Goal: Task Accomplishment & Management: Manage account settings

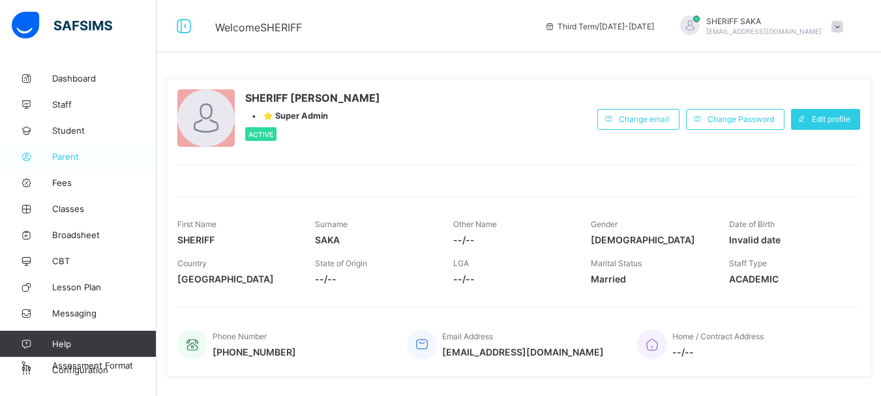
click at [65, 158] on span "Parent" at bounding box center [104, 156] width 104 height 10
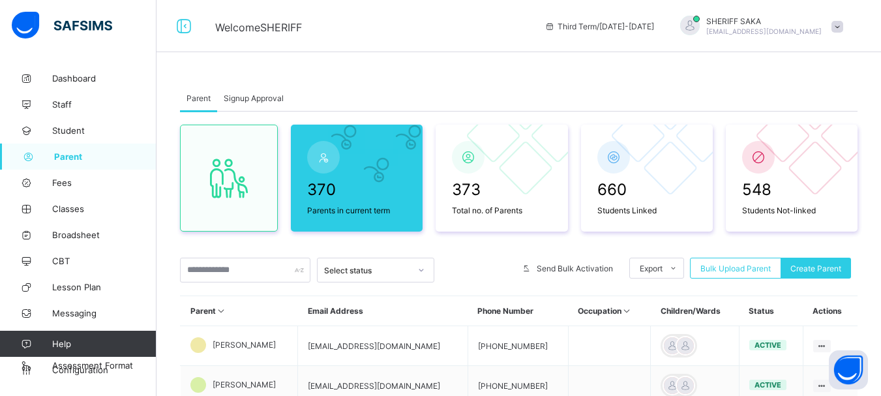
click at [232, 270] on input "text" at bounding box center [245, 269] width 130 height 25
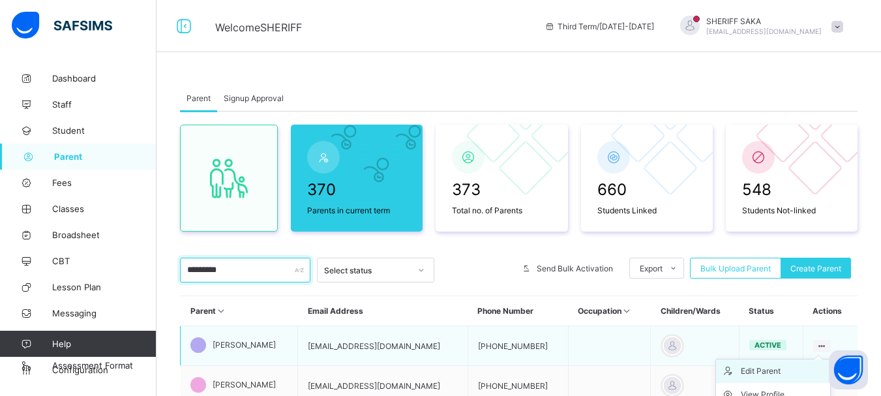
type input "*********"
click at [788, 367] on div "Edit Parent" at bounding box center [782, 370] width 84 height 13
select select "**"
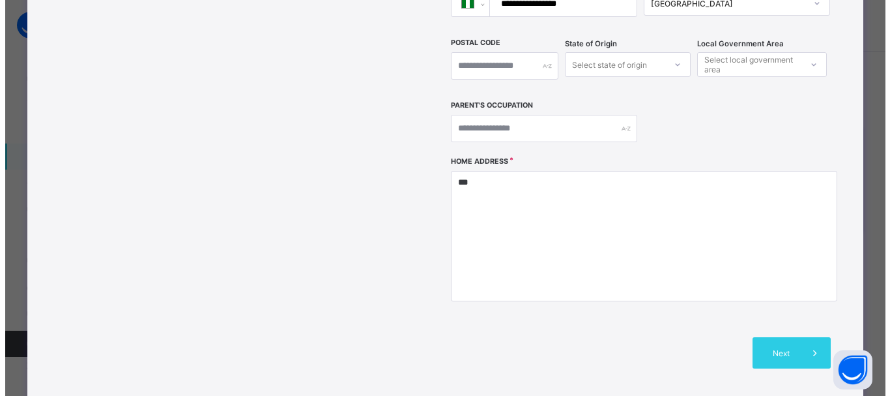
scroll to position [456, 0]
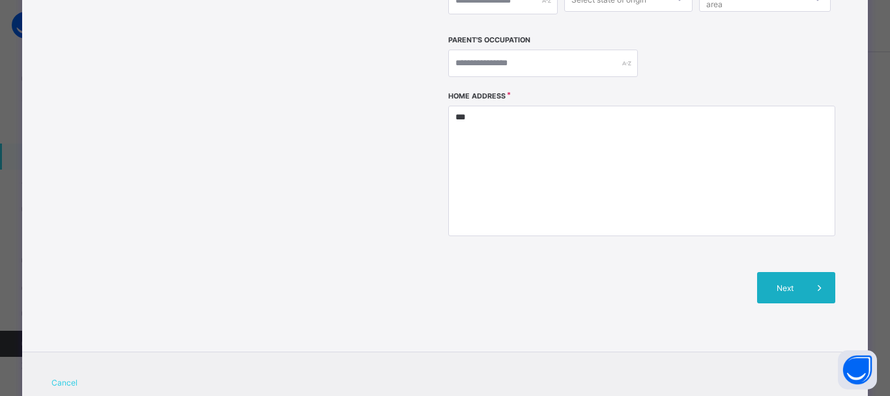
click at [793, 283] on span "Next" at bounding box center [785, 288] width 37 height 10
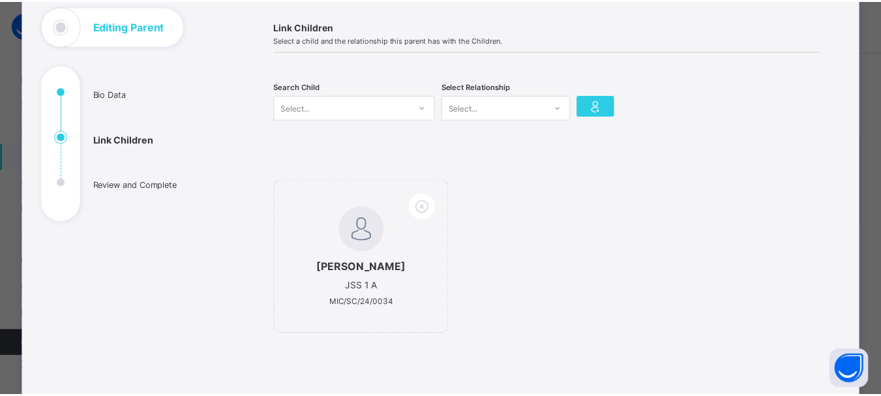
scroll to position [78, 0]
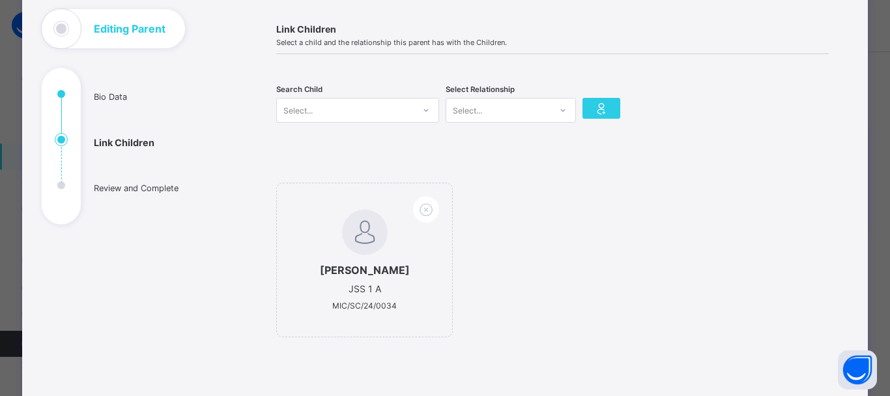
click at [347, 105] on div "Select..." at bounding box center [345, 110] width 137 height 18
click at [291, 110] on div "Select..." at bounding box center [298, 110] width 29 height 25
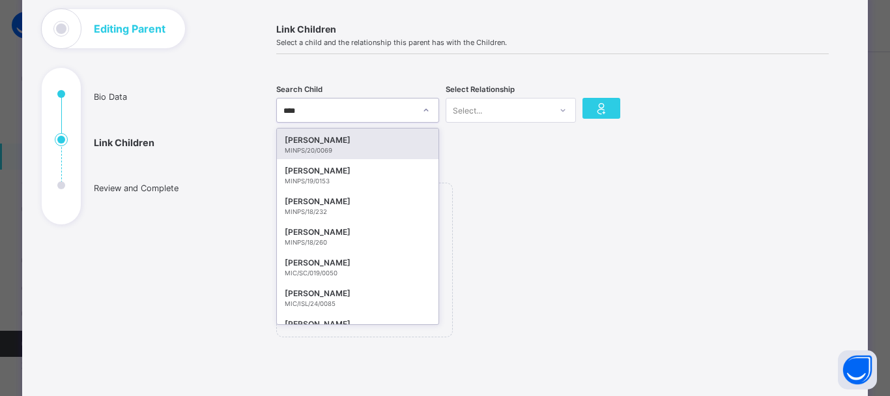
type input "*****"
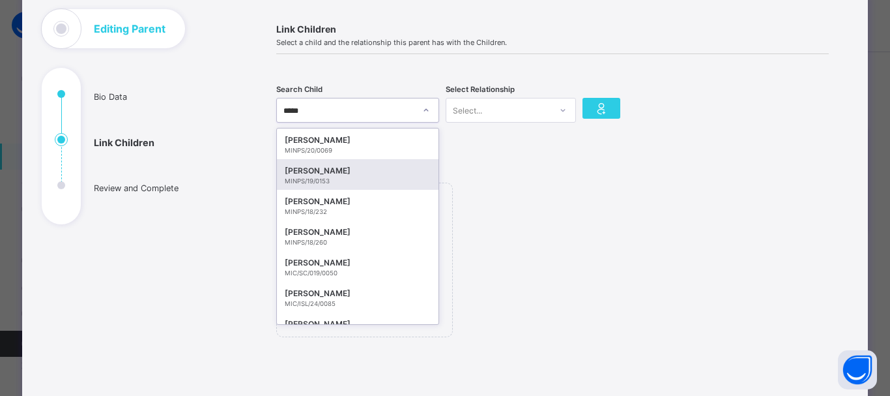
click at [365, 175] on div "SHEHU USMAN MOHAMMAD" at bounding box center [358, 170] width 146 height 13
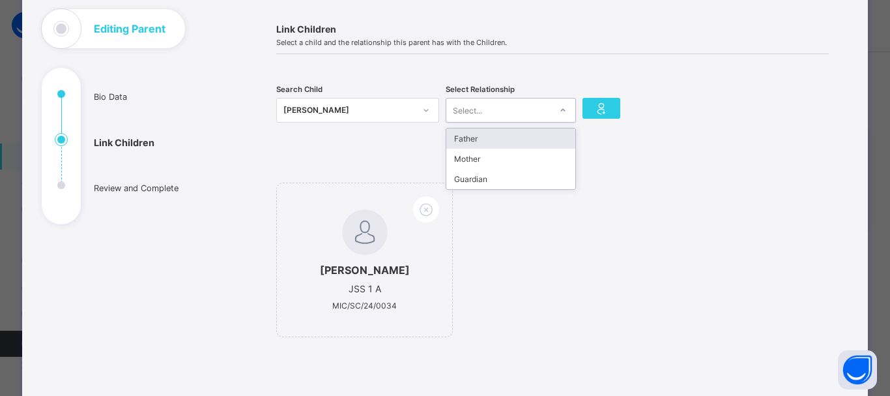
click at [527, 107] on div "Select..." at bounding box center [499, 110] width 104 height 18
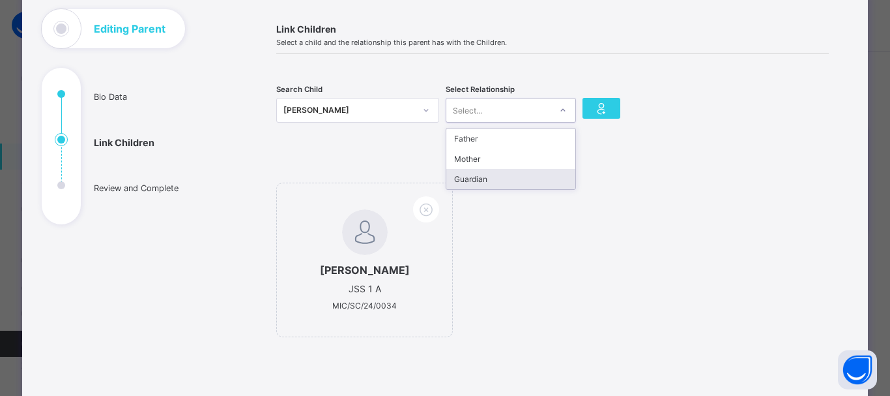
click at [516, 176] on div "Guardian" at bounding box center [511, 179] width 129 height 20
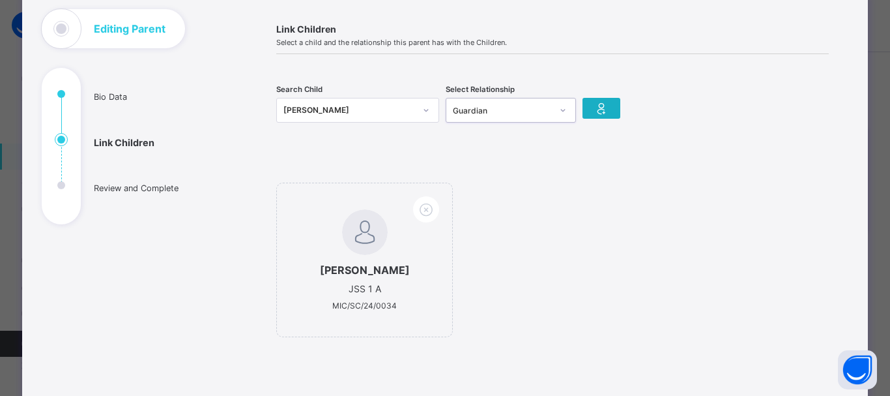
click at [598, 107] on icon at bounding box center [602, 108] width 18 height 16
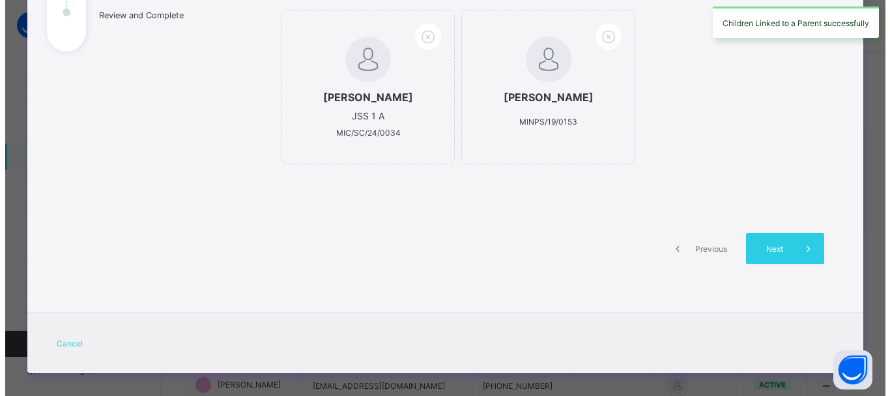
scroll to position [274, 0]
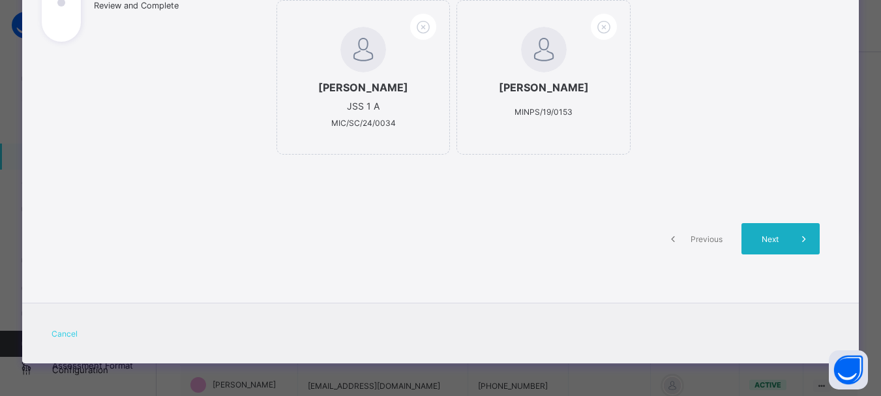
click at [769, 233] on div "Next" at bounding box center [780, 238] width 78 height 31
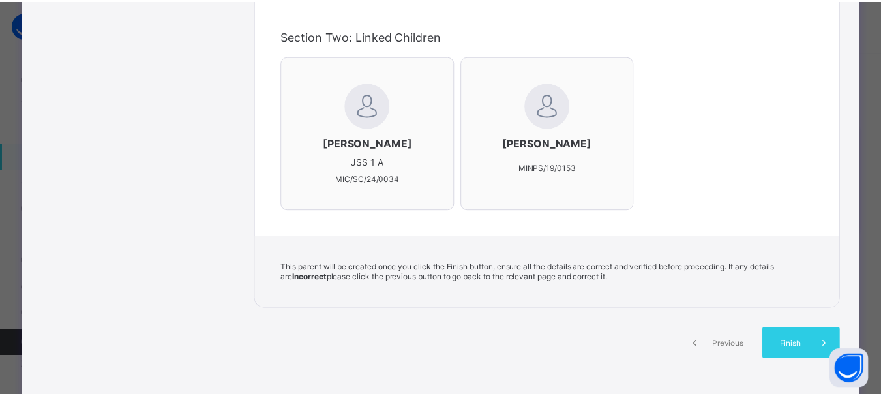
scroll to position [469, 0]
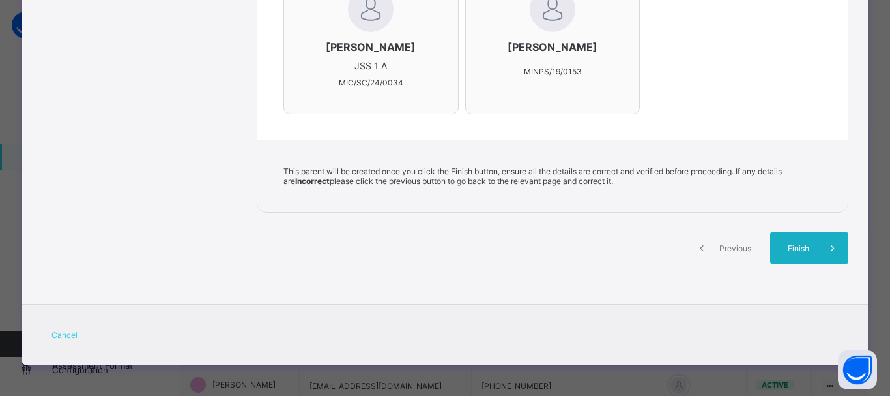
click at [795, 253] on span "Finish" at bounding box center [798, 248] width 37 height 10
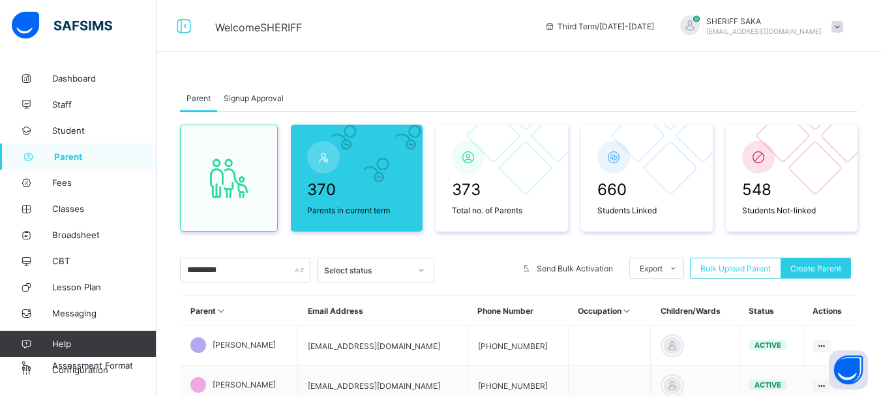
click at [250, 100] on span "Signup Approval" at bounding box center [254, 98] width 60 height 10
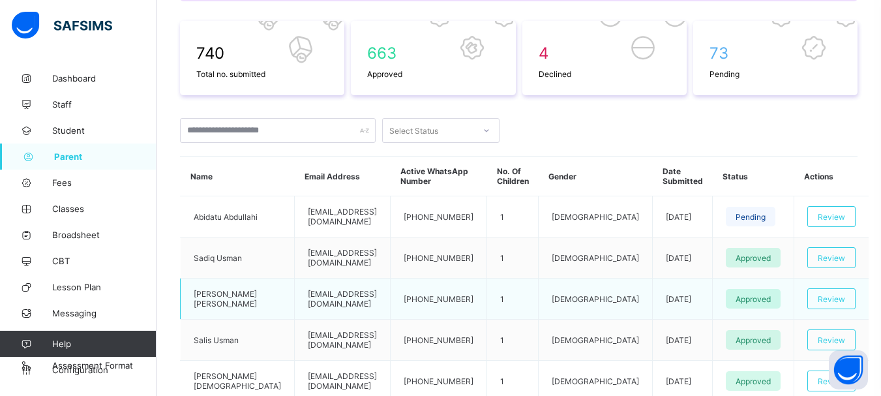
scroll to position [326, 0]
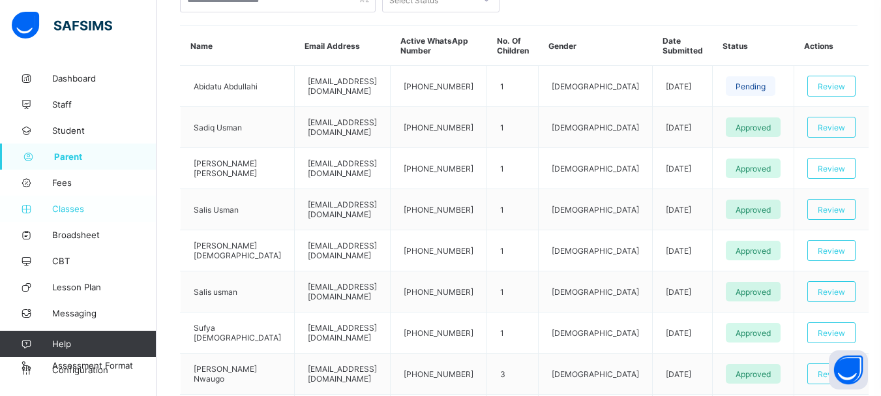
click at [71, 212] on span "Classes" at bounding box center [104, 208] width 104 height 10
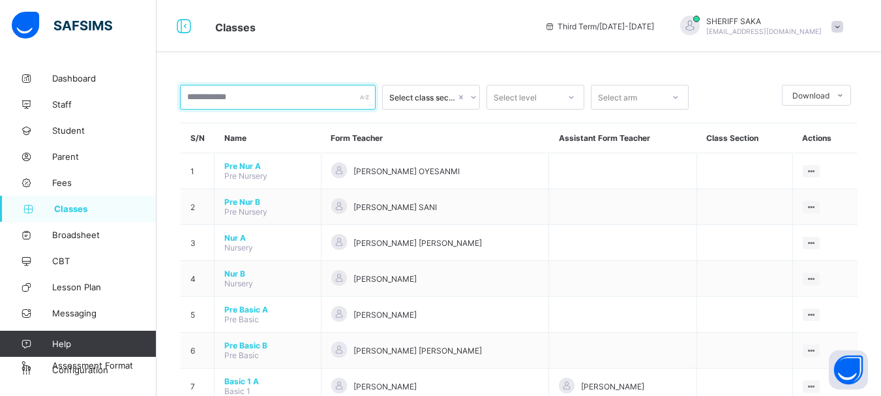
click at [235, 93] on input "text" at bounding box center [278, 97] width 196 height 25
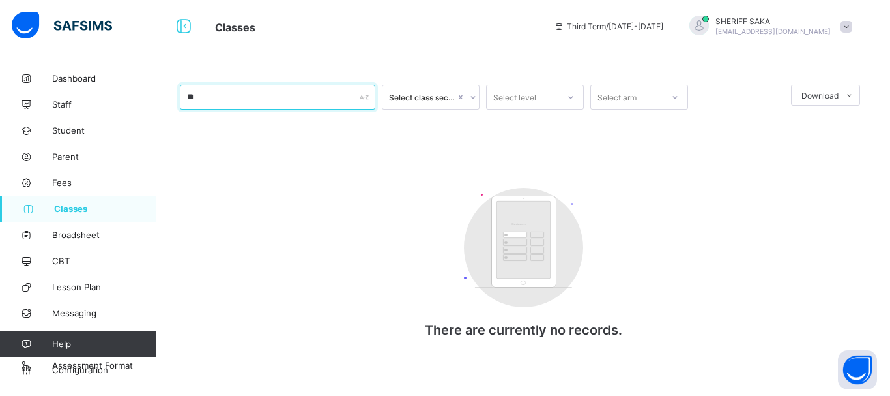
type input "*"
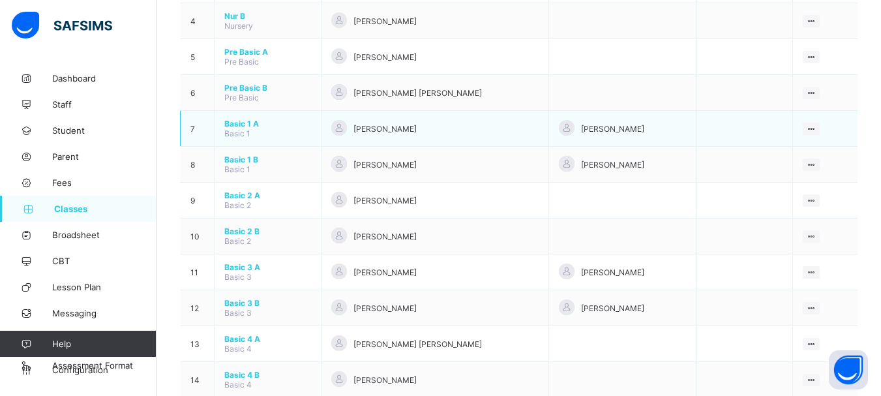
scroll to position [391, 0]
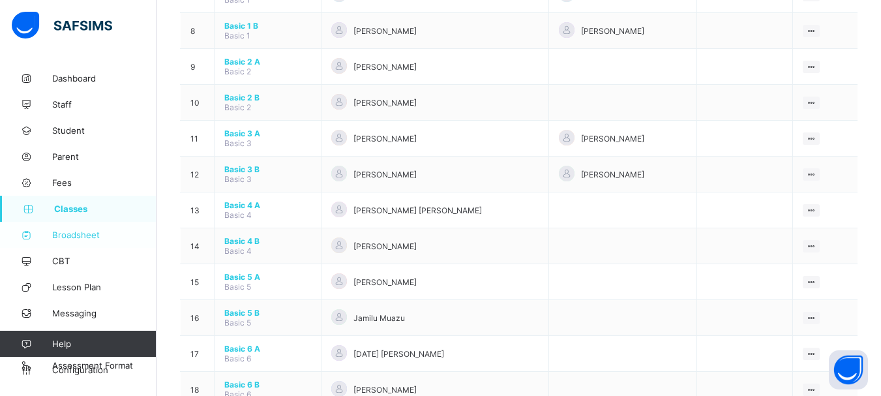
click at [89, 237] on span "Broadsheet" at bounding box center [104, 234] width 104 height 10
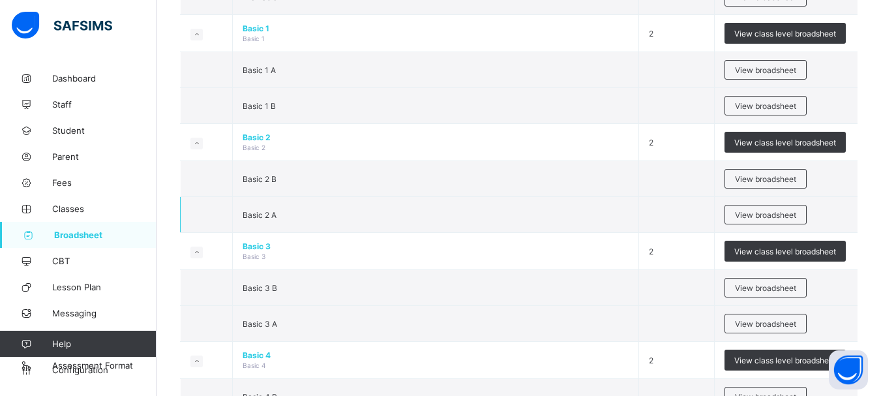
scroll to position [587, 0]
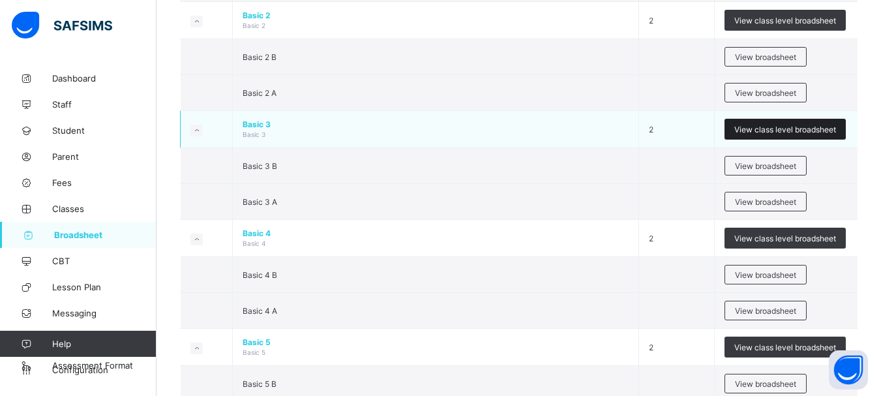
click at [765, 130] on span "View class level broadsheet" at bounding box center [785, 130] width 102 height 10
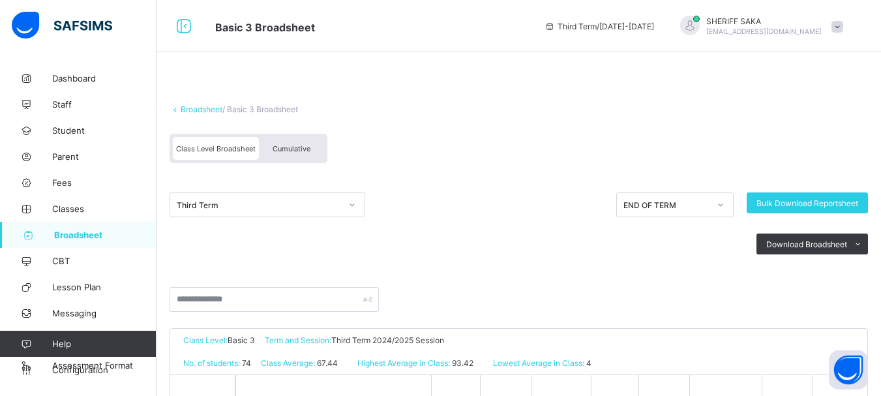
click at [293, 141] on div "Cumulative" at bounding box center [291, 148] width 65 height 23
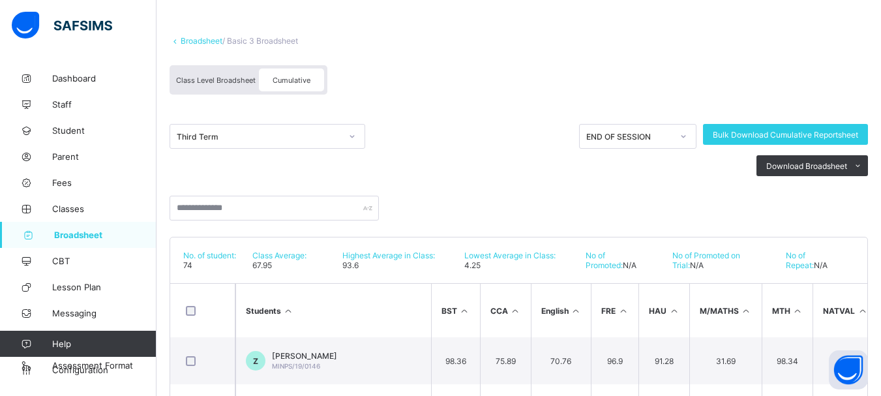
scroll to position [48, 0]
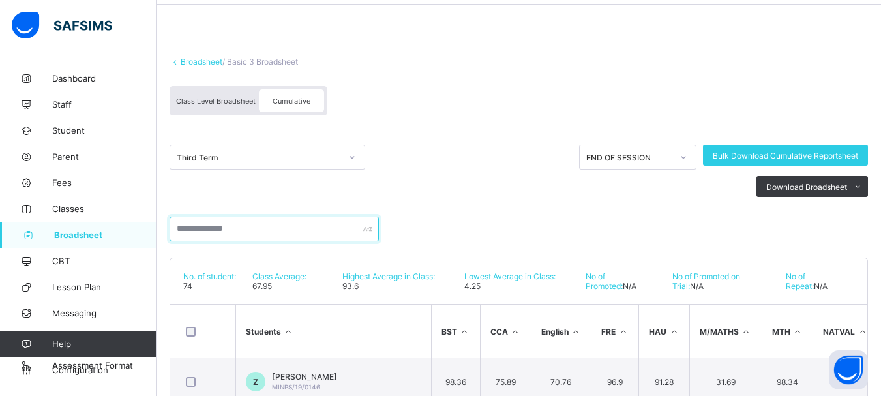
click at [265, 235] on input "text" at bounding box center [273, 228] width 209 height 25
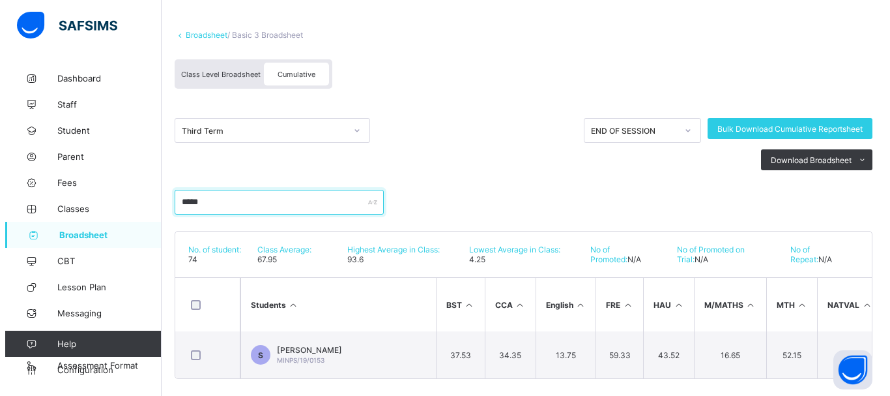
scroll to position [89, 0]
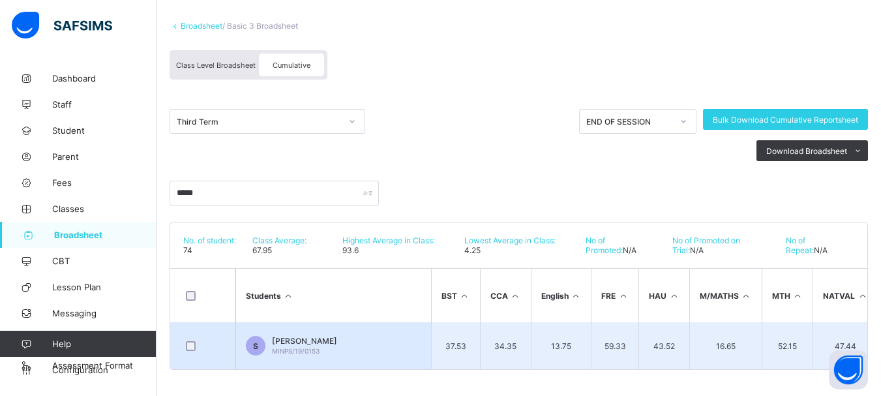
click at [392, 333] on td "S SHEHU USMAN MOHAMMAD MINPS/19/0153" at bounding box center [333, 345] width 196 height 47
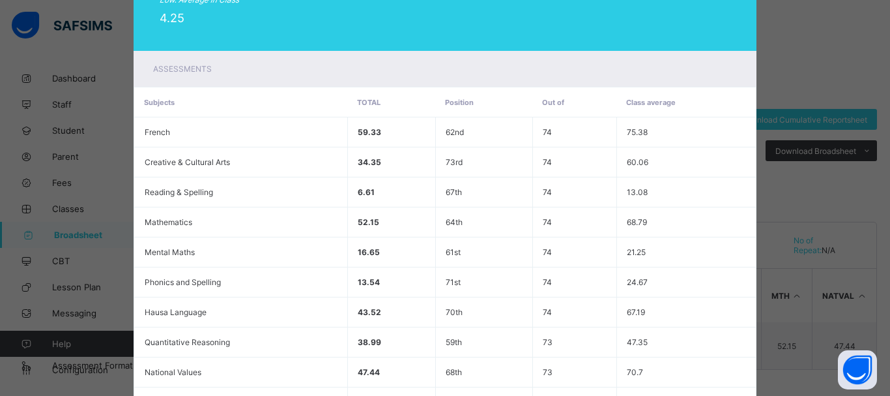
scroll to position [426, 0]
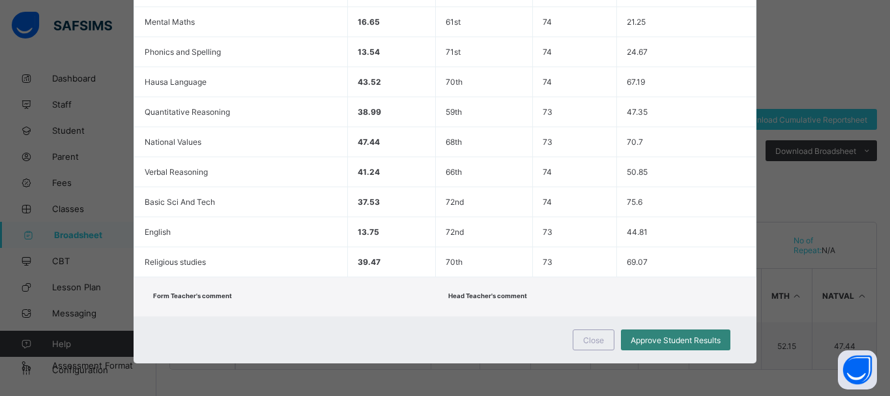
click at [654, 340] on span "Approve Student Results" at bounding box center [676, 340] width 90 height 10
click at [593, 338] on span "Close" at bounding box center [593, 340] width 21 height 10
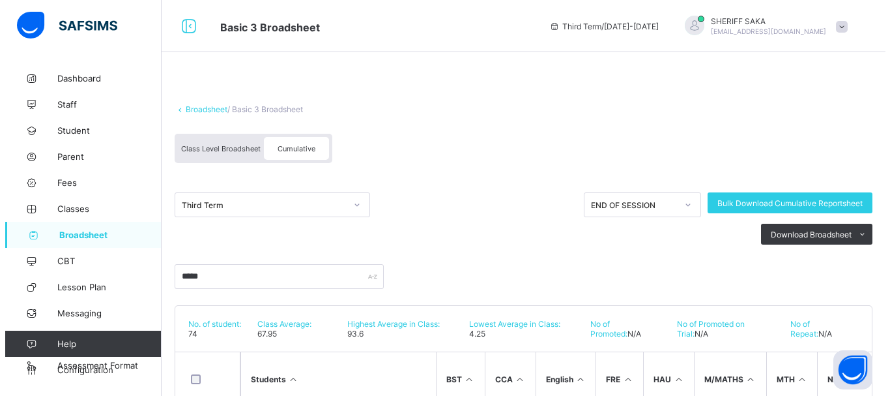
scroll to position [89, 0]
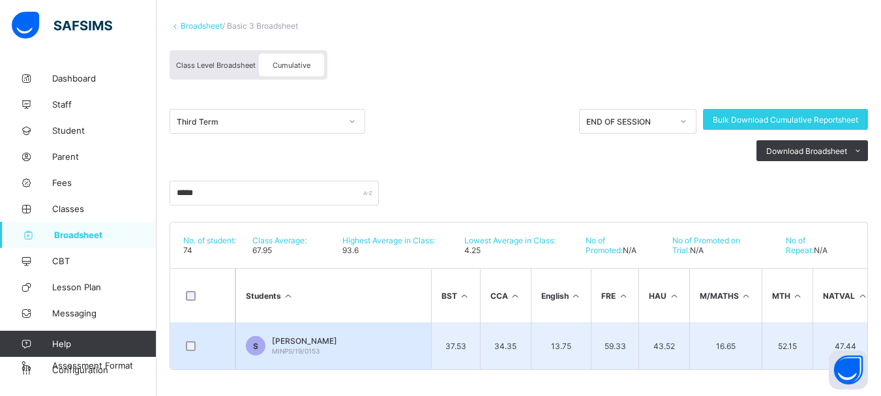
click at [337, 336] on span "[PERSON_NAME]" at bounding box center [304, 341] width 65 height 10
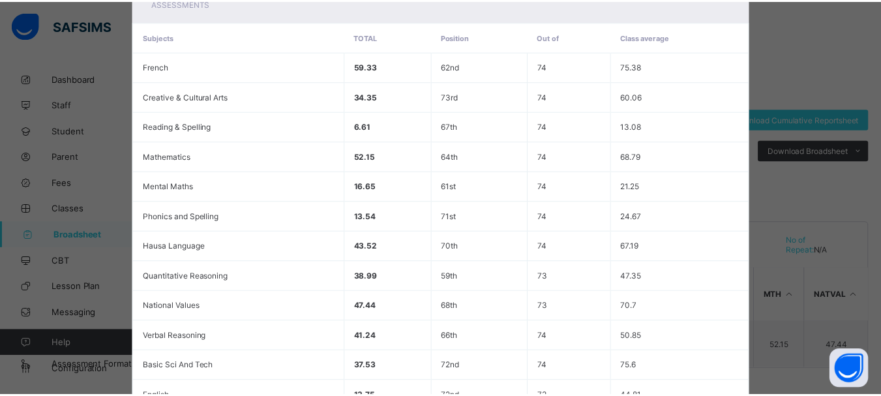
scroll to position [426, 0]
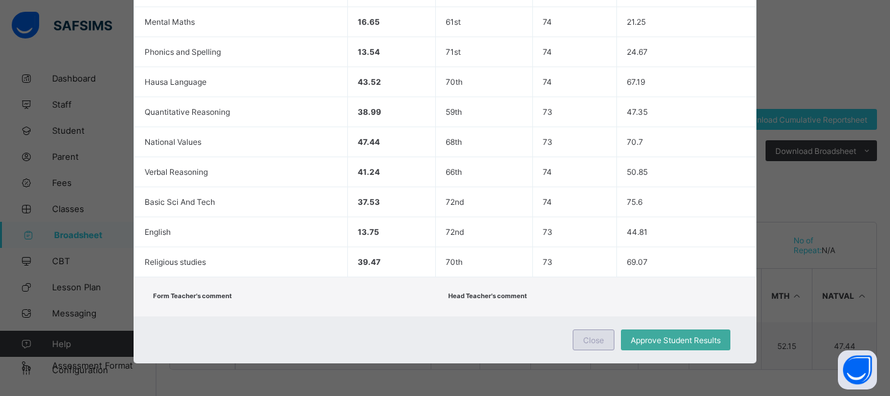
click at [583, 343] on span "Close" at bounding box center [593, 340] width 21 height 10
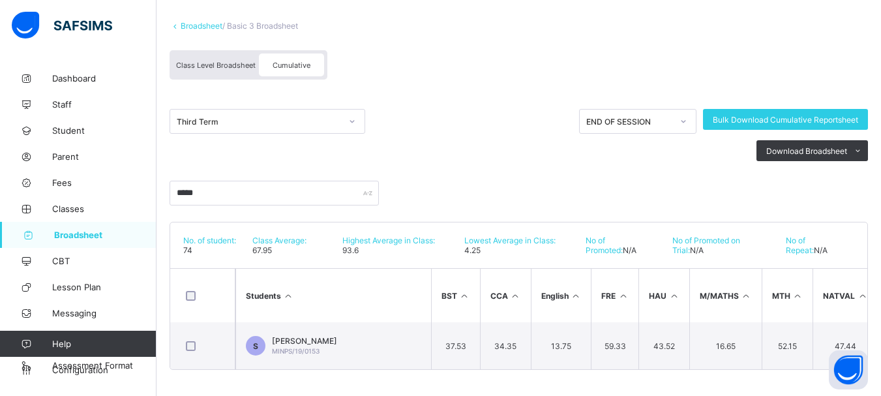
scroll to position [0, 0]
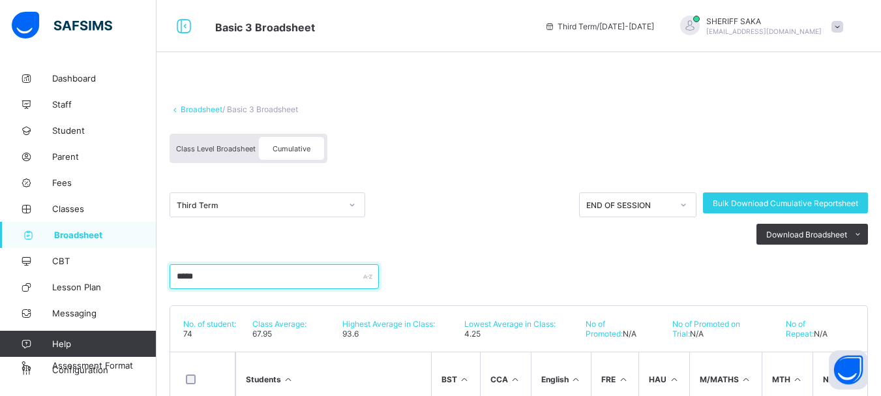
click at [249, 274] on input "*****" at bounding box center [273, 276] width 209 height 25
type input "*"
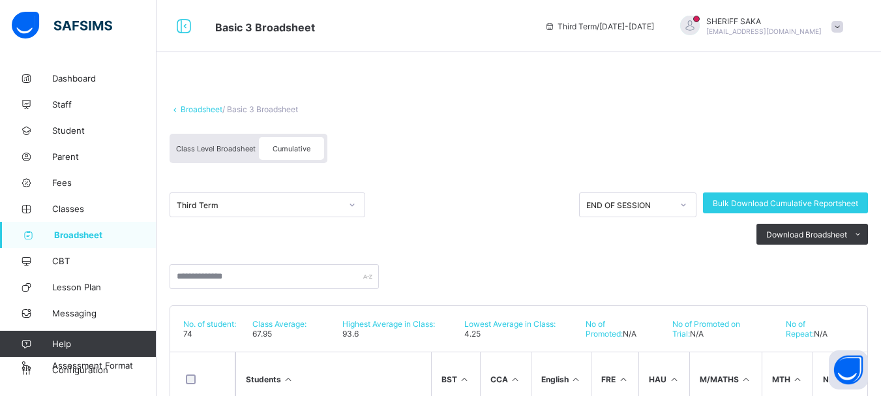
click at [209, 108] on link "Broadsheet" at bounding box center [202, 109] width 42 height 10
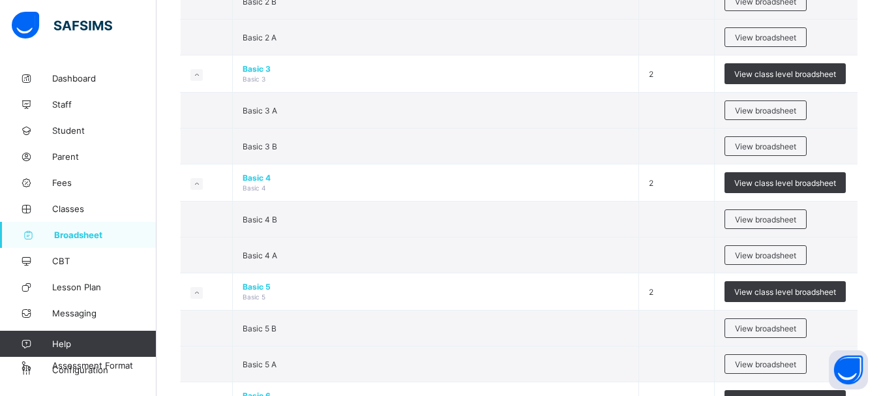
scroll to position [587, 0]
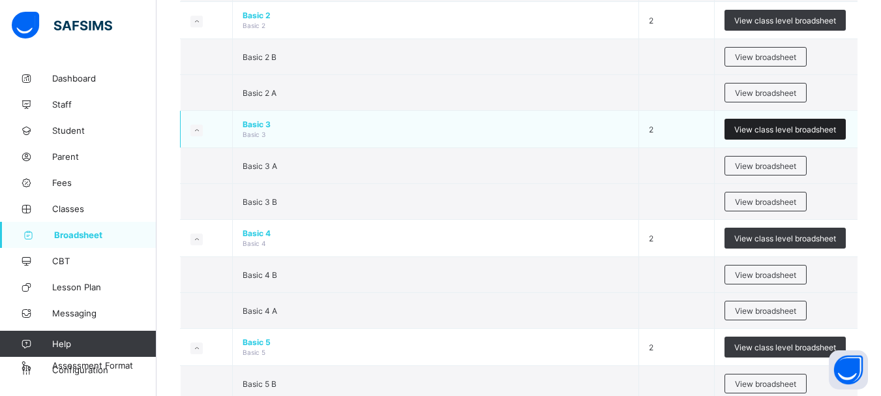
click at [767, 125] on span "View class level broadsheet" at bounding box center [785, 130] width 102 height 10
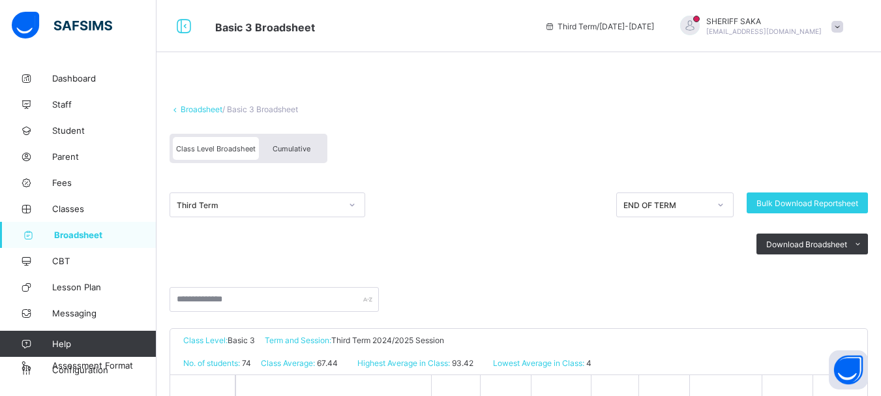
click at [310, 150] on span "Cumulative" at bounding box center [291, 148] width 38 height 9
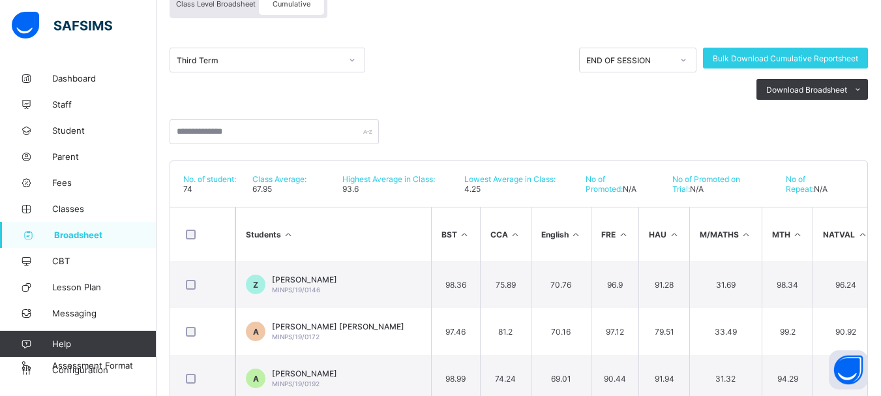
scroll to position [113, 0]
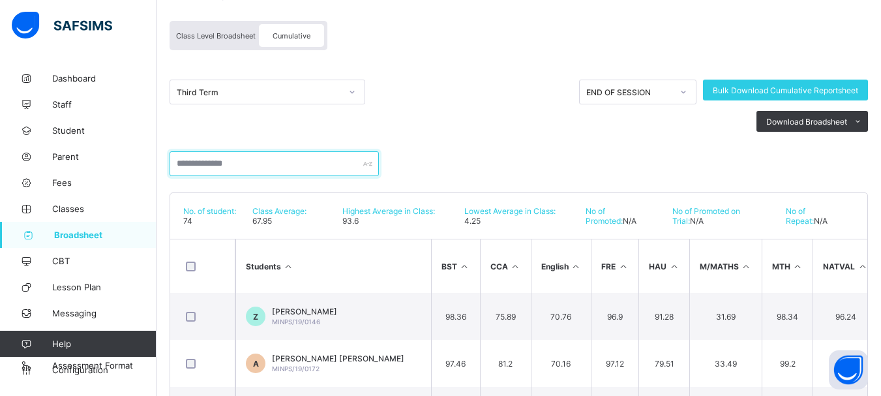
click at [313, 154] on input "text" at bounding box center [273, 163] width 209 height 25
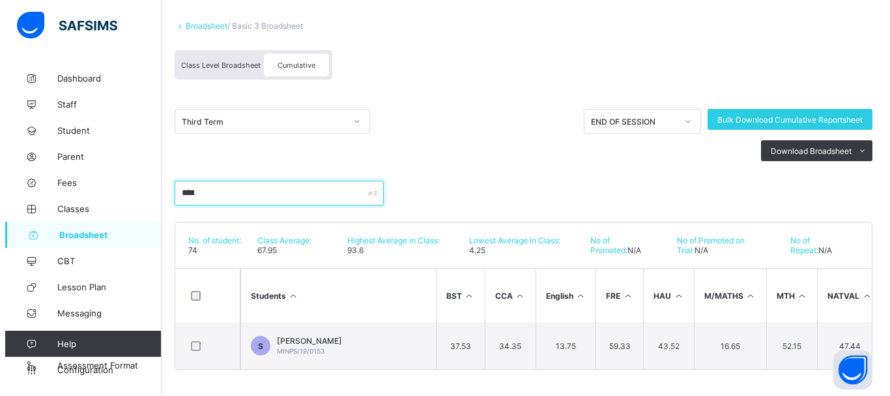
scroll to position [89, 0]
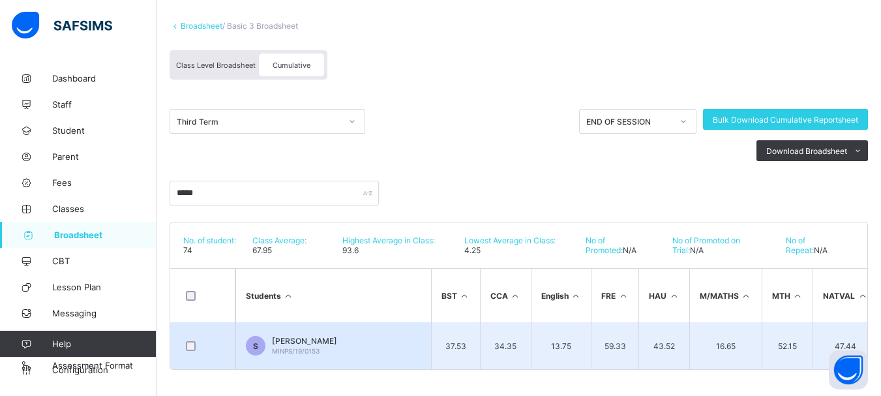
click at [337, 336] on span "[PERSON_NAME]" at bounding box center [304, 341] width 65 height 10
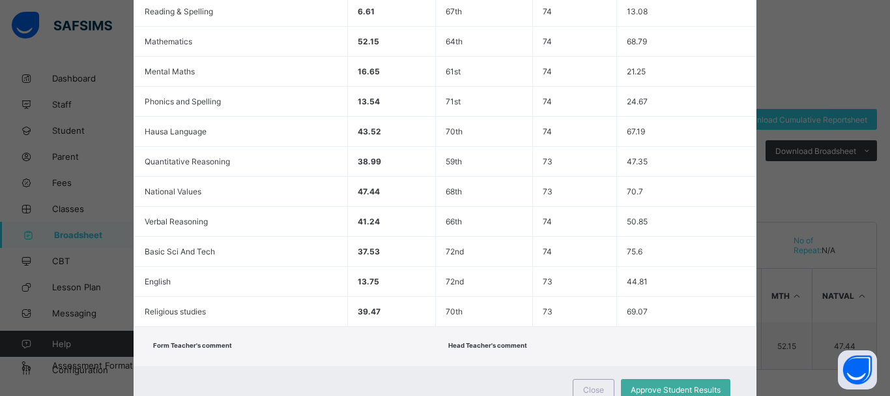
scroll to position [426, 0]
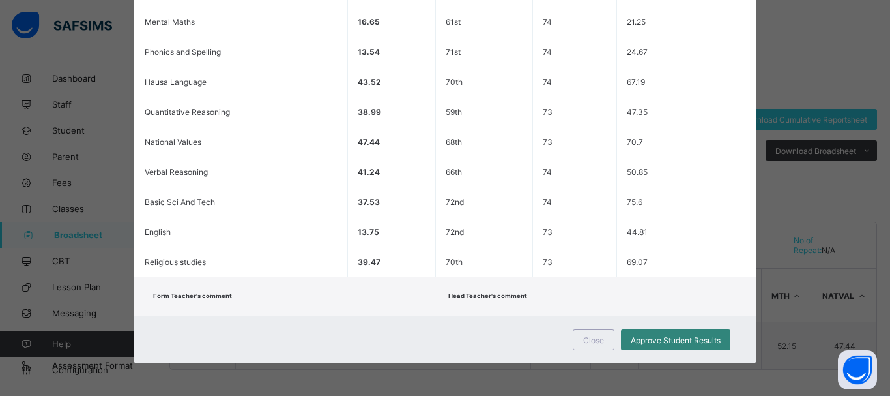
click at [684, 342] on span "Approve Student Results" at bounding box center [676, 340] width 90 height 10
click at [686, 341] on span "Approve Student Results" at bounding box center [676, 340] width 90 height 10
click at [690, 338] on span "Approve Student Results" at bounding box center [676, 340] width 90 height 10
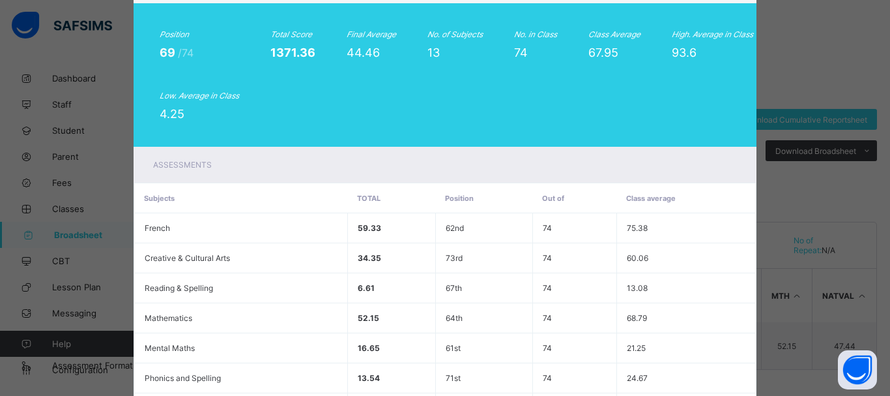
scroll to position [0, 0]
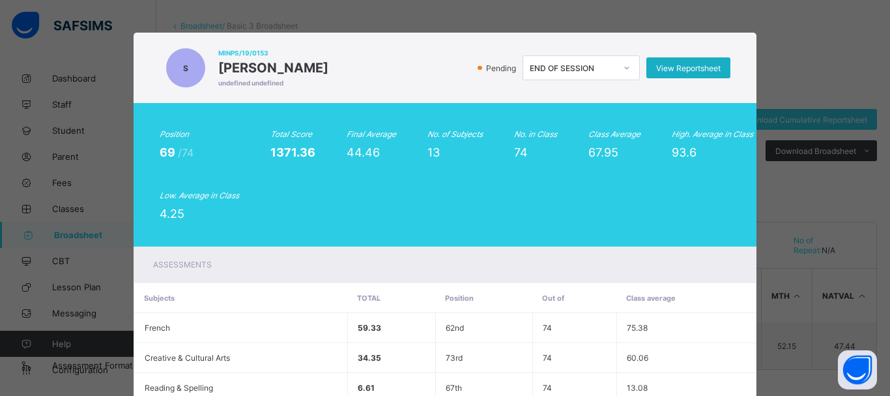
click at [688, 69] on span "View Reportsheet" at bounding box center [688, 68] width 65 height 10
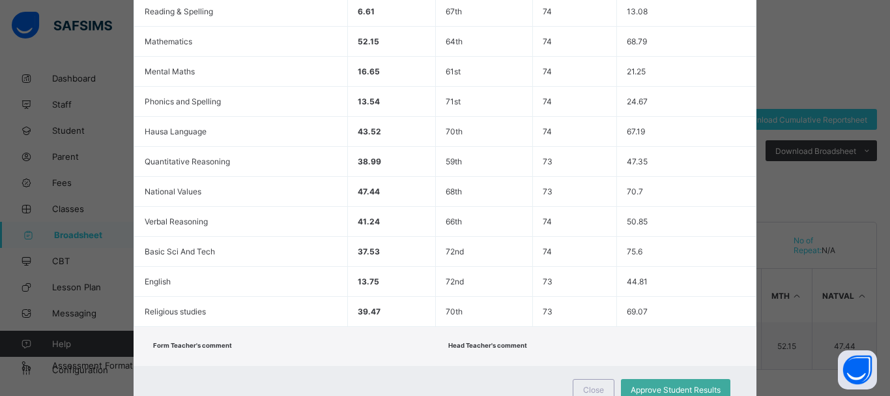
scroll to position [426, 0]
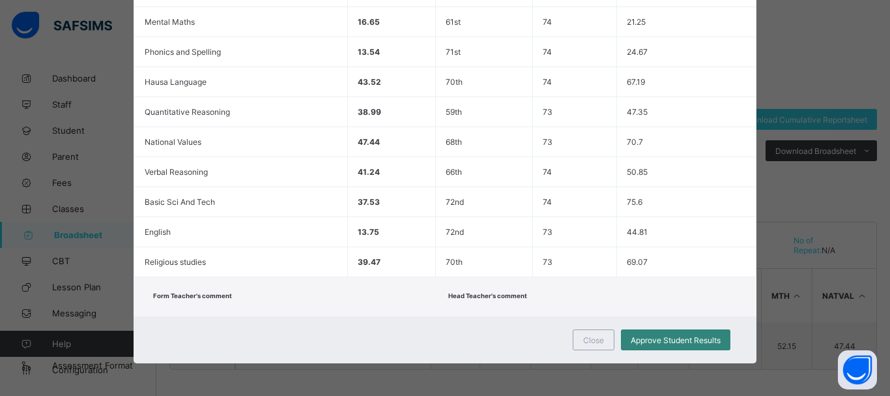
click at [663, 336] on span "Approve Student Results" at bounding box center [676, 340] width 90 height 10
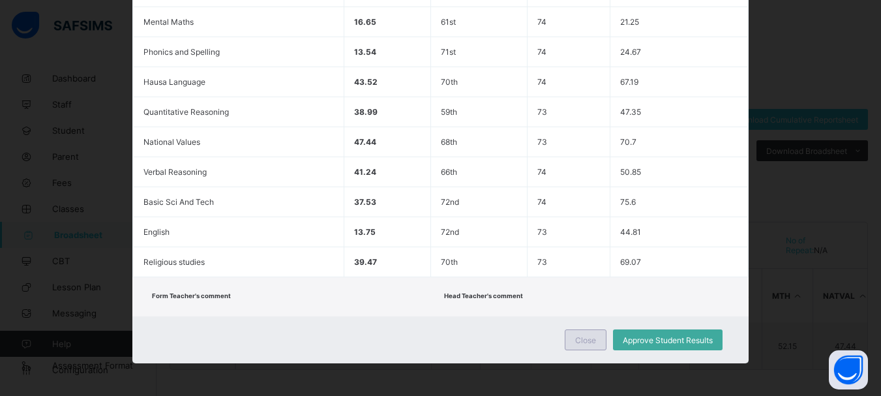
click at [588, 335] on span "Close" at bounding box center [585, 340] width 21 height 10
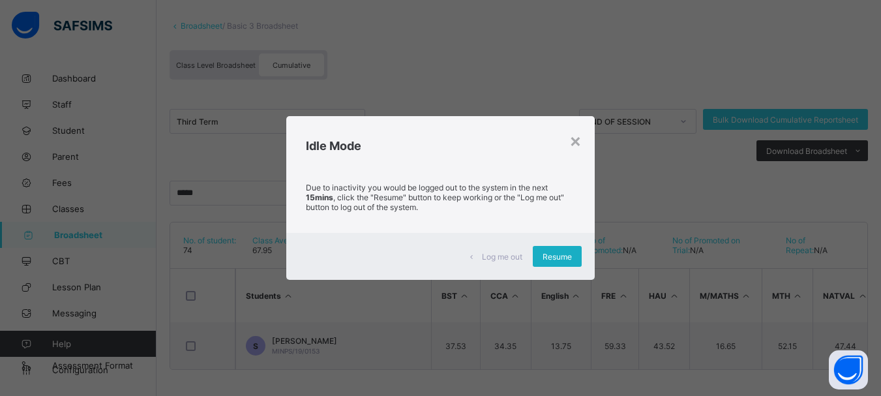
click at [550, 253] on span "Resume" at bounding box center [556, 257] width 29 height 10
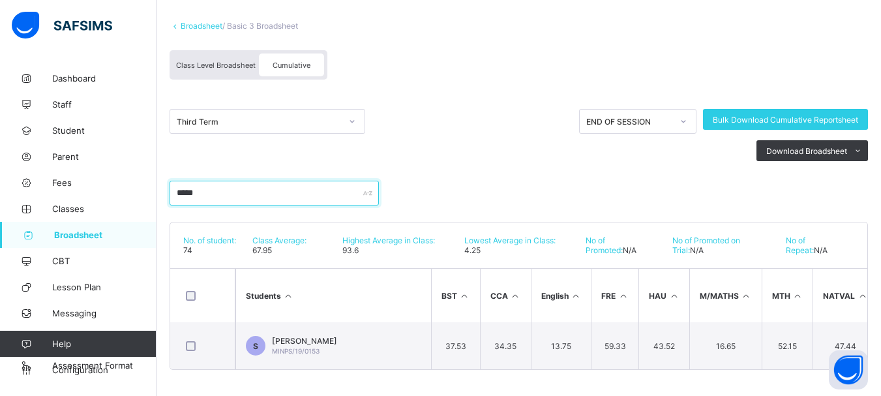
click at [211, 181] on input "*****" at bounding box center [273, 193] width 209 height 25
type input "*"
click at [199, 183] on input "text" at bounding box center [273, 193] width 209 height 25
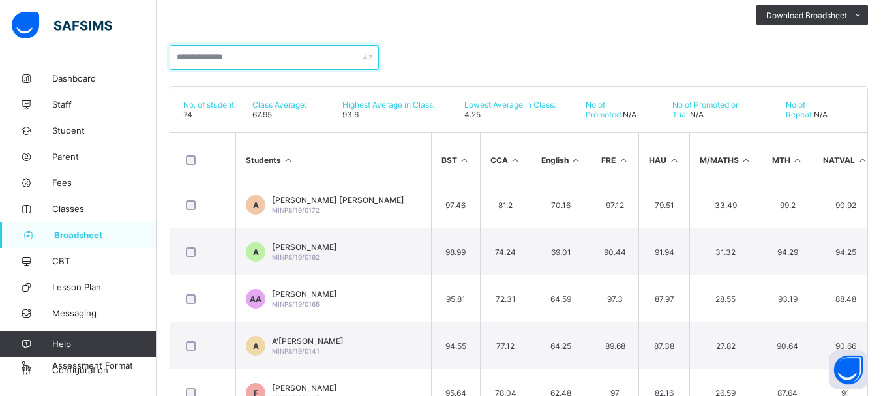
scroll to position [130, 0]
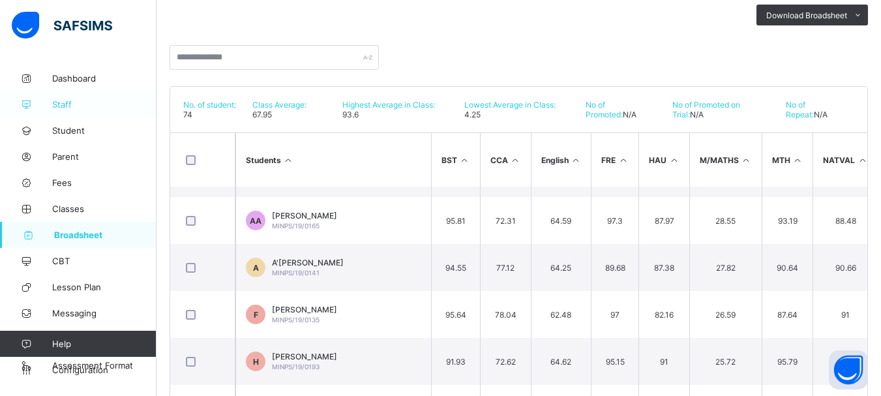
click at [65, 106] on span "Staff" at bounding box center [104, 104] width 104 height 10
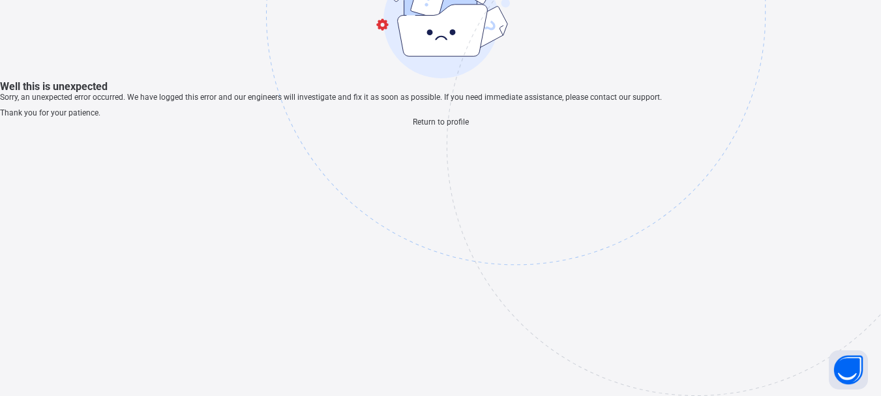
scroll to position [39, 0]
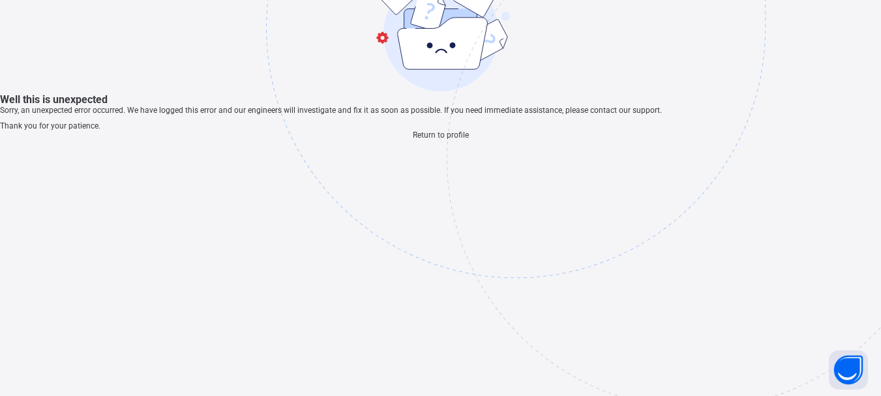
click at [443, 139] on span "Return to profile" at bounding box center [441, 134] width 56 height 9
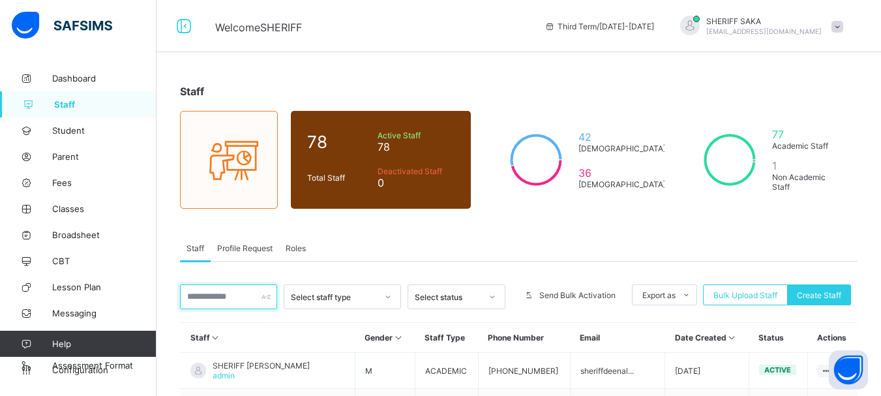
click at [225, 295] on input "text" at bounding box center [228, 296] width 97 height 25
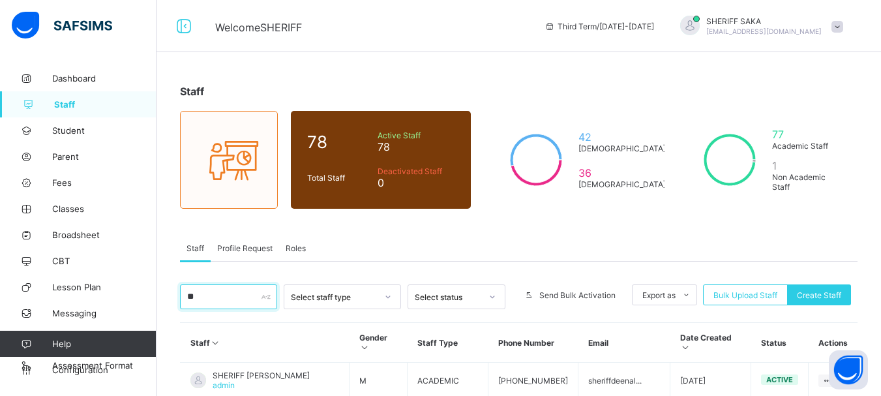
type input "*"
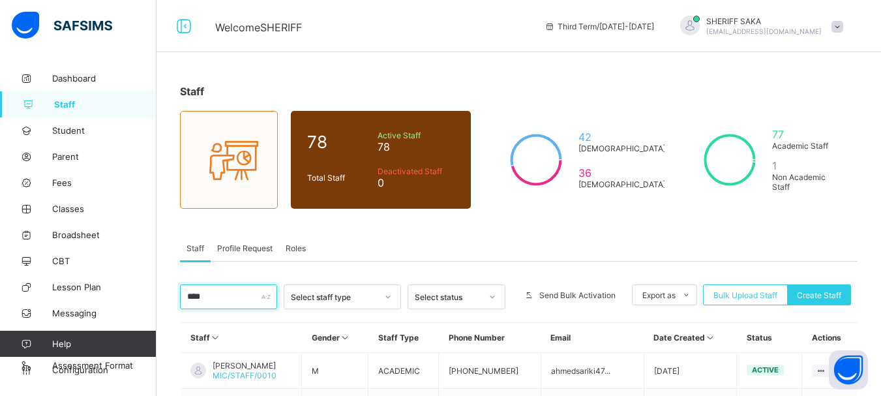
scroll to position [107, 0]
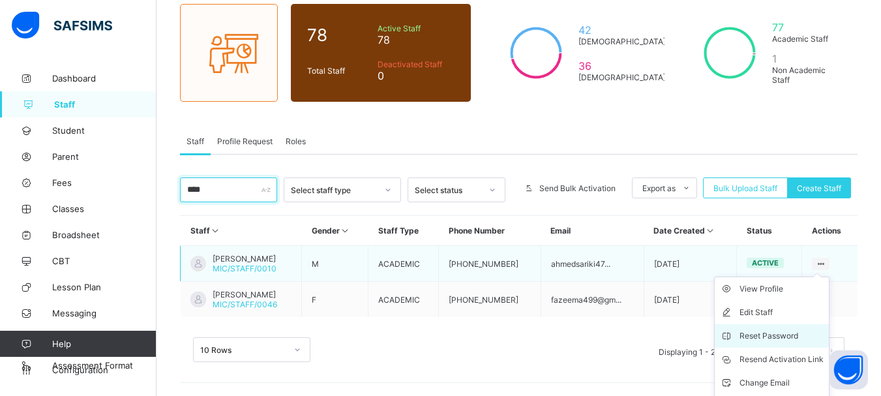
type input "****"
click at [793, 336] on div "Reset Password" at bounding box center [781, 335] width 84 height 13
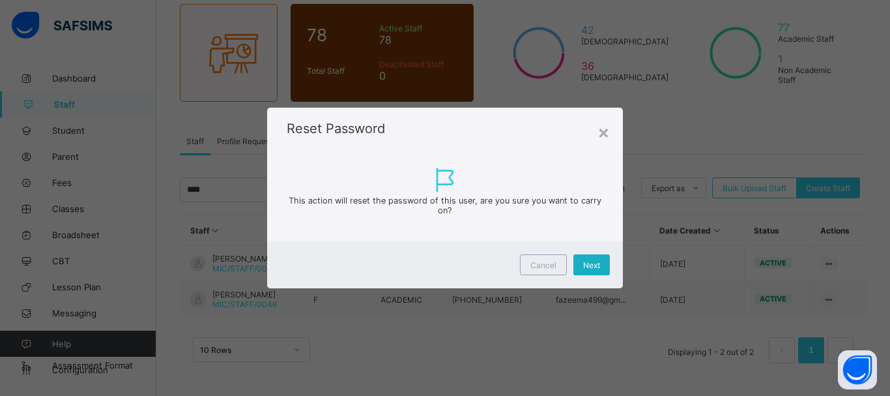
click at [591, 266] on span "Next" at bounding box center [591, 265] width 17 height 10
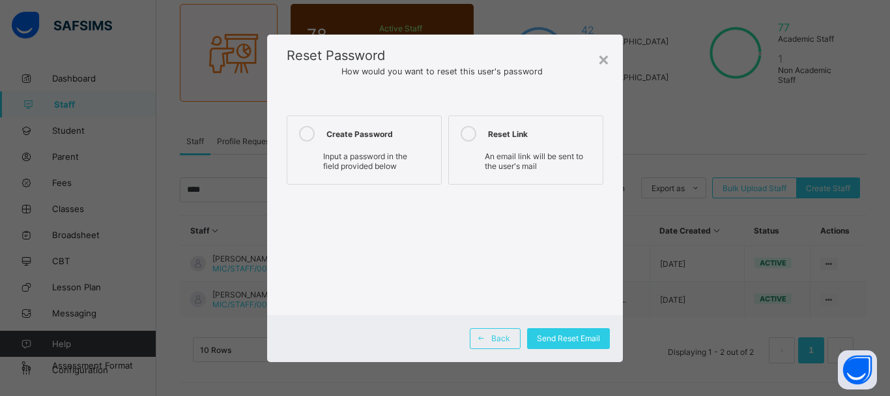
click at [308, 133] on icon at bounding box center [307, 134] width 16 height 16
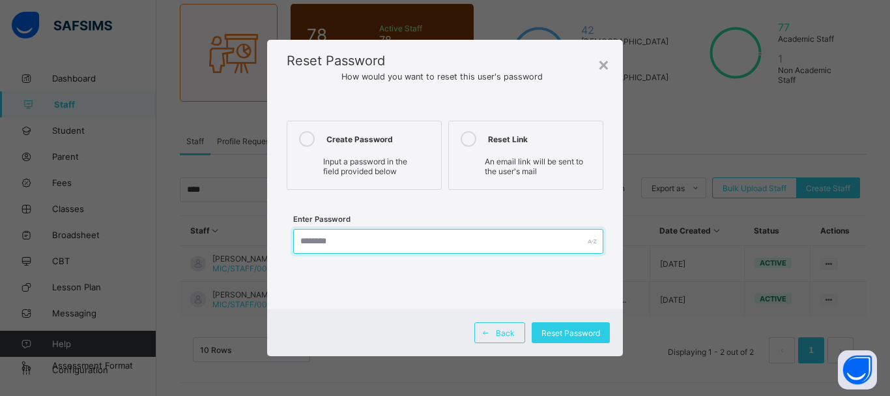
click at [359, 241] on input "text" at bounding box center [448, 241] width 310 height 25
type input "**********"
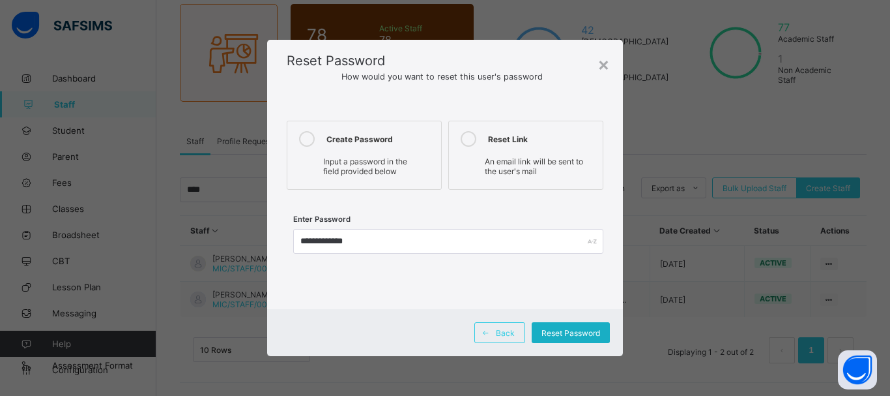
click at [572, 330] on span "Reset Password" at bounding box center [571, 333] width 59 height 10
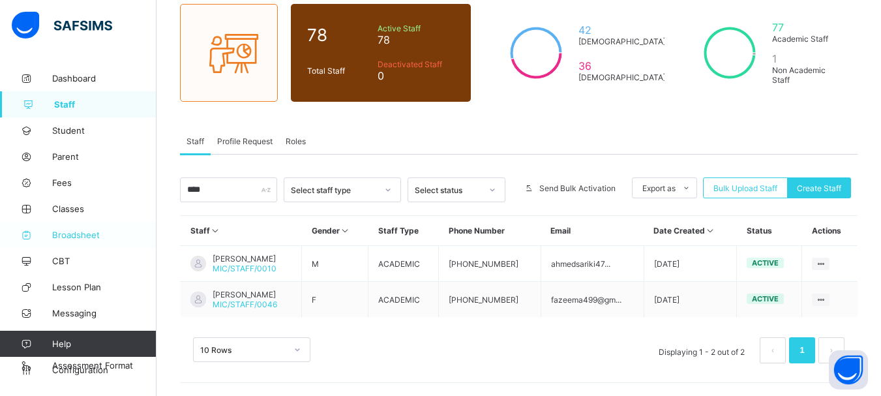
click at [71, 237] on span "Broadsheet" at bounding box center [104, 234] width 104 height 10
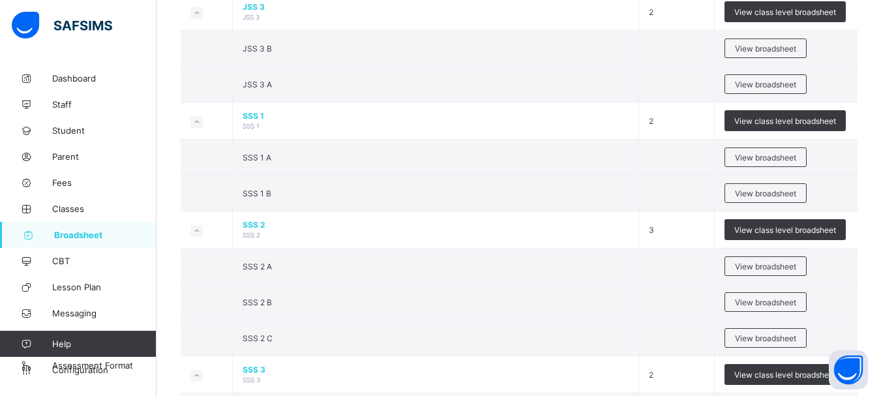
scroll to position [1434, 0]
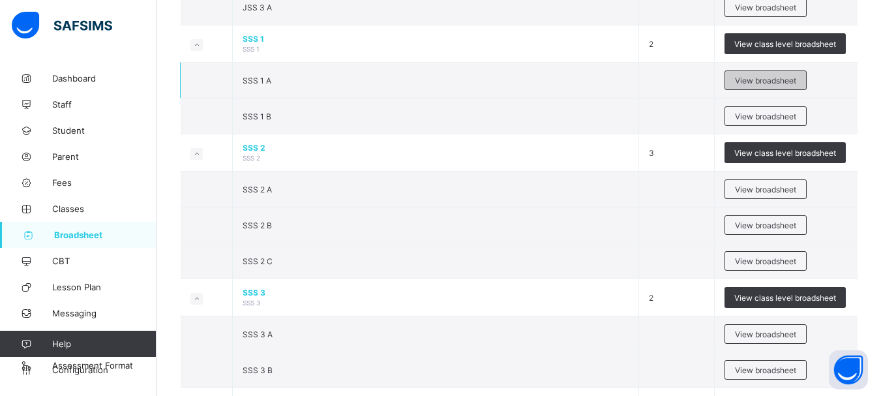
click at [765, 82] on span "View broadsheet" at bounding box center [765, 81] width 61 height 10
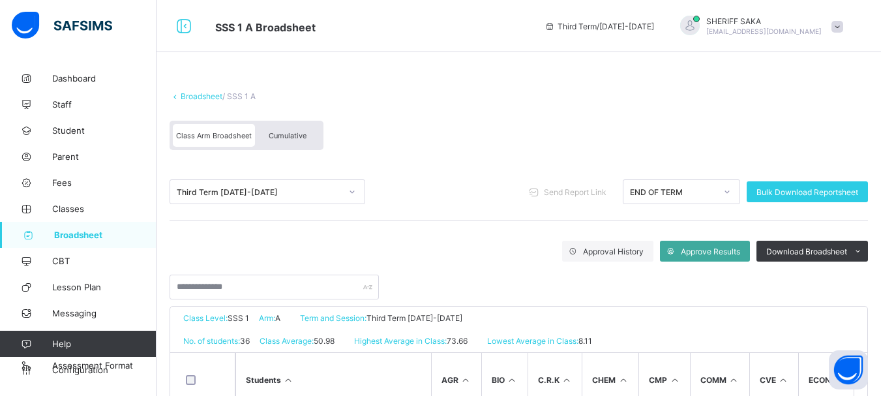
click at [280, 138] on span "Cumulative" at bounding box center [288, 135] width 38 height 9
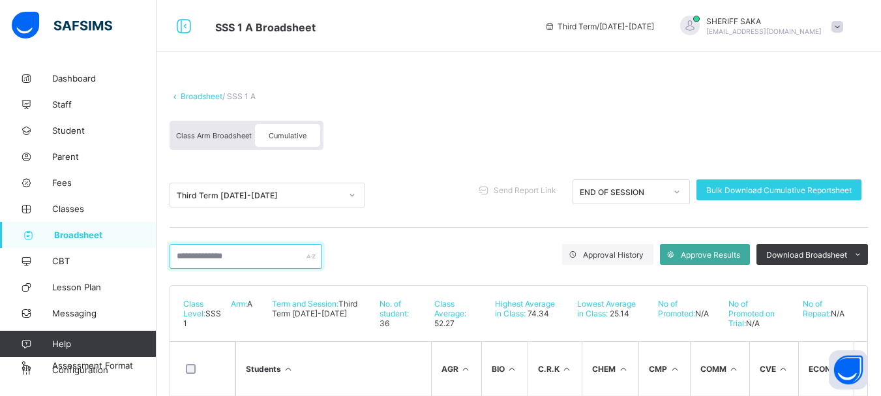
click at [244, 256] on input "text" at bounding box center [245, 256] width 153 height 25
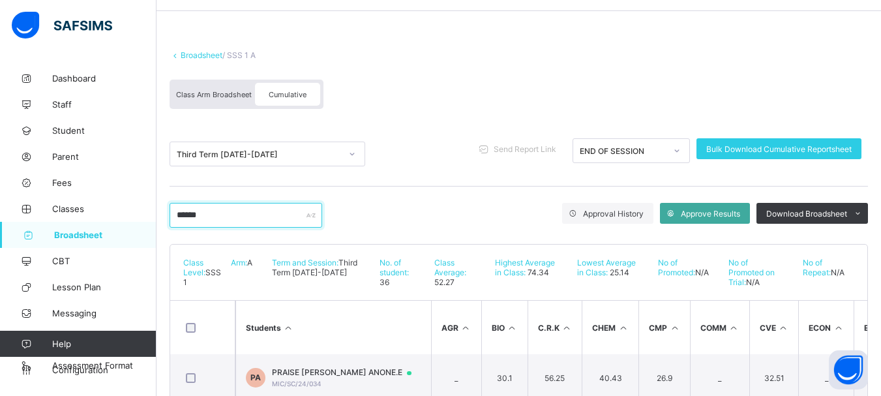
scroll to position [78, 0]
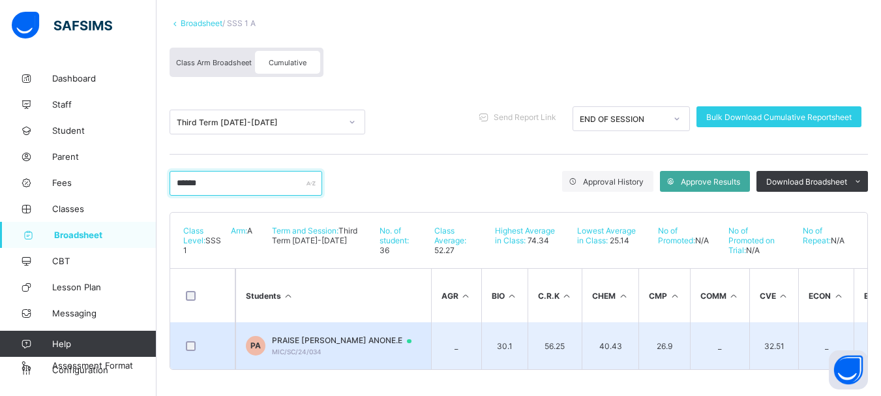
type input "******"
click at [362, 335] on span "PRAISE [PERSON_NAME] ANONE.E" at bounding box center [348, 340] width 152 height 10
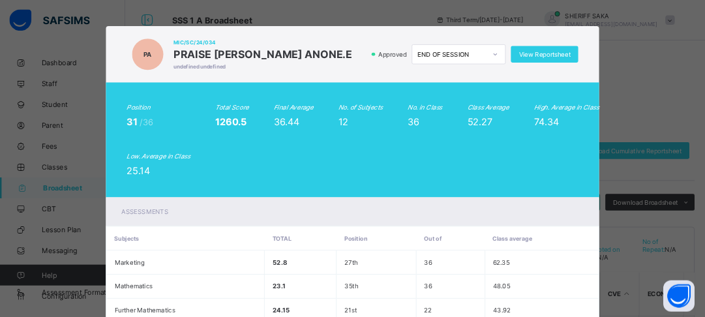
scroll to position [0, 0]
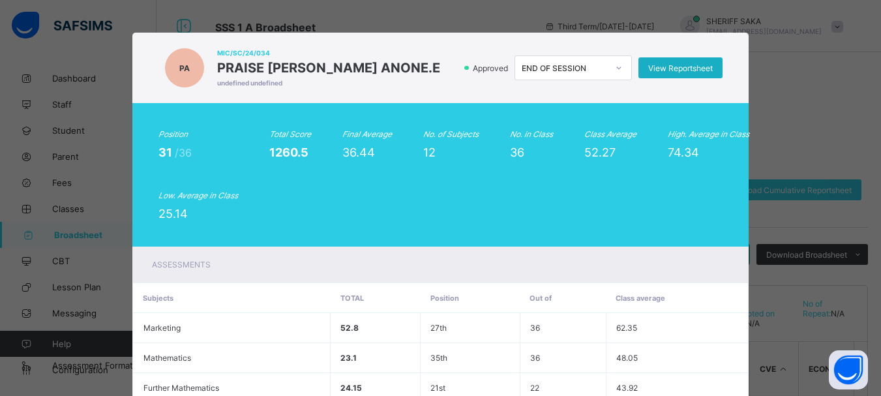
click at [685, 68] on span "View Reportsheet" at bounding box center [680, 68] width 65 height 10
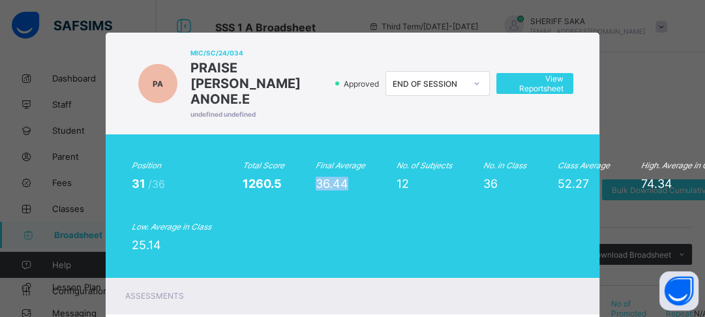
drag, startPoint x: 342, startPoint y: 167, endPoint x: 310, endPoint y: 167, distance: 31.3
click at [315, 177] on span "36.44" at bounding box center [331, 184] width 33 height 14
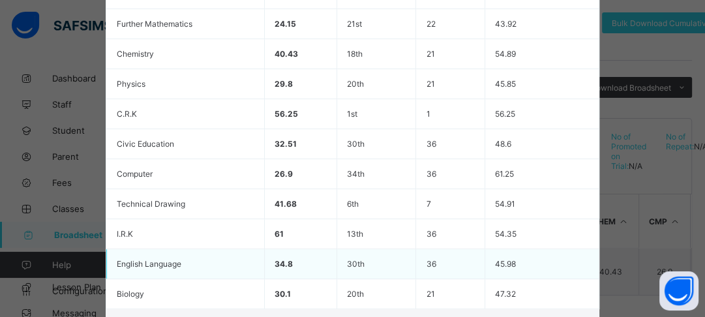
scroll to position [447, 0]
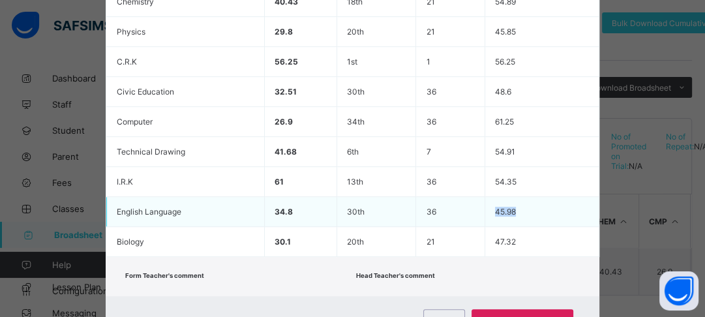
drag, startPoint x: 515, startPoint y: 196, endPoint x: 491, endPoint y: 198, distance: 23.6
click at [491, 198] on td "45.98" at bounding box center [541, 212] width 114 height 30
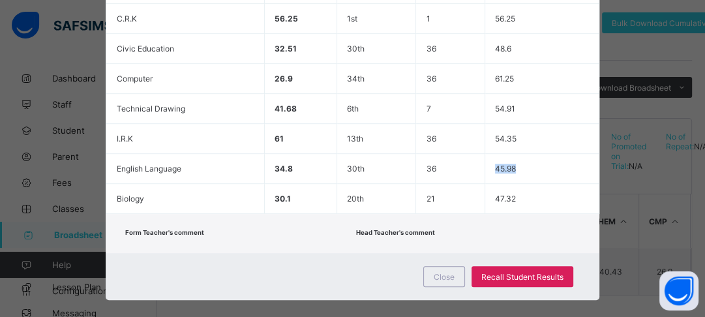
scroll to position [499, 0]
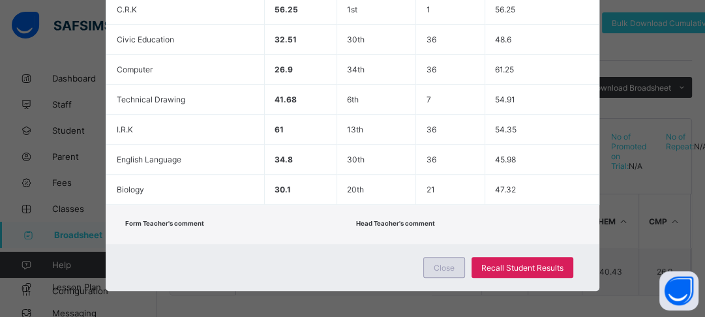
click at [454, 257] on div "Close" at bounding box center [444, 267] width 42 height 21
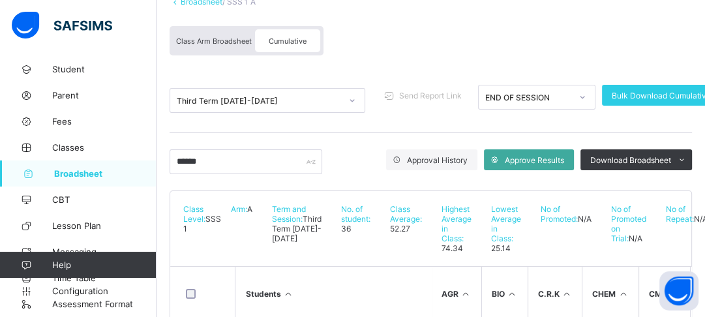
scroll to position [0, 0]
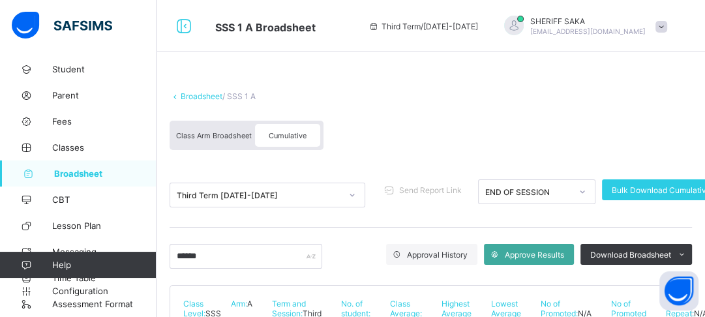
click at [195, 98] on link "Broadsheet" at bounding box center [202, 96] width 42 height 10
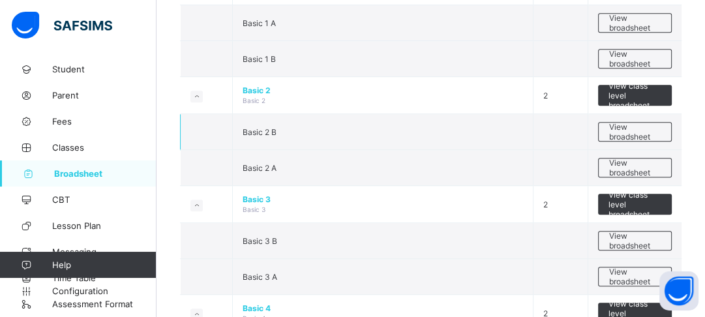
scroll to position [574, 0]
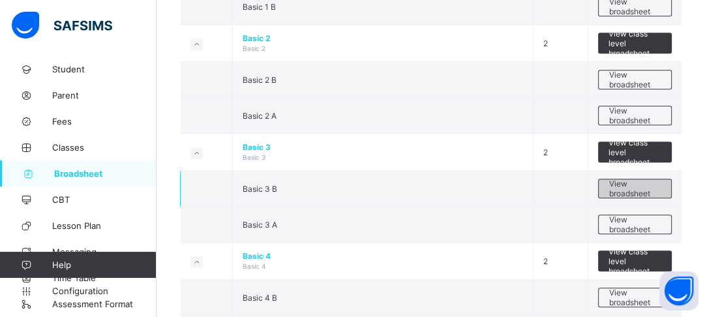
click at [620, 188] on span "View broadsheet" at bounding box center [634, 189] width 53 height 20
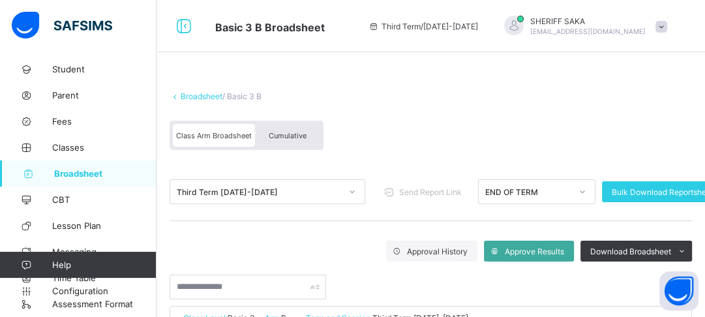
click at [290, 136] on span "Cumulative" at bounding box center [288, 135] width 38 height 9
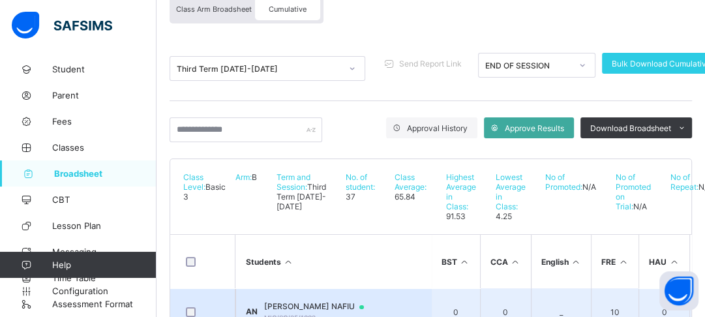
scroll to position [74, 0]
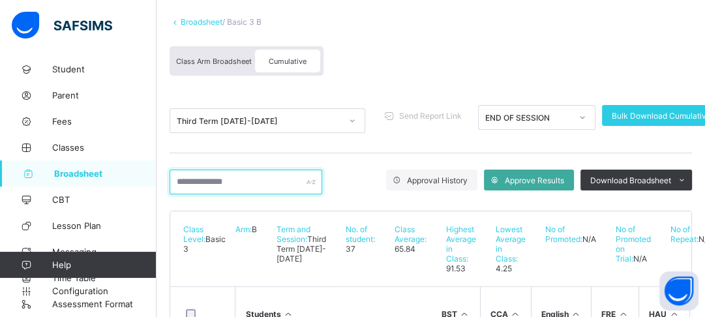
click at [229, 185] on input "text" at bounding box center [245, 181] width 153 height 25
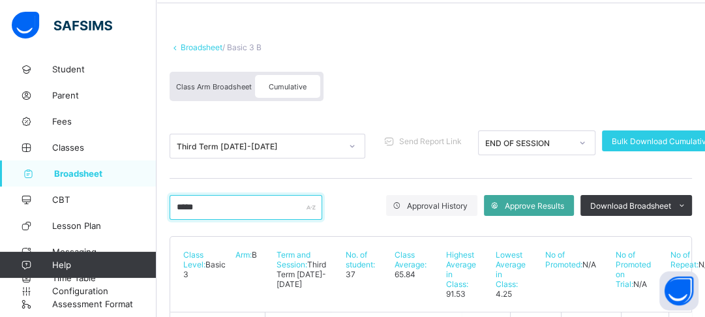
scroll to position [43, 0]
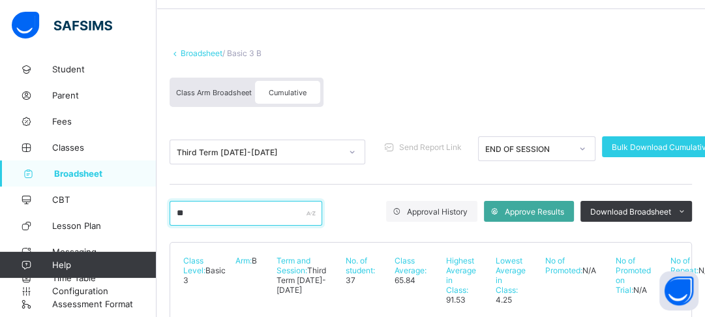
type input "*"
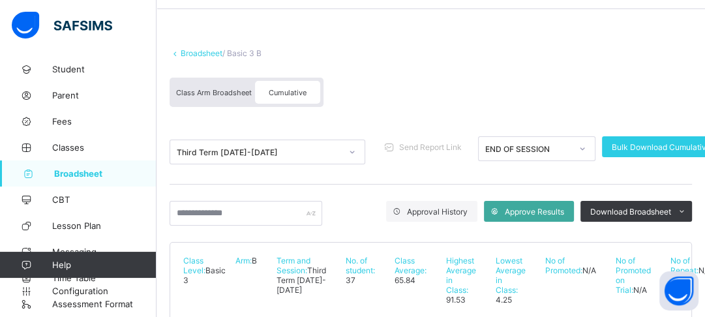
click at [198, 55] on link "Broadsheet" at bounding box center [202, 53] width 42 height 10
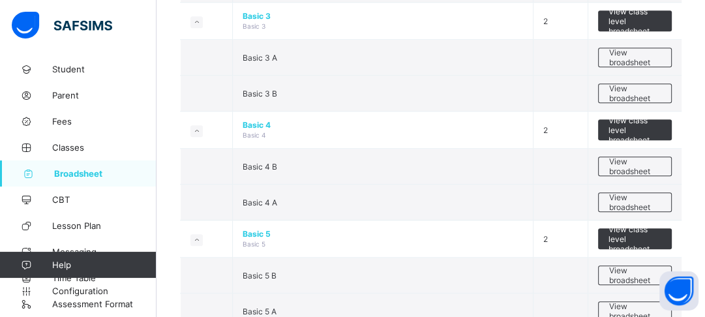
scroll to position [678, 0]
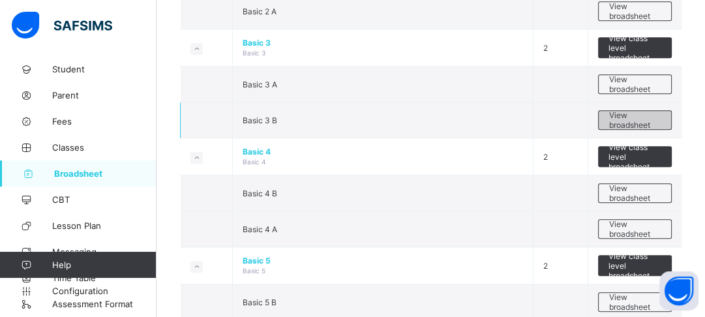
click at [645, 119] on span "View broadsheet" at bounding box center [634, 120] width 53 height 20
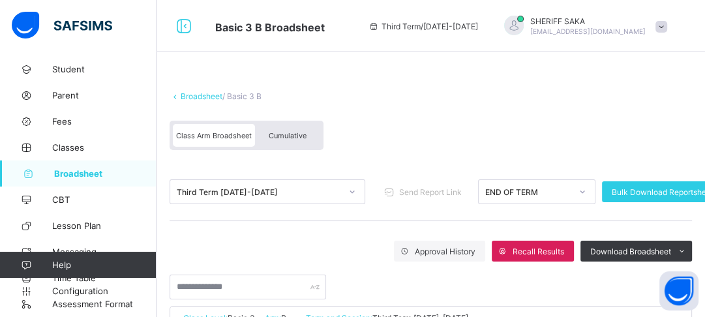
click at [289, 128] on div "Cumulative" at bounding box center [287, 135] width 65 height 23
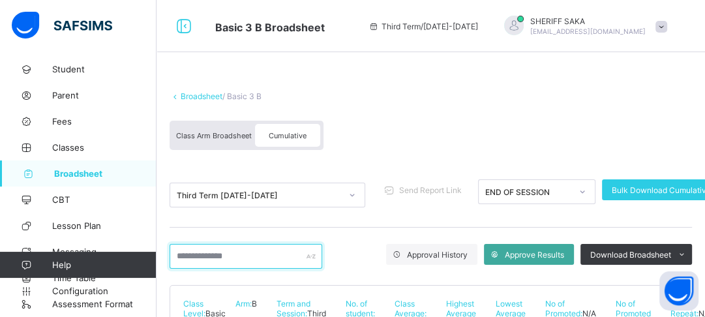
click at [259, 256] on input "text" at bounding box center [245, 256] width 153 height 25
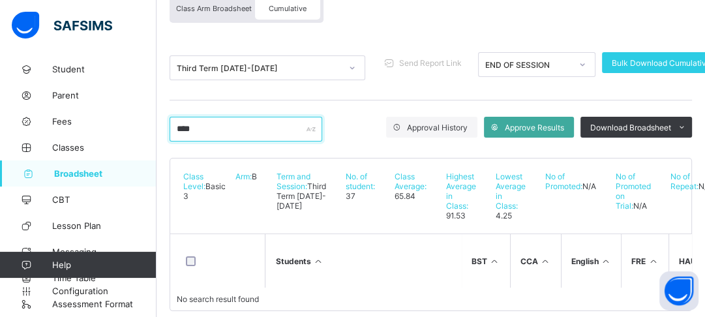
scroll to position [147, 0]
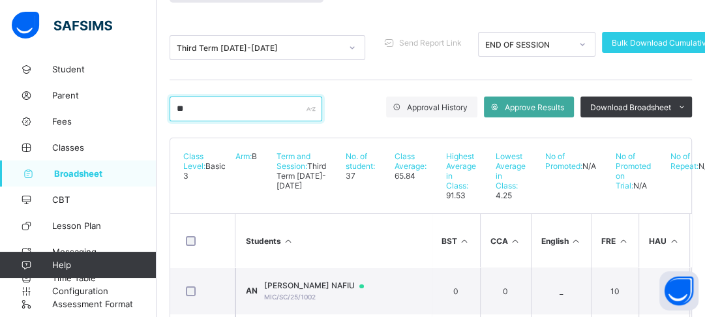
type input "*"
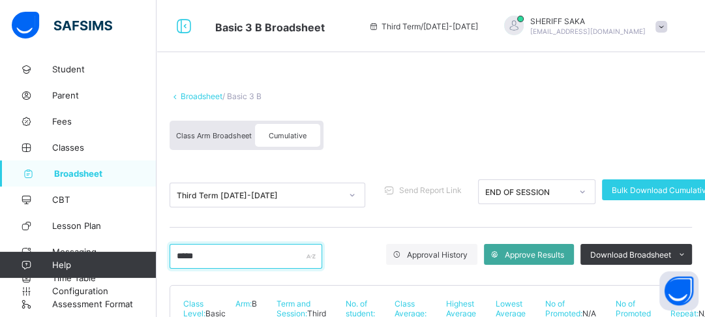
scroll to position [0, 0]
type input "*"
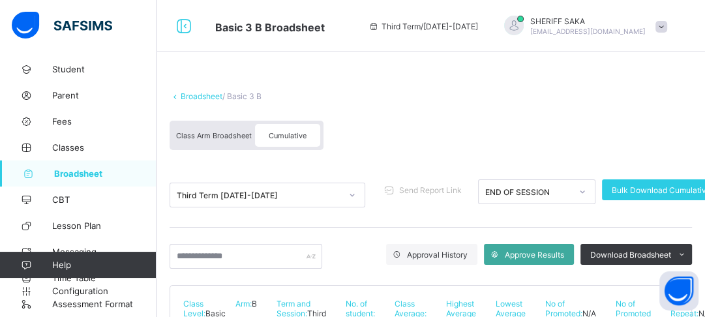
click at [188, 96] on link "Broadsheet" at bounding box center [202, 96] width 42 height 10
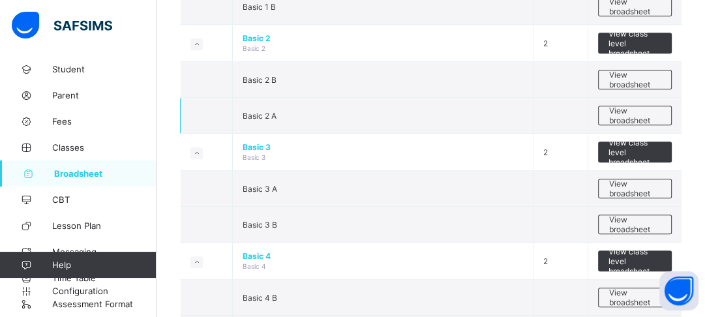
scroll to position [626, 0]
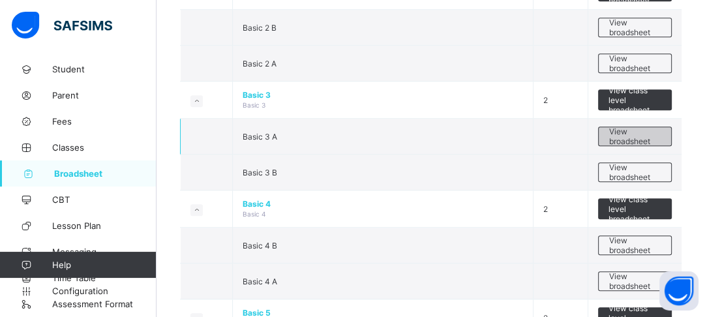
click at [628, 136] on span "View broadsheet" at bounding box center [634, 136] width 53 height 20
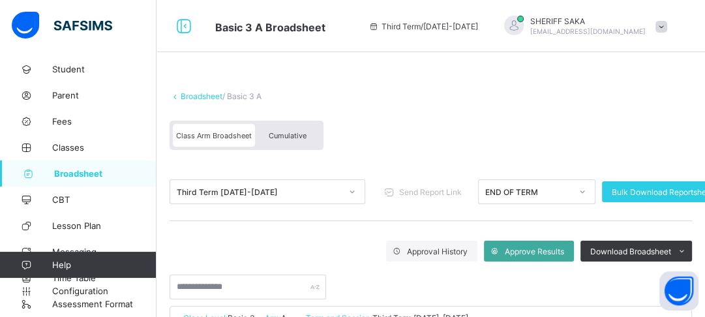
click at [289, 136] on span "Cumulative" at bounding box center [288, 135] width 38 height 9
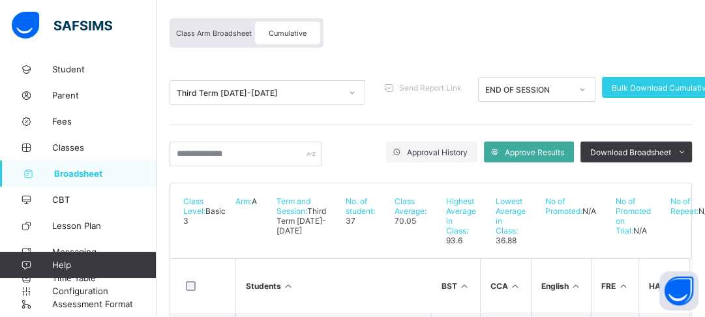
scroll to position [104, 0]
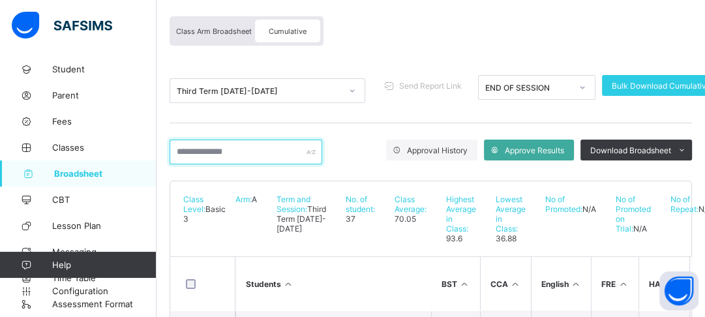
click at [254, 155] on input "text" at bounding box center [245, 151] width 153 height 25
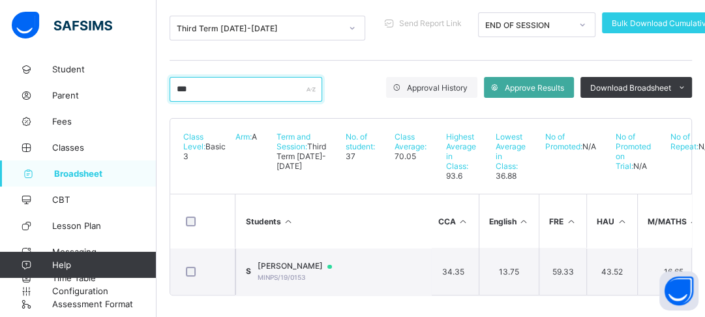
scroll to position [0, 0]
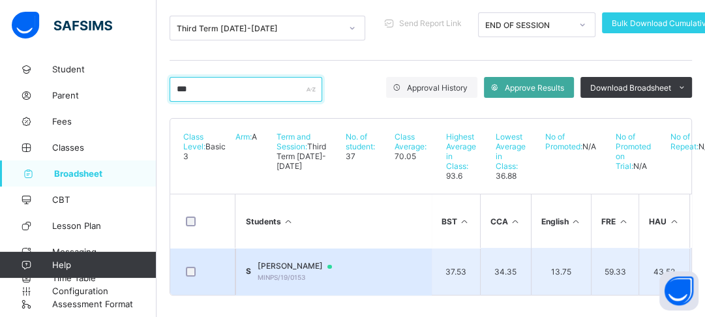
type input "***"
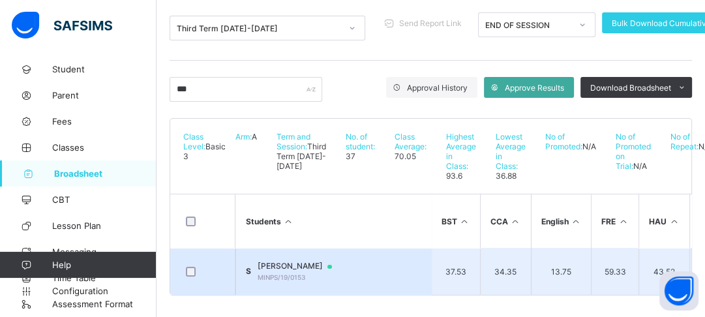
click at [344, 261] on span "[PERSON_NAME]" at bounding box center [300, 266] width 87 height 10
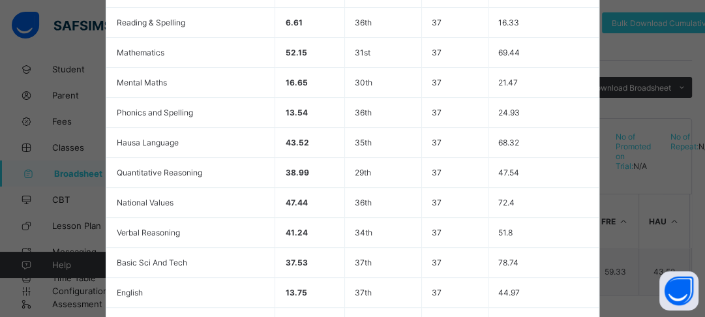
scroll to position [529, 0]
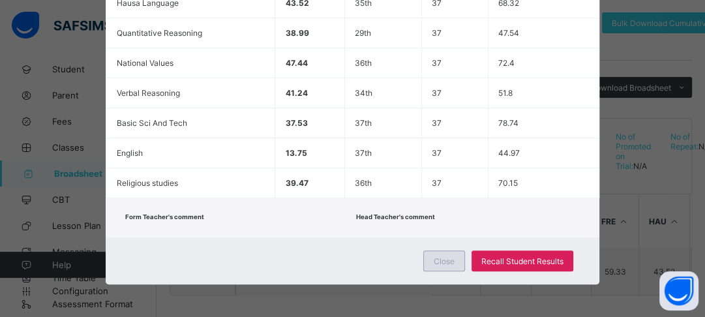
click at [447, 256] on span "Close" at bounding box center [443, 261] width 21 height 10
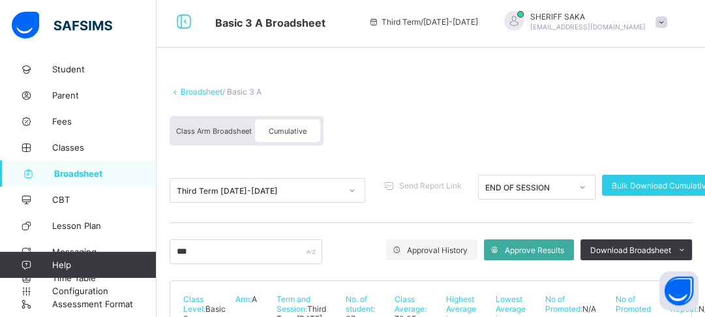
scroll to position [0, 0]
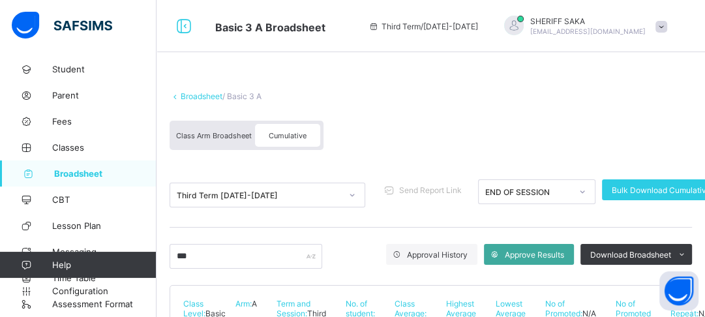
click at [193, 94] on link "Broadsheet" at bounding box center [202, 96] width 42 height 10
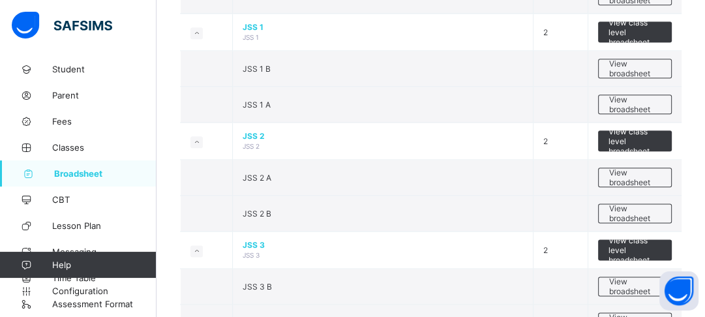
scroll to position [1147, 0]
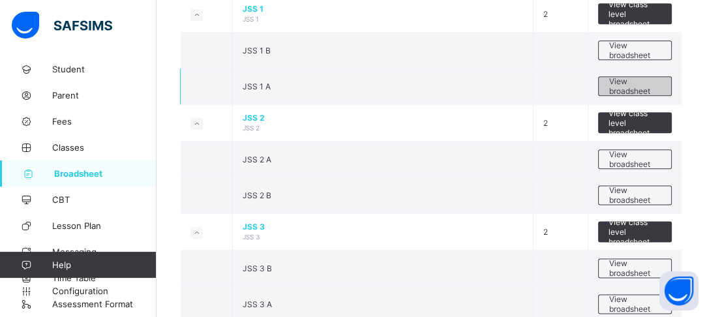
click at [624, 82] on span "View broadsheet" at bounding box center [634, 86] width 53 height 20
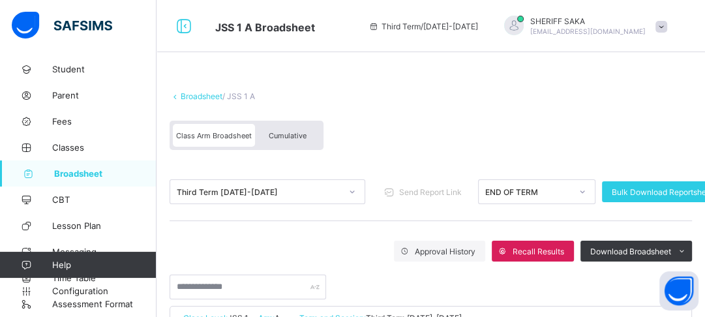
click at [295, 131] on span "Cumulative" at bounding box center [288, 135] width 38 height 9
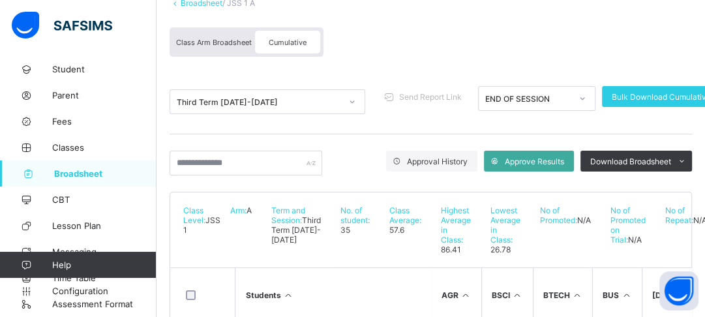
scroll to position [156, 0]
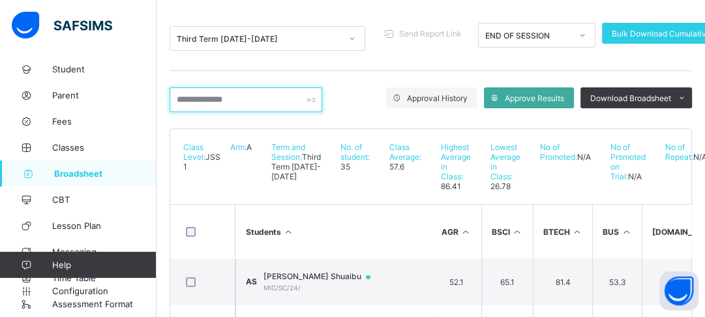
click at [231, 103] on input "text" at bounding box center [245, 99] width 153 height 25
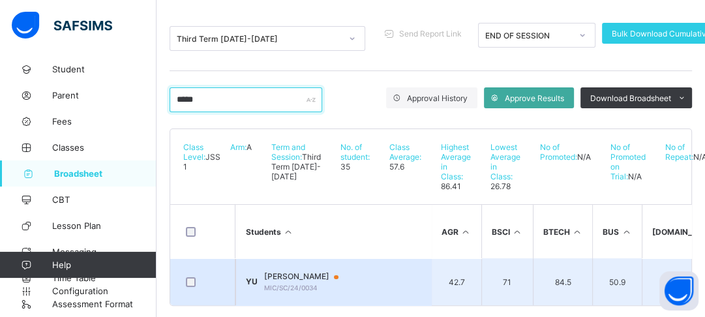
type input "*****"
click at [351, 271] on span "[PERSON_NAME]" at bounding box center [307, 276] width 87 height 10
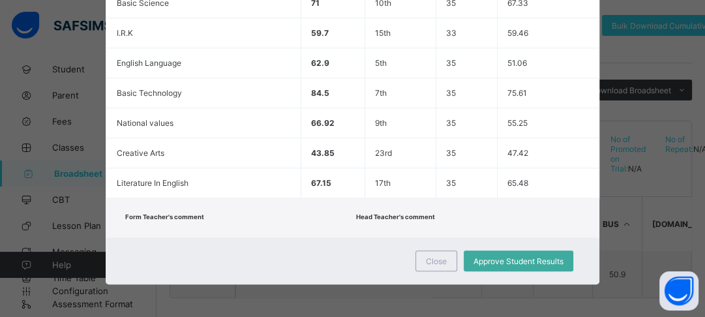
scroll to position [167, 0]
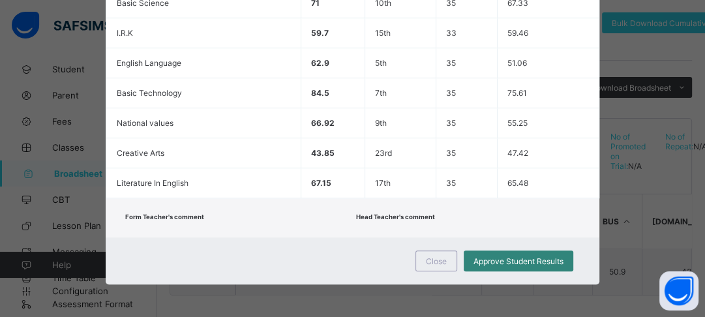
click at [510, 256] on span "Approve Student Results" at bounding box center [518, 261] width 90 height 10
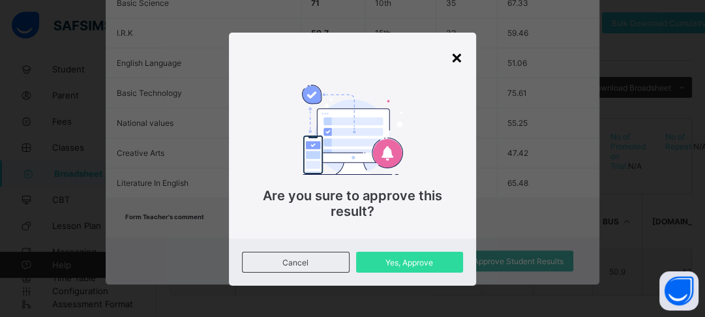
click at [454, 59] on div "×" at bounding box center [456, 57] width 12 height 22
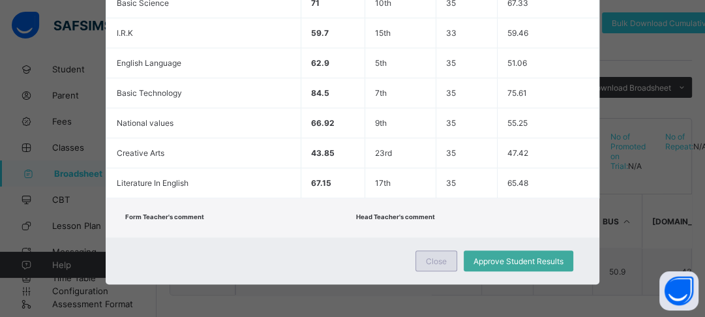
click at [430, 256] on span "Close" at bounding box center [436, 261] width 21 height 10
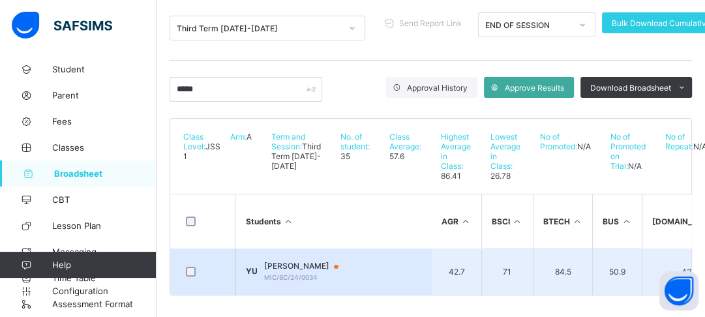
click at [351, 261] on span "[PERSON_NAME]" at bounding box center [307, 266] width 87 height 10
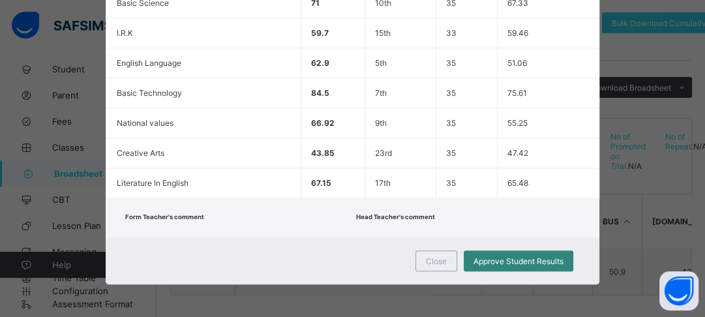
click at [495, 256] on span "Approve Student Results" at bounding box center [518, 261] width 90 height 10
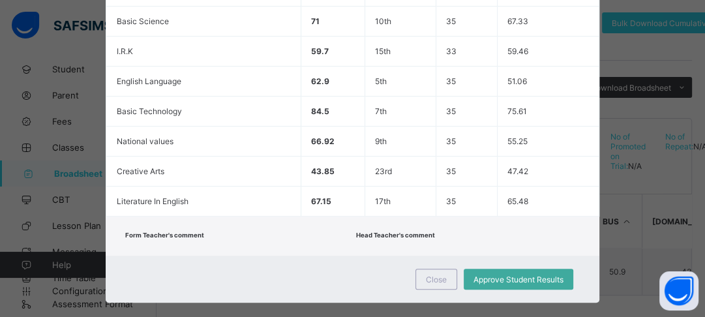
scroll to position [619, 0]
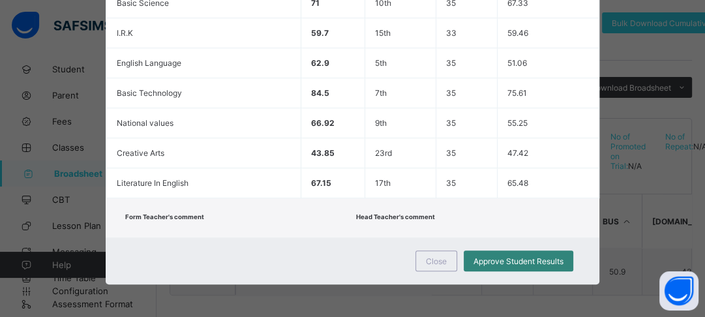
click at [506, 256] on span "Approve Student Results" at bounding box center [518, 261] width 90 height 10
click at [439, 256] on span "Close" at bounding box center [436, 261] width 21 height 10
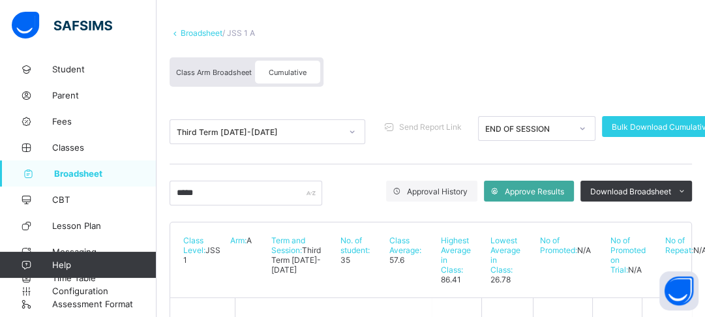
scroll to position [63, 0]
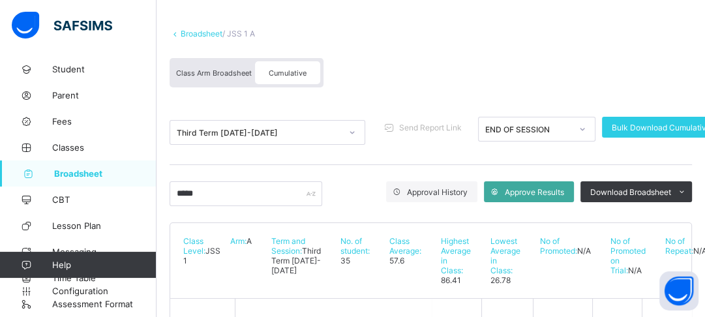
click at [190, 36] on link "Broadsheet" at bounding box center [202, 34] width 42 height 10
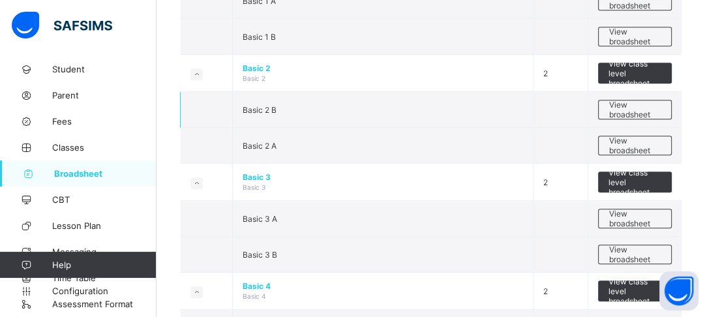
scroll to position [521, 0]
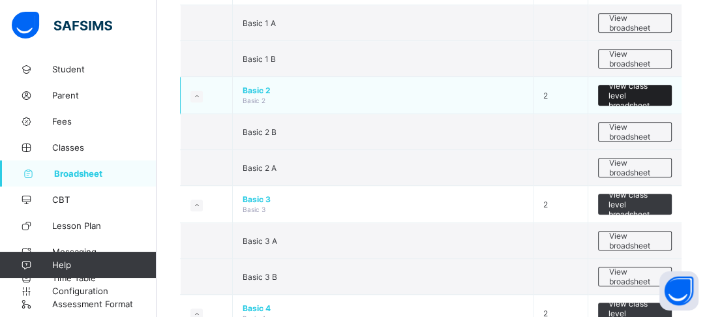
click at [623, 94] on span "View class level broadsheet" at bounding box center [635, 95] width 54 height 29
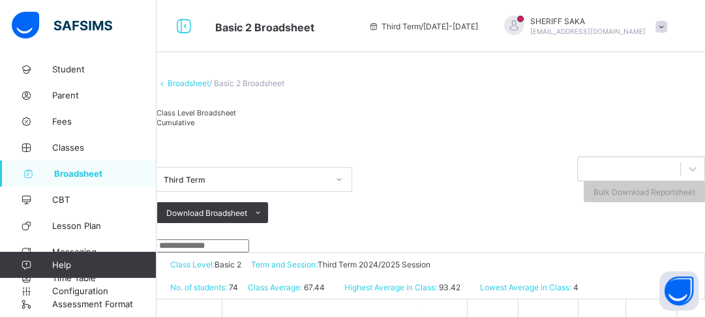
click at [194, 127] on span "Cumulative" at bounding box center [175, 122] width 38 height 9
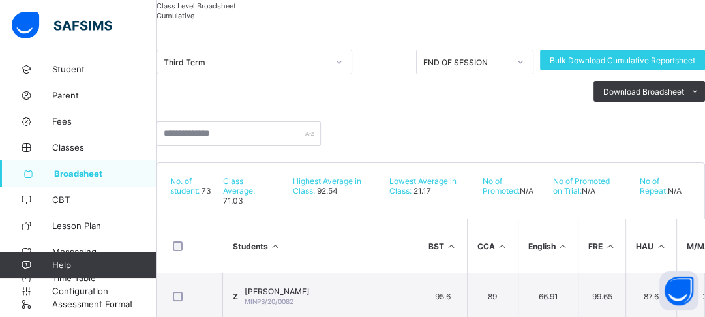
scroll to position [156, 0]
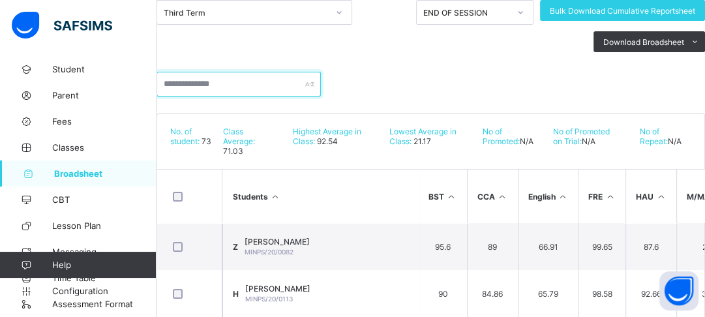
click at [221, 96] on input "text" at bounding box center [238, 84] width 164 height 25
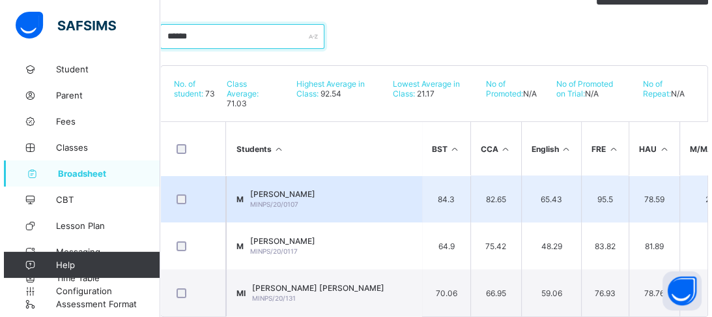
scroll to position [271, 0]
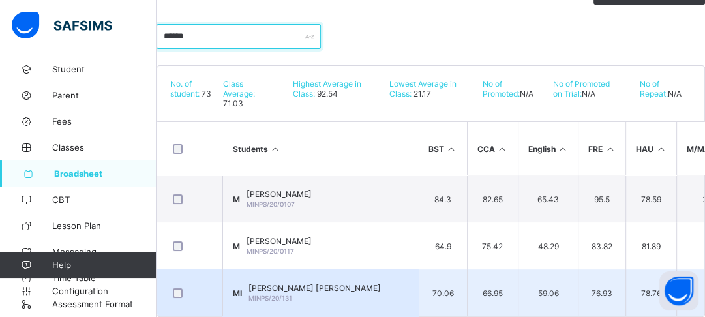
type input "******"
click at [366, 269] on td "MI Maryam Musa Iliya MINPS/20/131" at bounding box center [320, 292] width 196 height 47
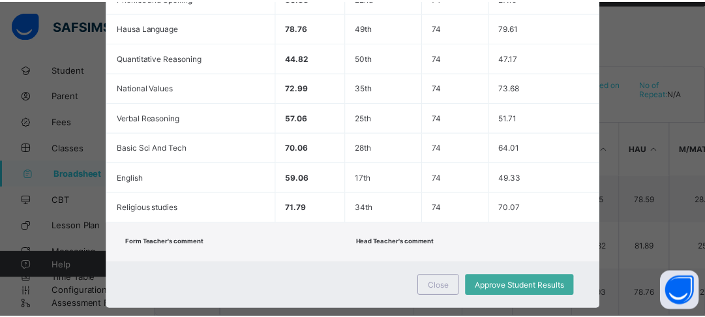
scroll to position [514, 0]
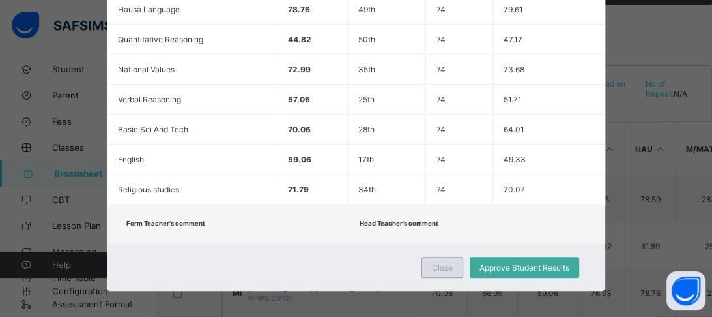
click at [441, 263] on span "Close" at bounding box center [442, 268] width 21 height 10
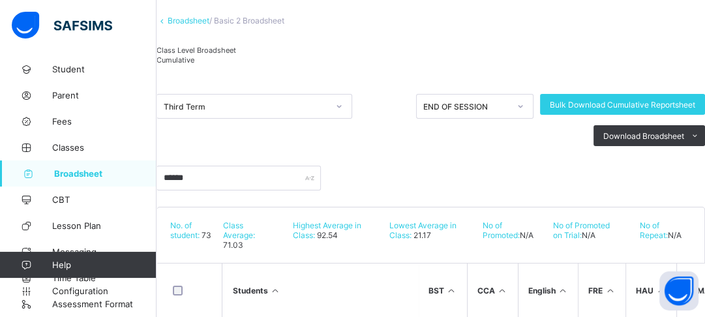
scroll to position [0, 0]
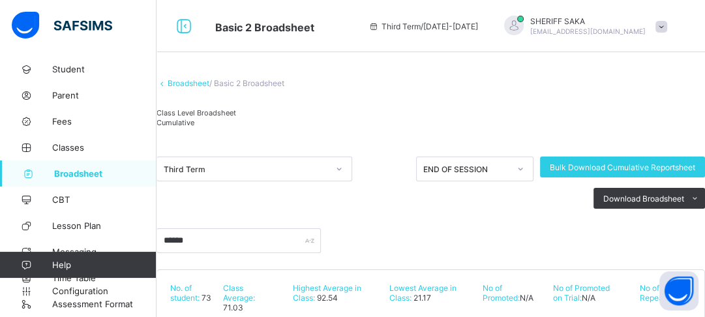
click at [199, 88] on link "Broadsheet" at bounding box center [189, 83] width 42 height 10
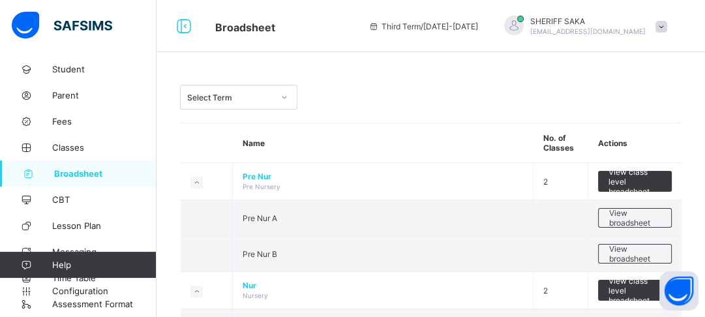
click at [667, 26] on span at bounding box center [661, 27] width 12 height 12
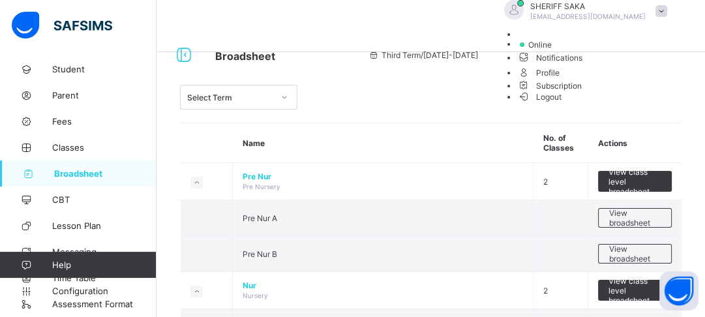
click at [632, 80] on span "Profile" at bounding box center [595, 72] width 156 height 15
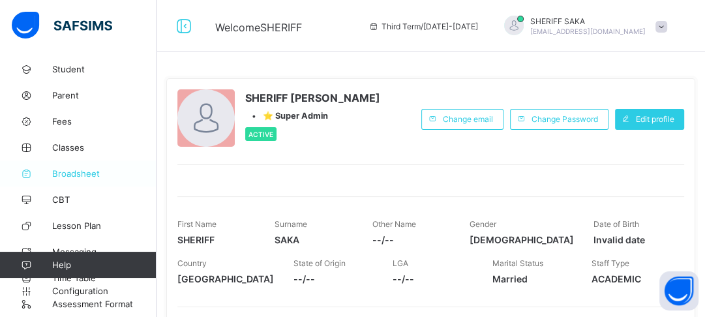
click at [78, 173] on span "Broadsheet" at bounding box center [104, 173] width 104 height 10
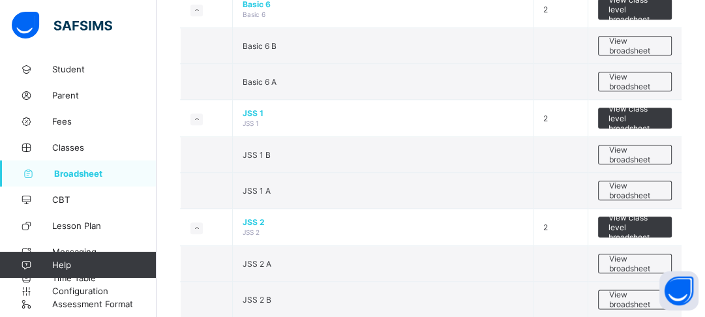
scroll to position [1147, 0]
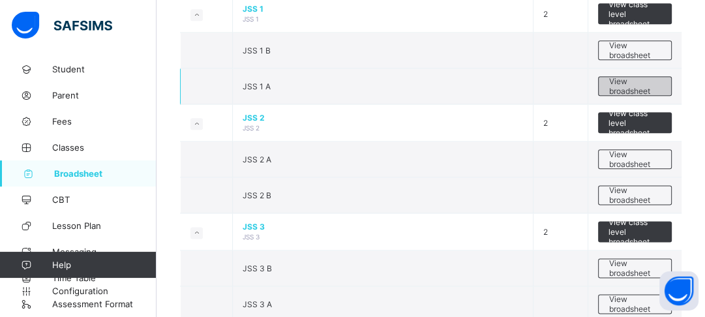
click at [621, 85] on span "View broadsheet" at bounding box center [634, 86] width 53 height 20
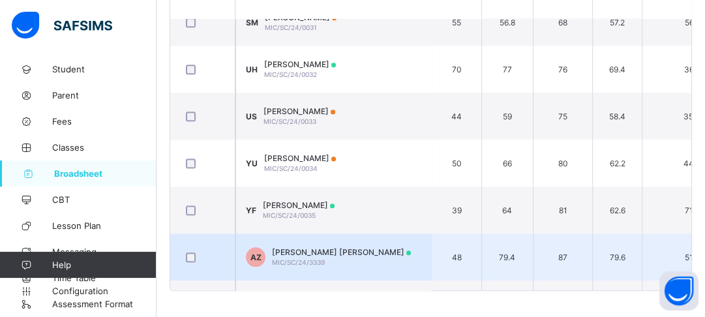
scroll to position [906, 0]
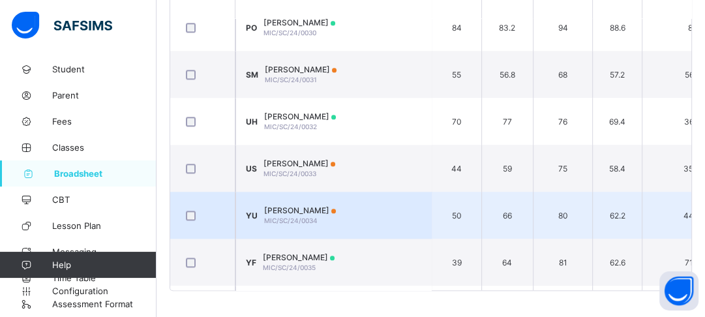
click at [336, 212] on span "[PERSON_NAME]" at bounding box center [300, 210] width 72 height 10
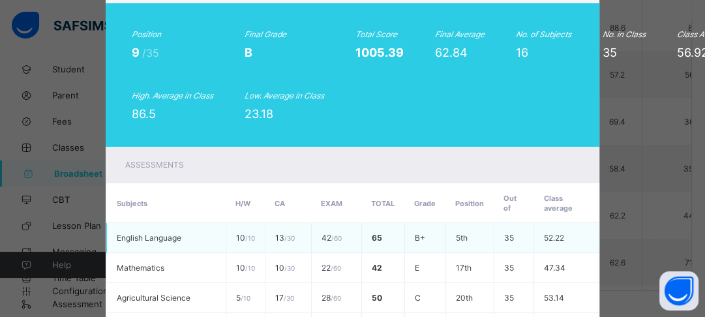
scroll to position [0, 0]
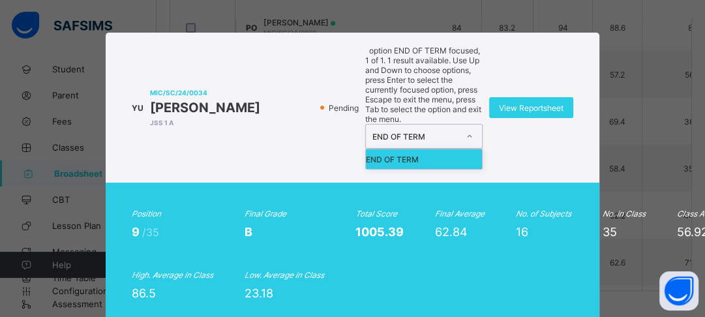
click at [473, 126] on div at bounding box center [469, 136] width 22 height 21
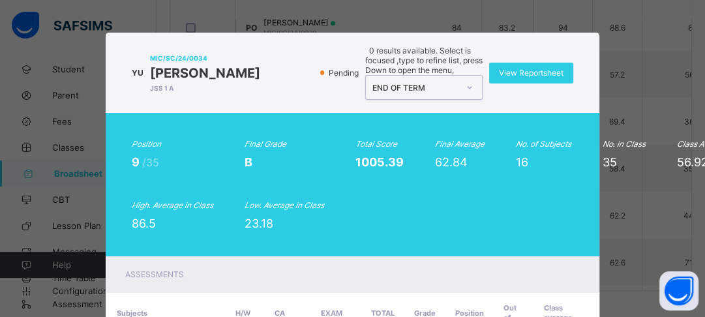
click at [473, 82] on div at bounding box center [469, 87] width 22 height 21
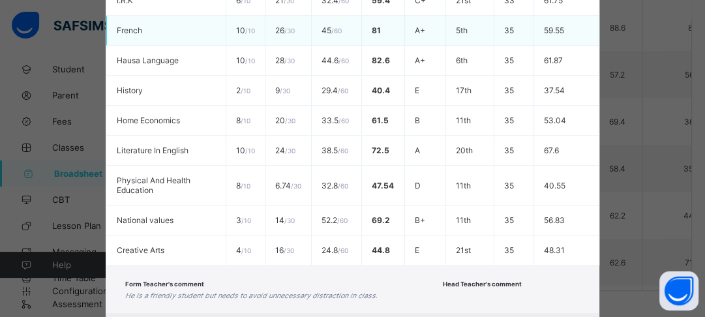
scroll to position [647, 0]
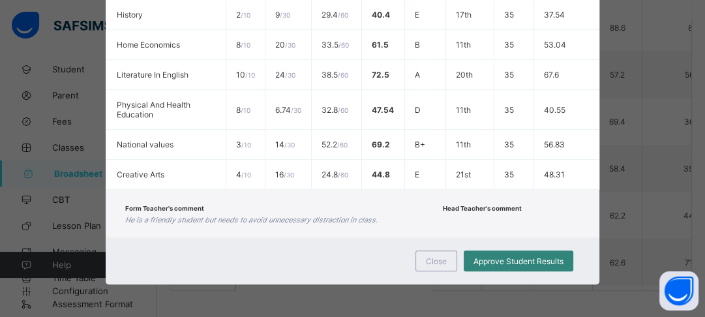
click at [505, 256] on span "Approve Student Results" at bounding box center [518, 261] width 90 height 10
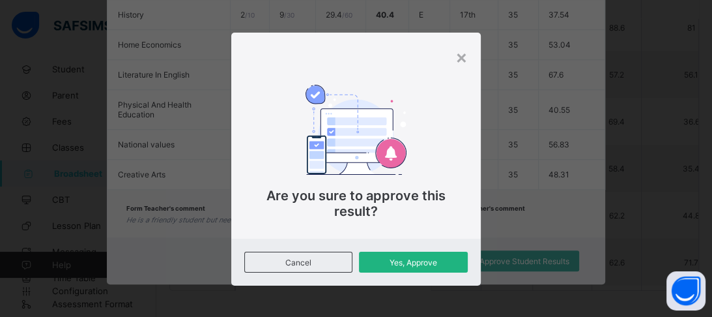
click at [426, 265] on span "Yes, Approve" at bounding box center [413, 262] width 89 height 10
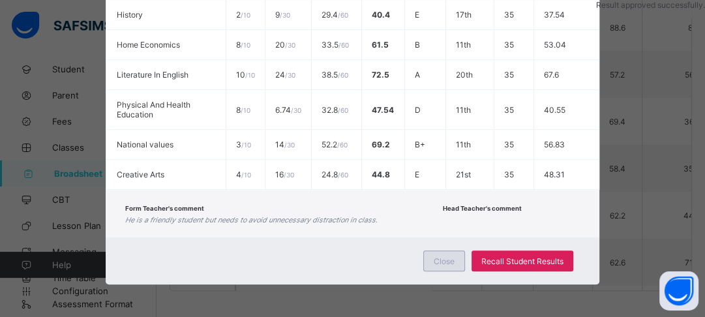
click at [435, 256] on span "Close" at bounding box center [443, 261] width 21 height 10
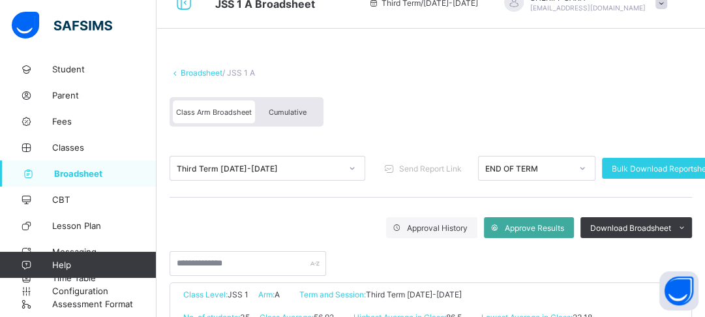
scroll to position [23, 0]
click at [277, 115] on span "Cumulative" at bounding box center [288, 112] width 38 height 9
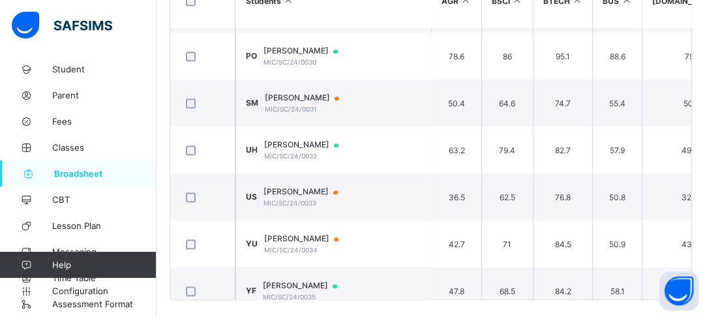
scroll to position [991, 0]
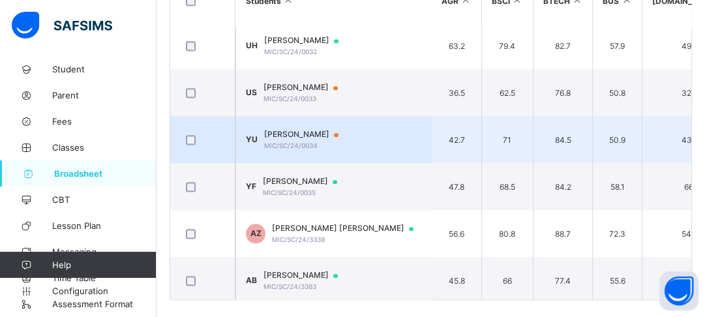
click at [351, 134] on div "Yaseer Muhammad Uthman MIC/SC/24/0034" at bounding box center [307, 139] width 87 height 20
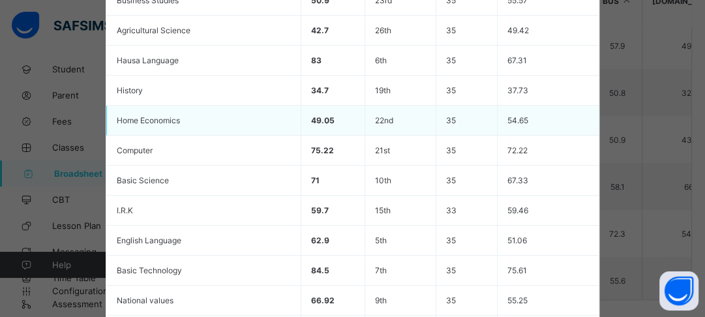
scroll to position [619, 0]
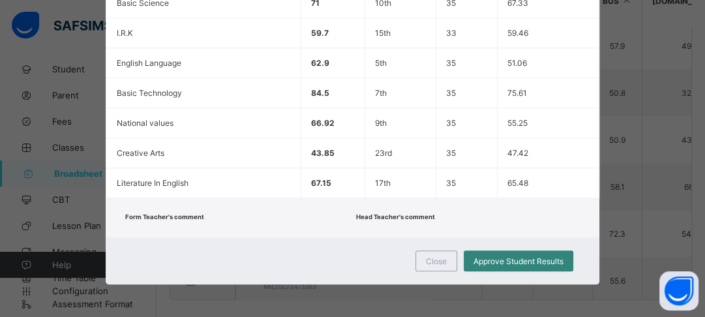
click at [525, 250] on div "Approve Student Results" at bounding box center [518, 260] width 110 height 21
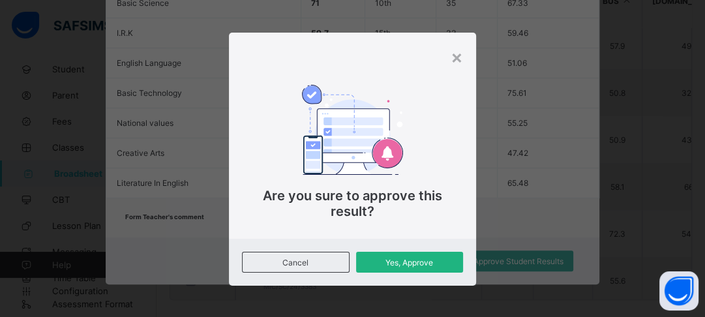
click at [411, 265] on span "Yes, Approve" at bounding box center [409, 262] width 87 height 10
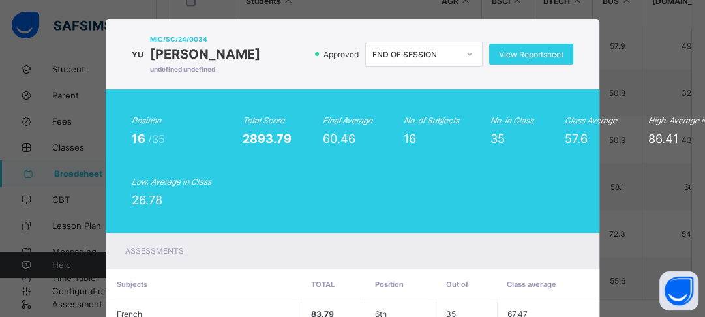
scroll to position [0, 0]
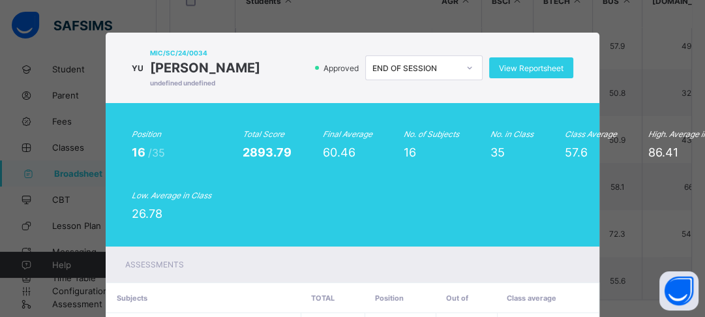
click at [619, 91] on div "YU MIC/SC/24/0034 Yaseer Muhammad Uthman undefined undefined Approved END OF SE…" at bounding box center [352, 158] width 705 height 317
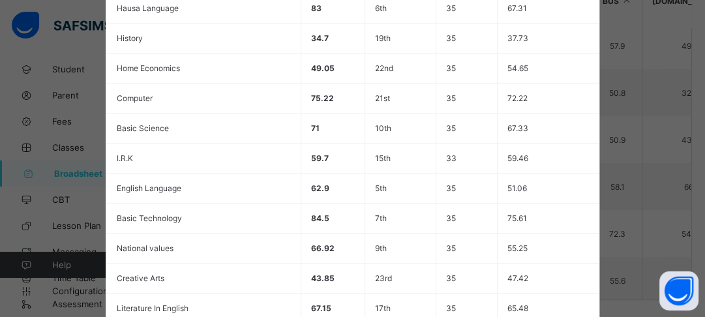
scroll to position [619, 0]
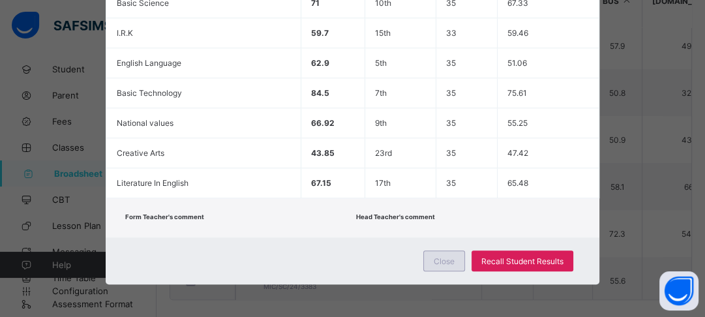
click at [442, 256] on span "Close" at bounding box center [443, 261] width 21 height 10
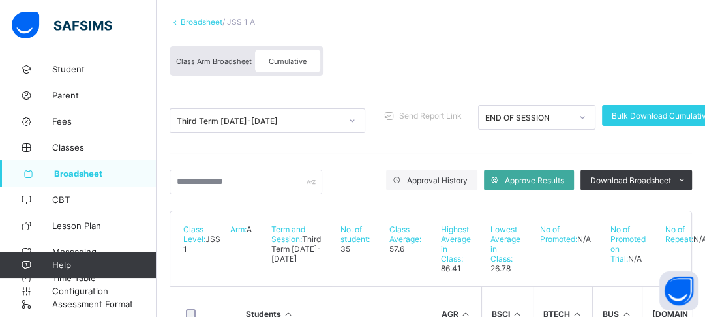
scroll to position [0, 0]
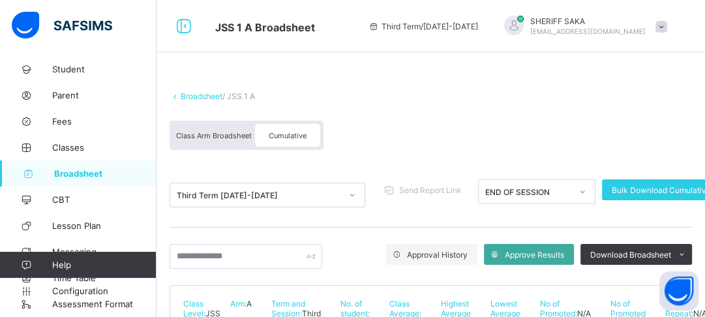
click at [205, 95] on link "Broadsheet" at bounding box center [202, 96] width 42 height 10
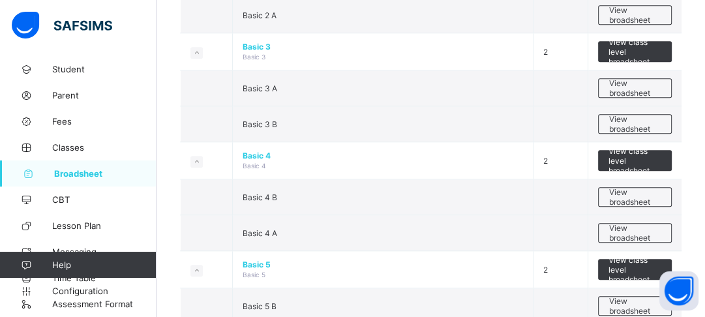
scroll to position [678, 0]
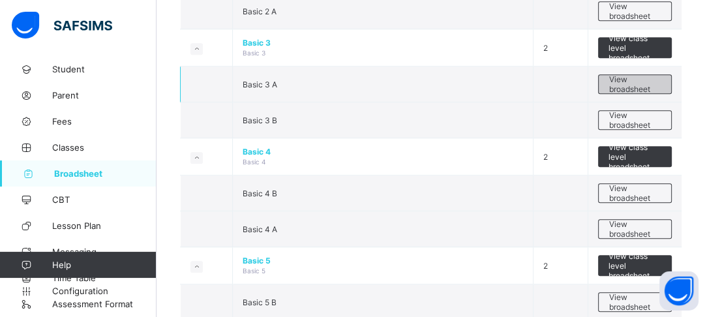
click at [634, 86] on span "View broadsheet" at bounding box center [634, 84] width 53 height 20
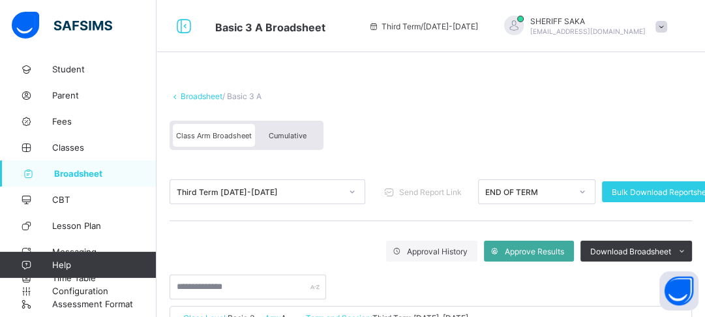
click at [302, 132] on span "Cumulative" at bounding box center [288, 135] width 38 height 9
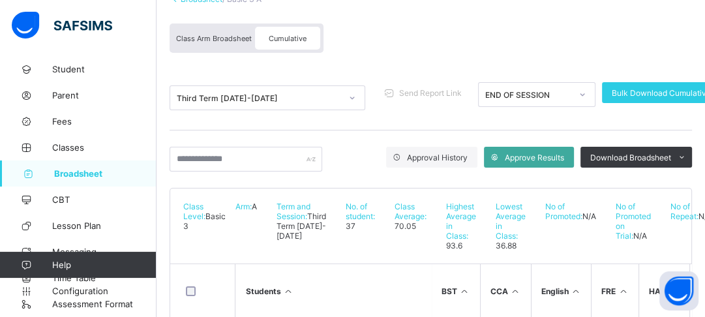
scroll to position [104, 0]
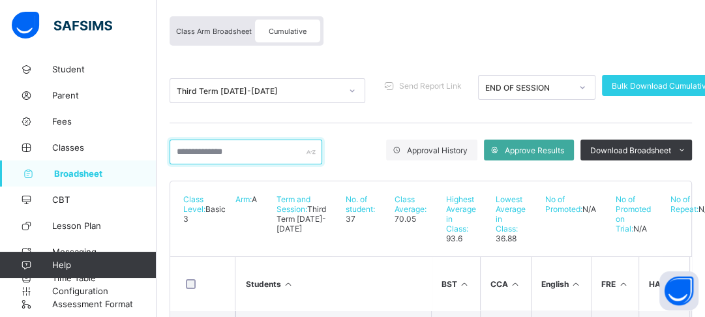
click at [246, 150] on input "text" at bounding box center [245, 151] width 153 height 25
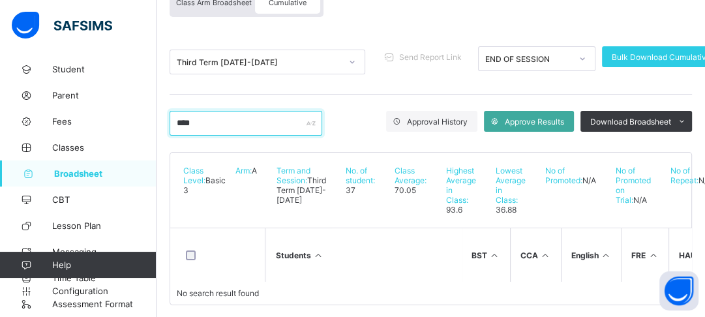
scroll to position [147, 0]
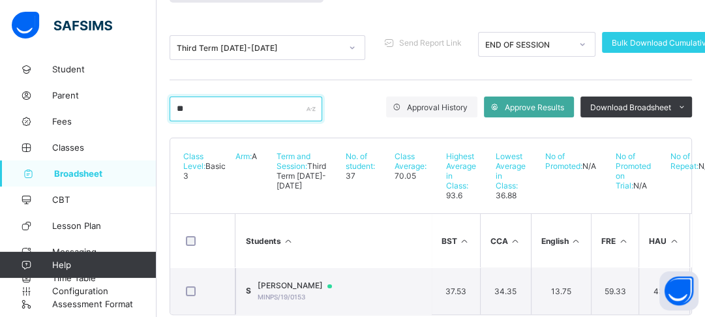
type input "*"
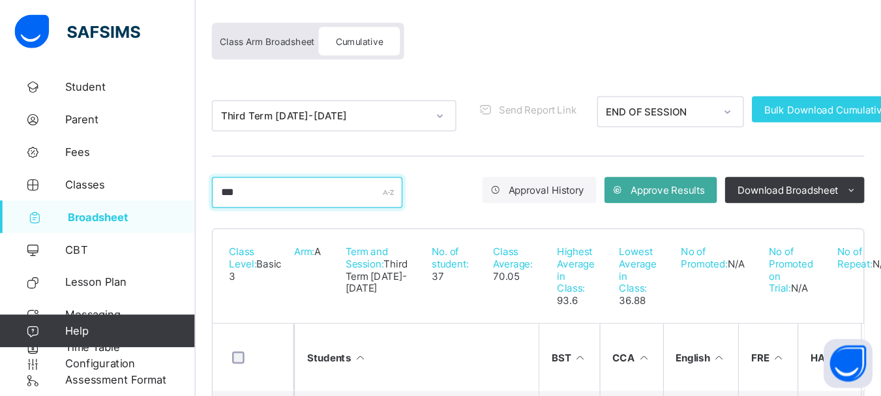
scroll to position [0, 0]
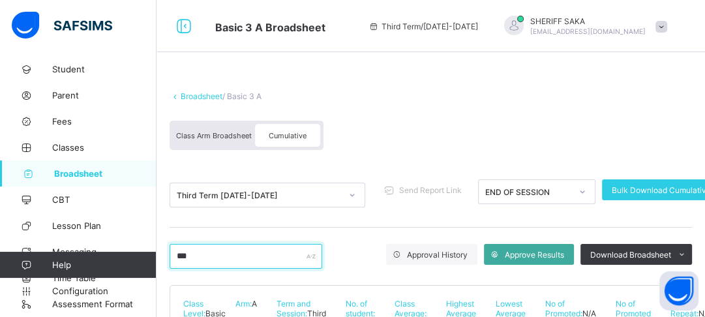
type input "***"
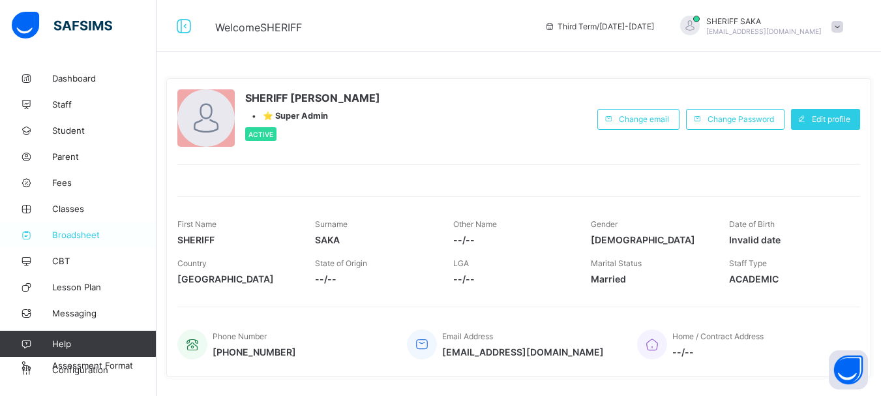
click at [69, 238] on span "Broadsheet" at bounding box center [104, 234] width 104 height 10
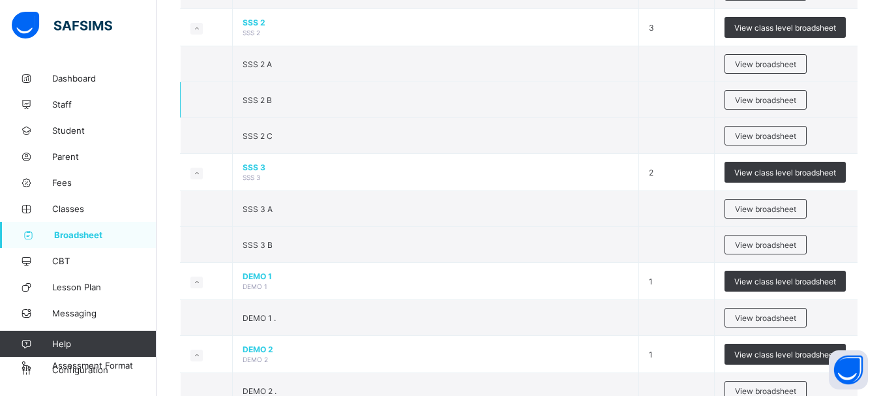
scroll to position [1564, 0]
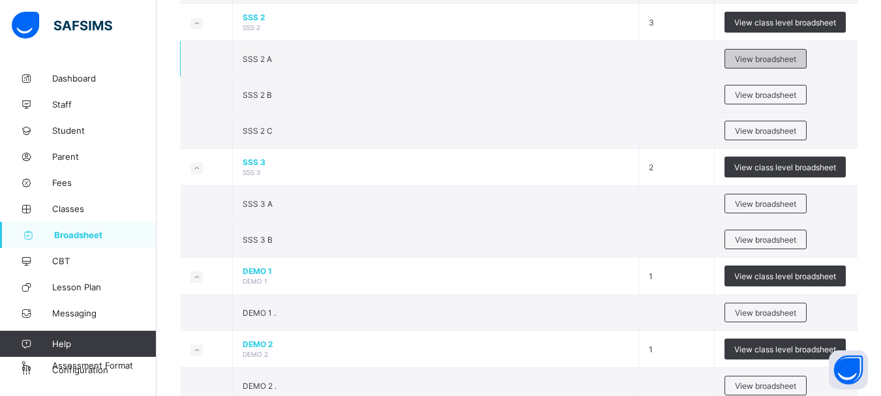
click at [767, 58] on span "View broadsheet" at bounding box center [765, 59] width 61 height 10
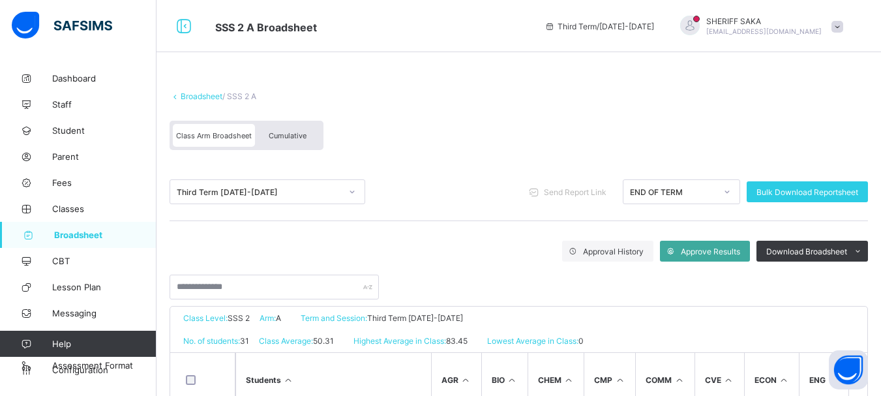
click at [281, 137] on span "Cumulative" at bounding box center [288, 135] width 38 height 9
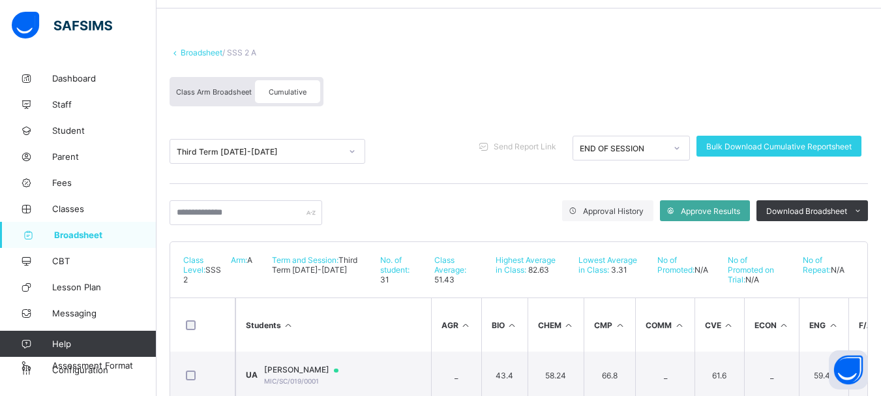
scroll to position [65, 0]
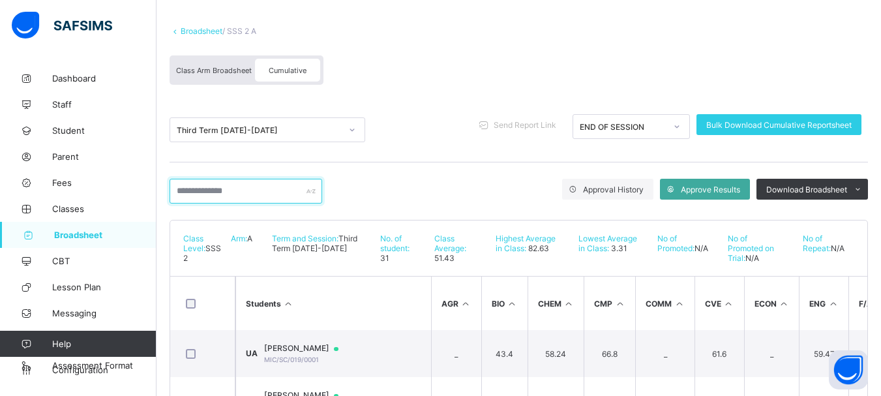
click at [280, 191] on input "text" at bounding box center [245, 191] width 153 height 25
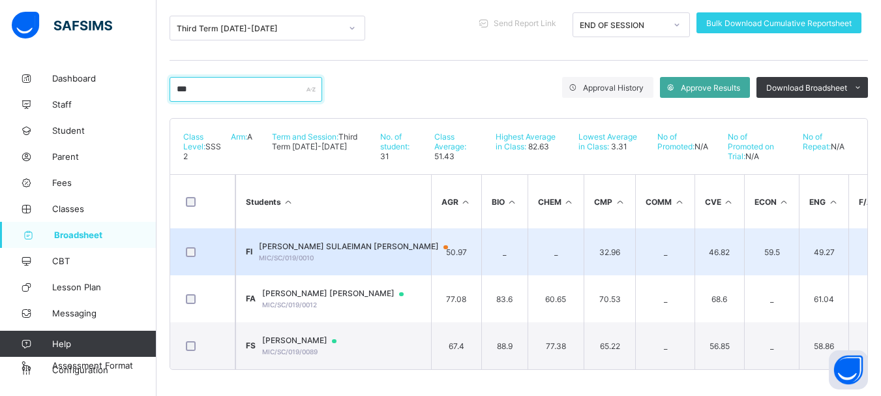
type input "***"
click at [336, 246] on span "[PERSON_NAME] SULAEIMAN [PERSON_NAME]" at bounding box center [359, 246] width 201 height 10
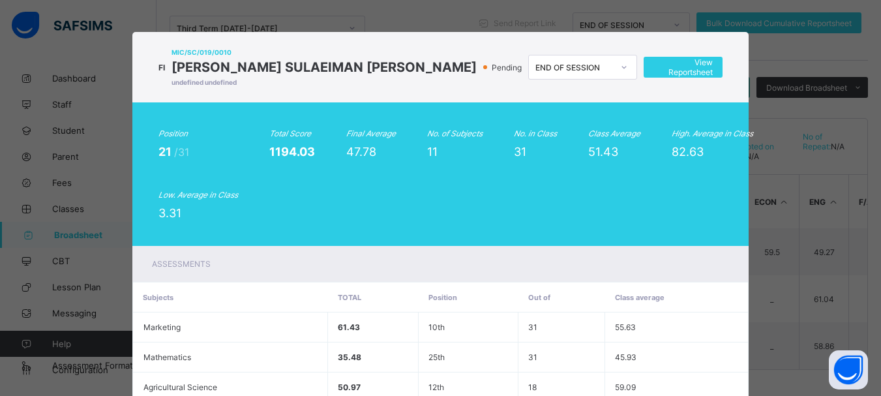
scroll to position [0, 0]
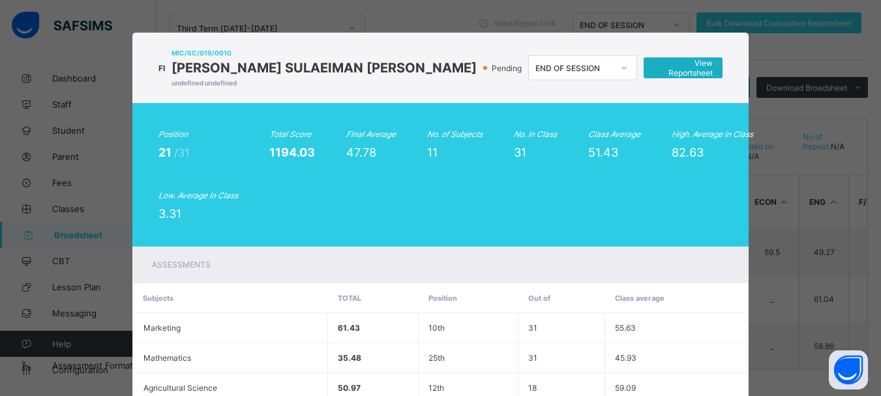
click at [678, 67] on span "View Reportsheet" at bounding box center [683, 68] width 60 height 20
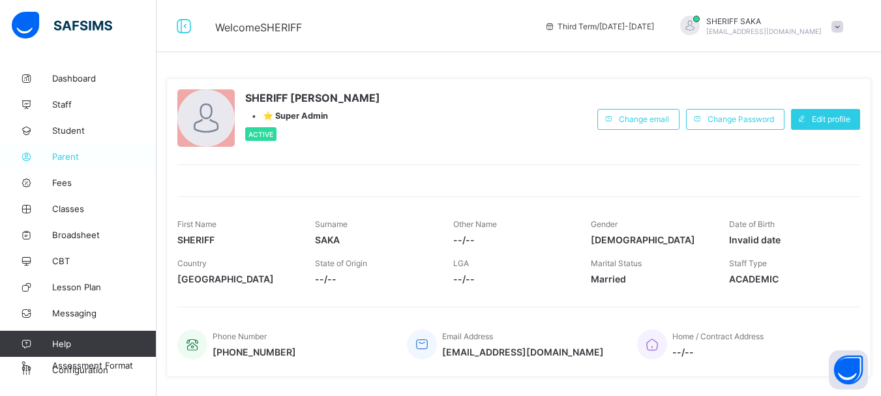
click at [65, 159] on span "Parent" at bounding box center [104, 156] width 104 height 10
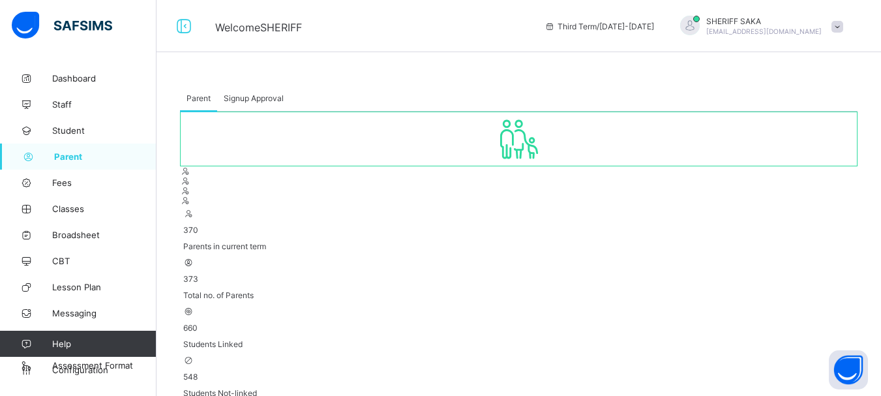
click at [267, 95] on span "Signup Approval" at bounding box center [254, 98] width 60 height 10
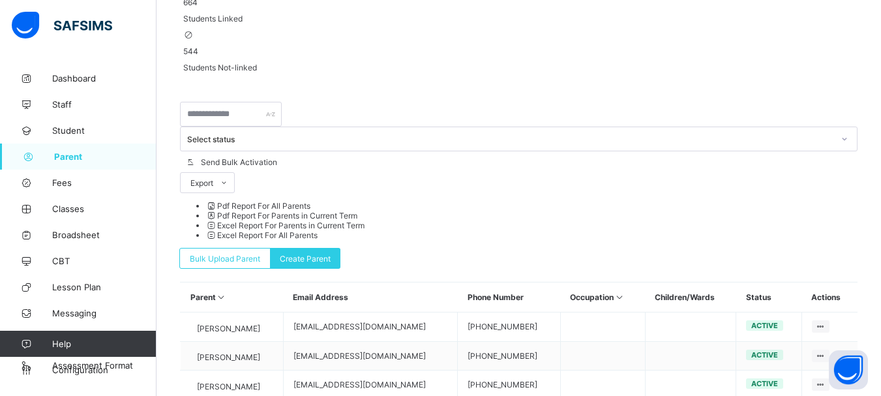
scroll to position [326, 0]
click at [817, 10] on div "Your changes have been saved" at bounding box center [824, 5] width 114 height 10
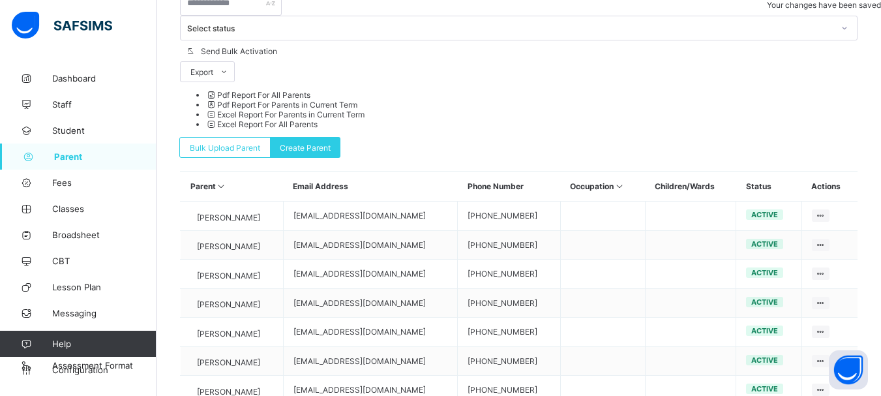
scroll to position [491, 0]
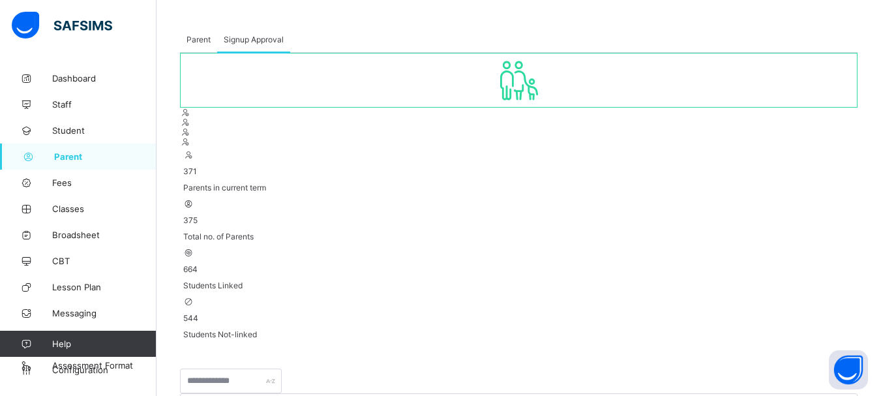
scroll to position [0, 0]
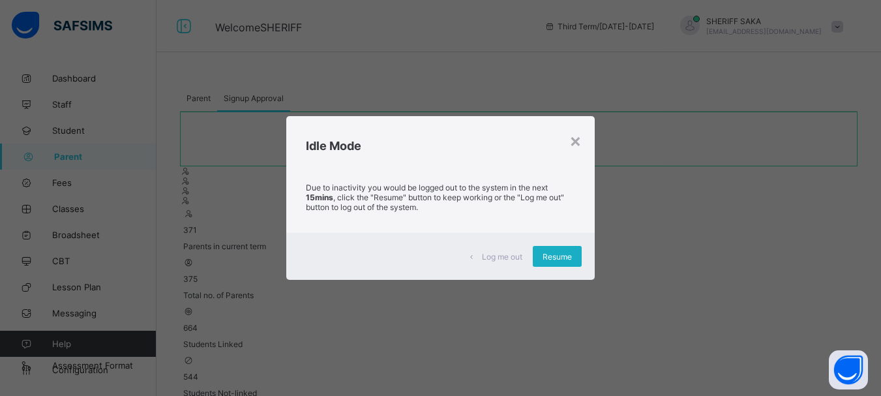
click at [542, 256] on div "Resume" at bounding box center [557, 256] width 49 height 21
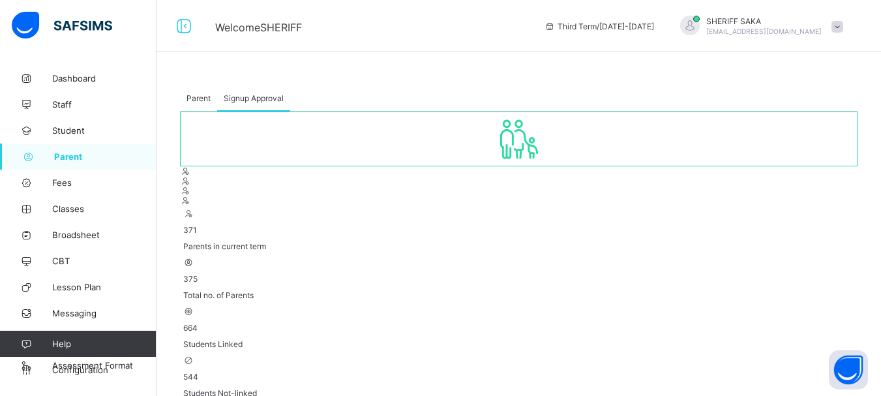
click at [250, 100] on span "Signup Approval" at bounding box center [254, 98] width 60 height 10
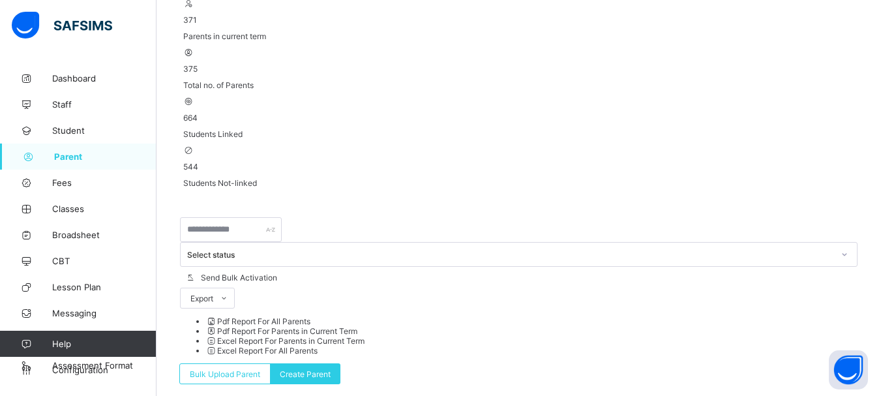
scroll to position [326, 0]
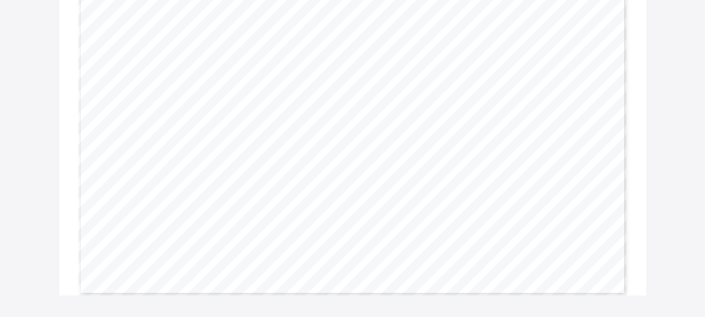
scroll to position [215, 0]
drag, startPoint x: 503, startPoint y: 227, endPoint x: 511, endPoint y: 233, distance: 9.4
click at [511, 233] on div "Gwarzo Road, P.O. Box 701, Kano - Nigeria. Tel: 0906 358 2631, 0809 948 5785 | …" at bounding box center [352, 98] width 549 height 388
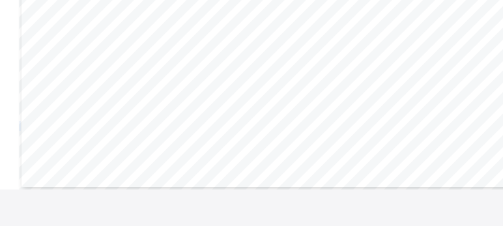
scroll to position [327, 0]
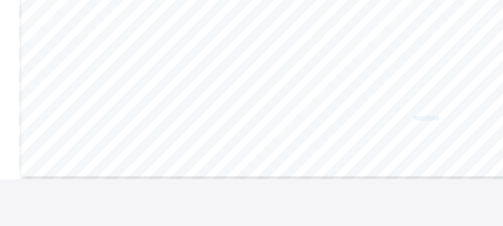
drag, startPoint x: 439, startPoint y: 119, endPoint x: 414, endPoint y: 120, distance: 25.5
click at [414, 120] on span "average. To Repeat." at bounding box center [417, 118] width 46 height 5
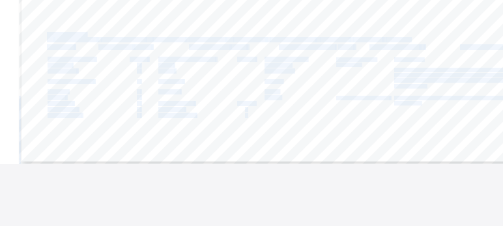
drag, startPoint x: 441, startPoint y: 104, endPoint x: 422, endPoint y: 105, distance: 19.6
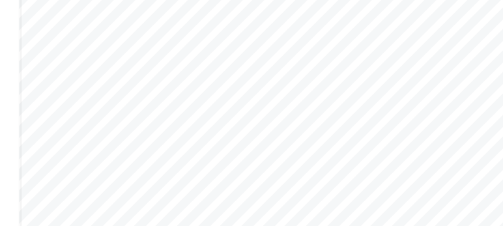
scroll to position [193, 0]
drag, startPoint x: 192, startPoint y: 90, endPoint x: 183, endPoint y: 93, distance: 9.5
click at [183, 93] on span "61.0" at bounding box center [188, 91] width 10 height 5
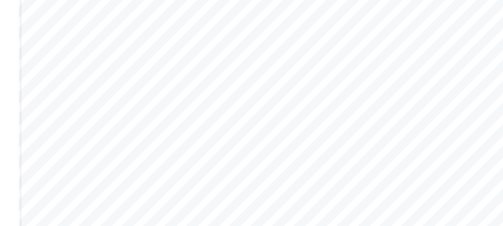
click at [314, 95] on div "Gwarzo Road, P.O. Box 701, Kano - Nigeria. Tel: 0906 358 2631, 0809 948 5785 | …" at bounding box center [293, 157] width 549 height 388
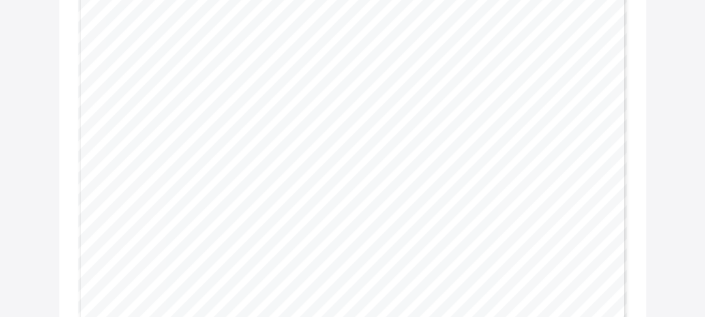
scroll to position [99, 0]
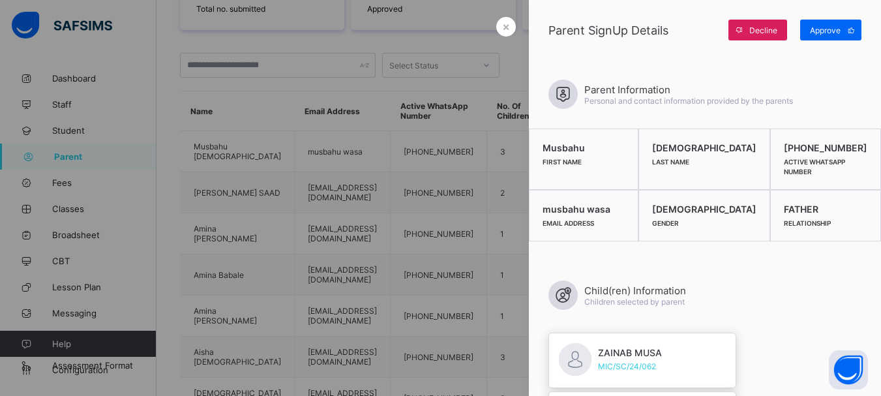
scroll to position [261, 0]
click at [825, 33] on span "Approve" at bounding box center [825, 30] width 31 height 10
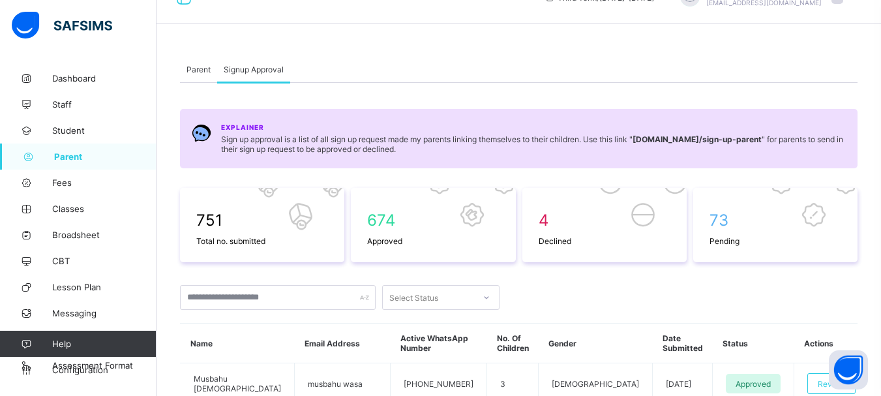
scroll to position [0, 0]
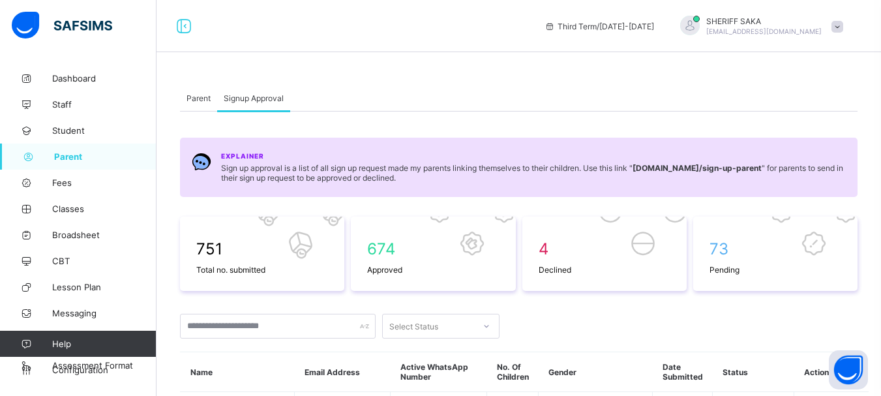
click at [202, 106] on div "Parent" at bounding box center [198, 98] width 37 height 26
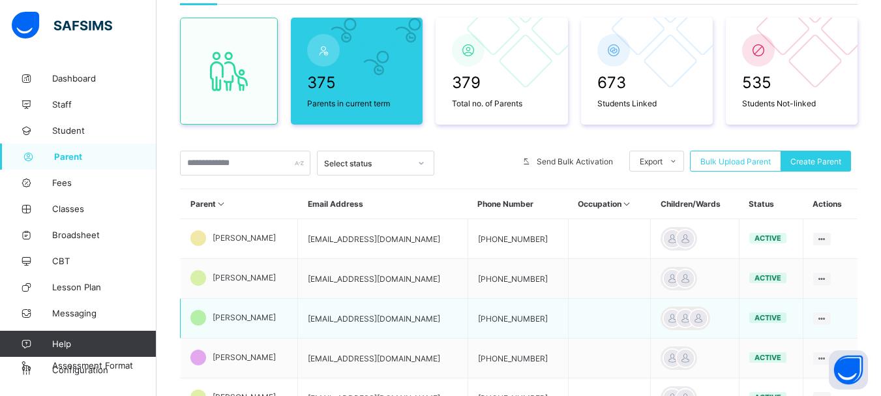
scroll to position [196, 0]
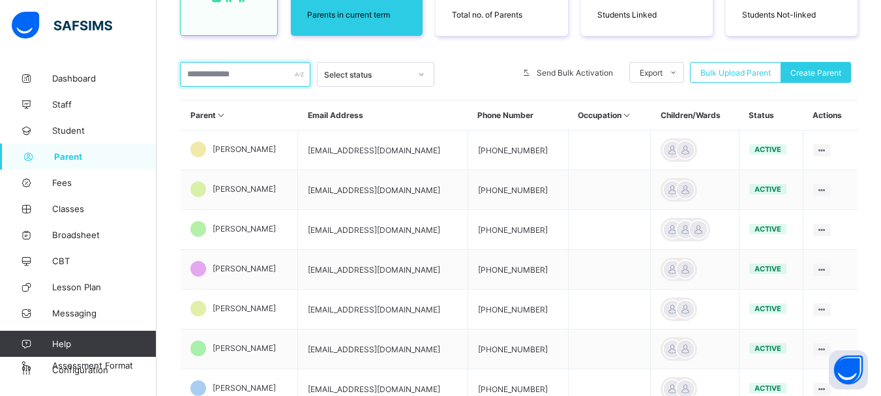
click at [230, 76] on input "text" at bounding box center [245, 74] width 130 height 25
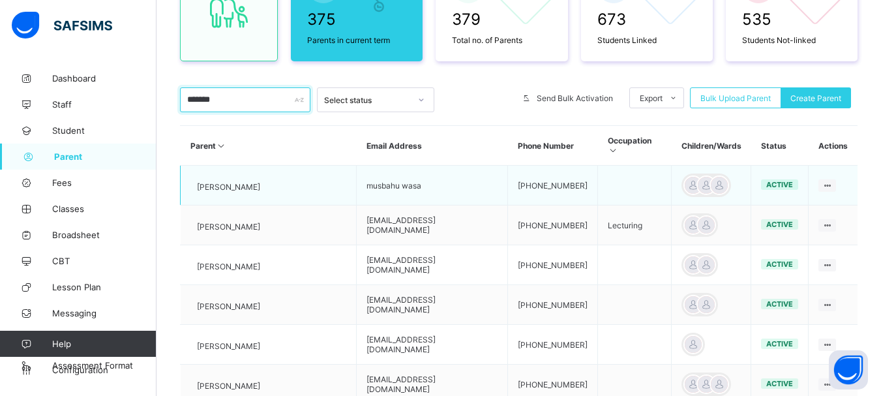
scroll to position [169, 0]
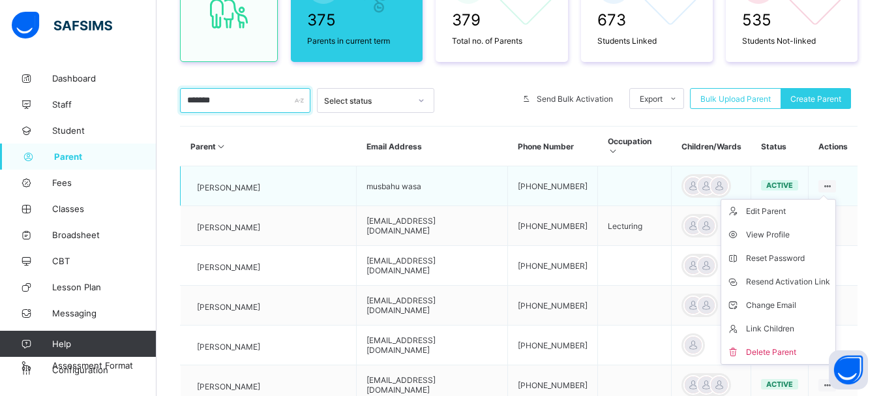
type input "*******"
click at [828, 181] on icon at bounding box center [826, 186] width 11 height 10
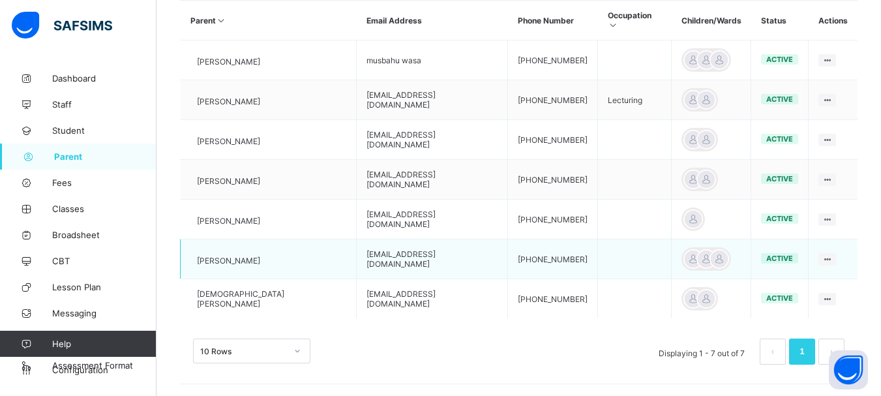
scroll to position [300, 0]
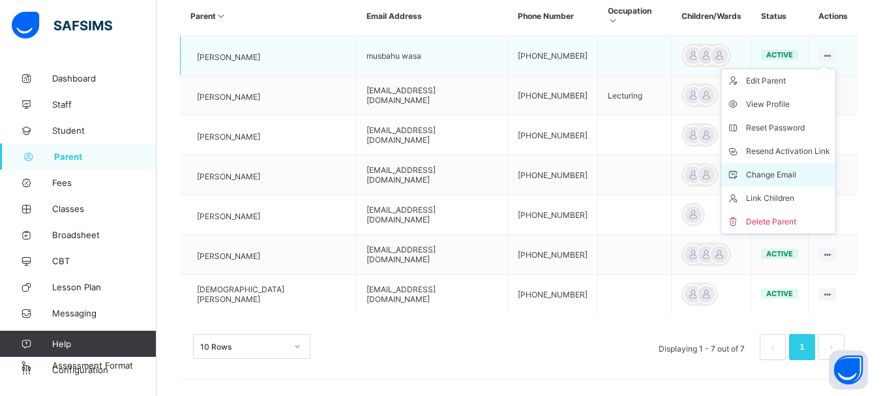
click at [802, 168] on div "Change Email" at bounding box center [788, 174] width 84 height 13
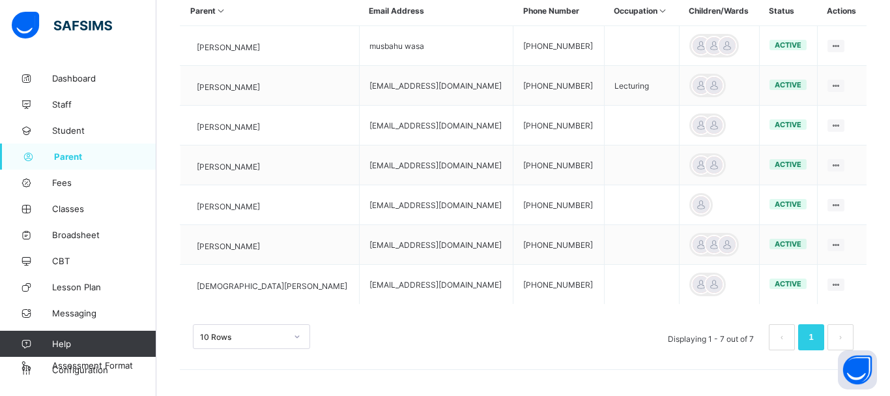
type input "**********"
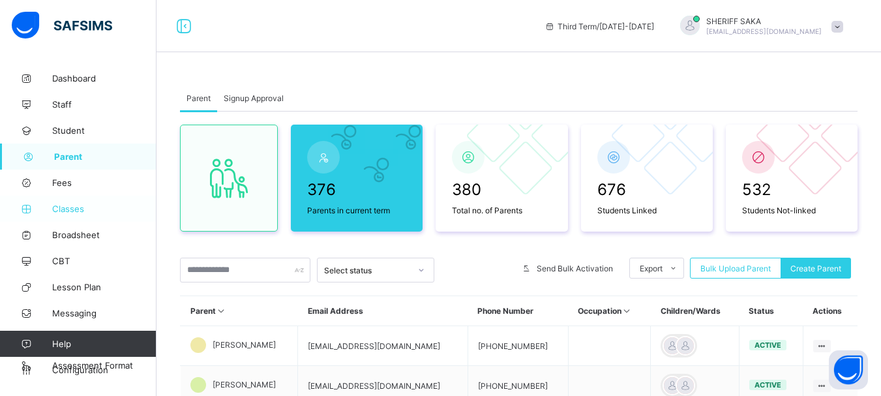
click at [68, 208] on span "Classes" at bounding box center [104, 208] width 104 height 10
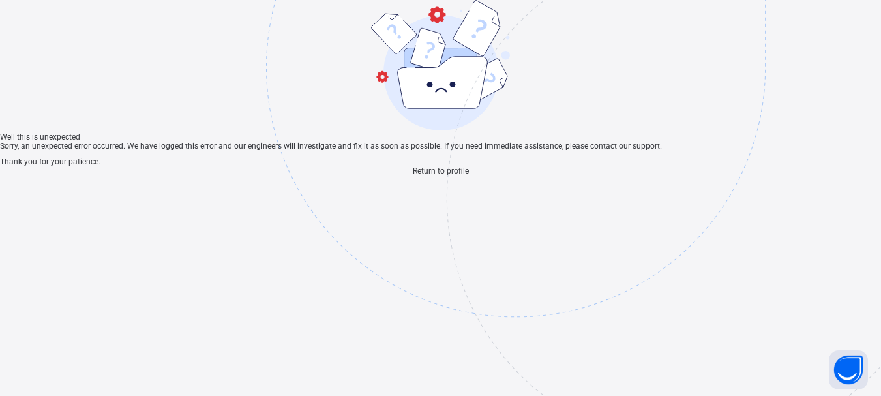
scroll to position [39, 0]
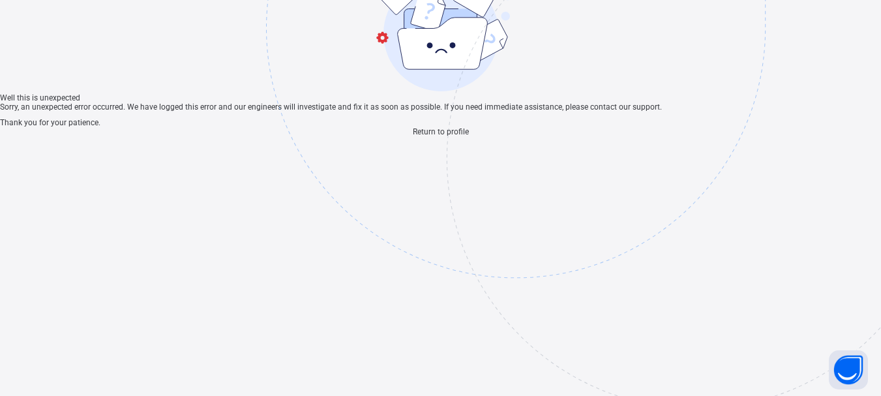
click at [469, 136] on span "Return to profile" at bounding box center [441, 131] width 56 height 9
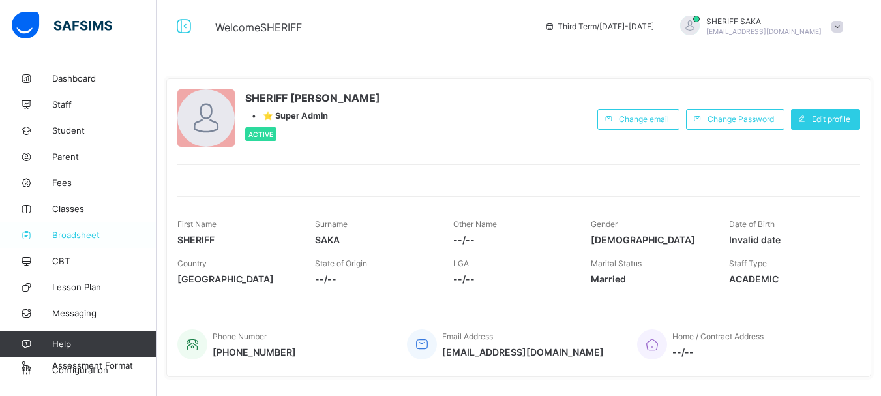
click at [71, 237] on span "Broadsheet" at bounding box center [104, 234] width 104 height 10
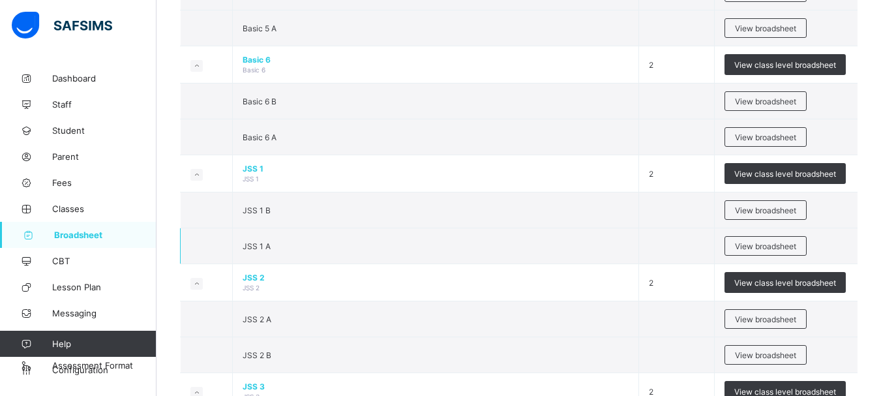
scroll to position [1043, 0]
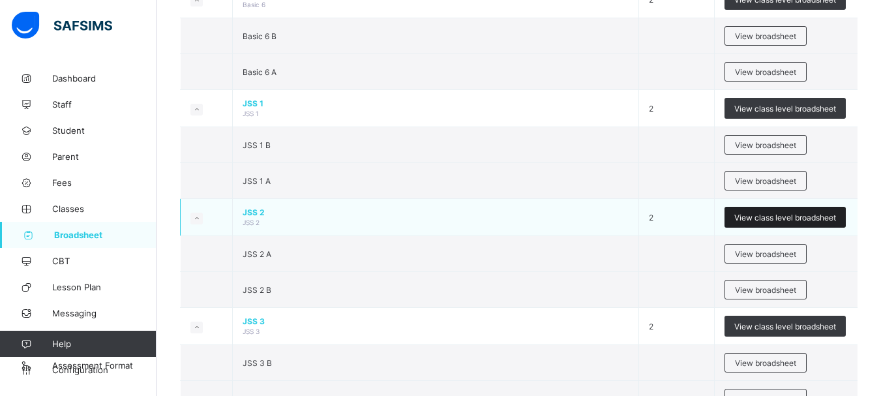
click at [776, 218] on span "View class level broadsheet" at bounding box center [785, 217] width 102 height 10
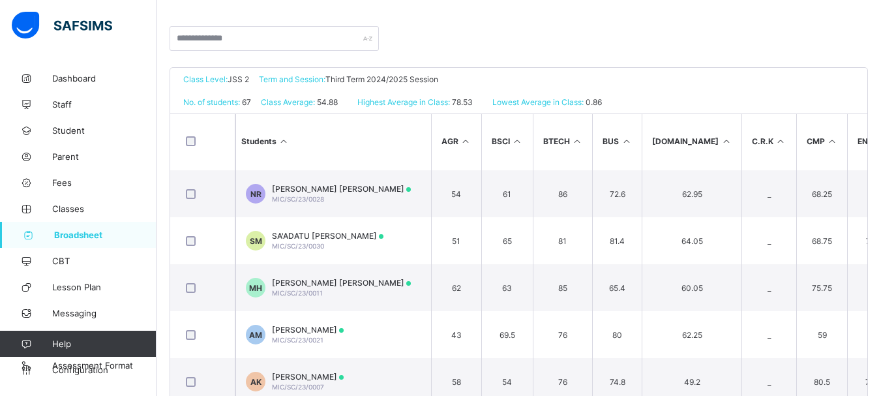
scroll to position [261, 0]
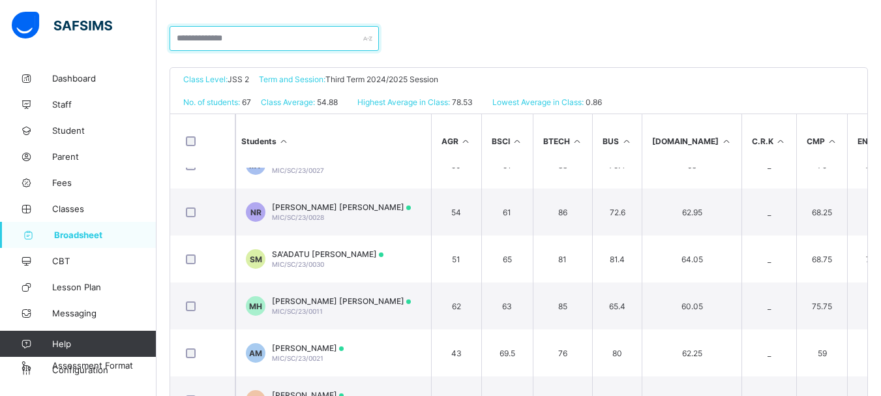
click at [246, 42] on input "text" at bounding box center [273, 38] width 209 height 25
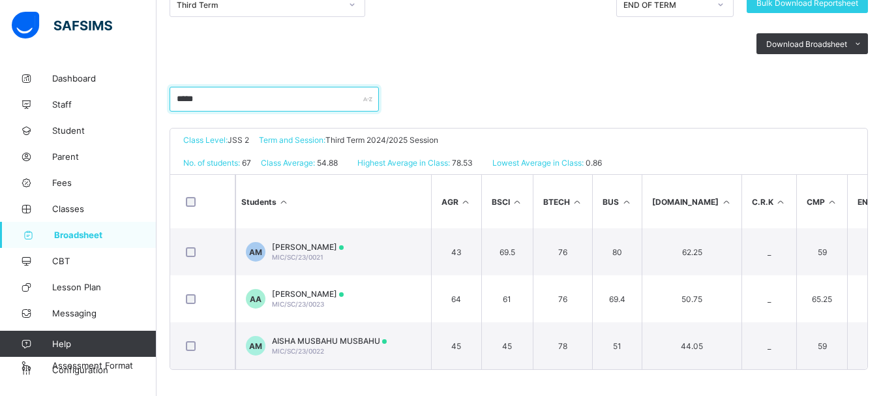
scroll to position [0, 0]
type input "*****"
click at [495, 62] on div "Download Broadsheet PDF Excel sheet" at bounding box center [518, 43] width 698 height 53
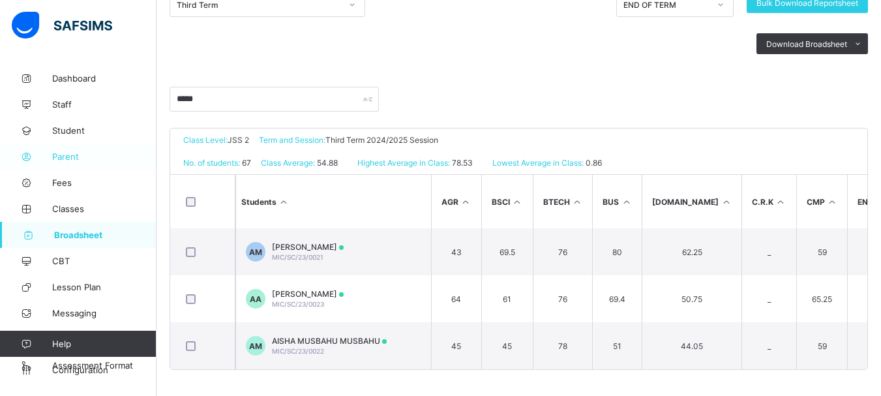
click at [71, 157] on span "Parent" at bounding box center [104, 156] width 104 height 10
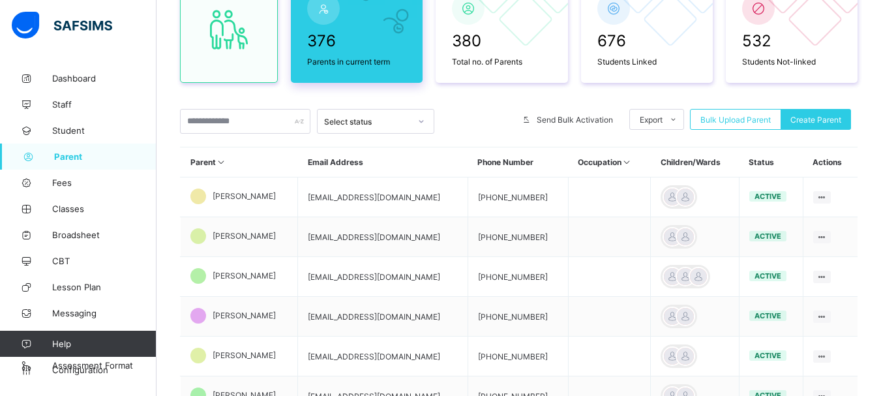
scroll to position [10, 0]
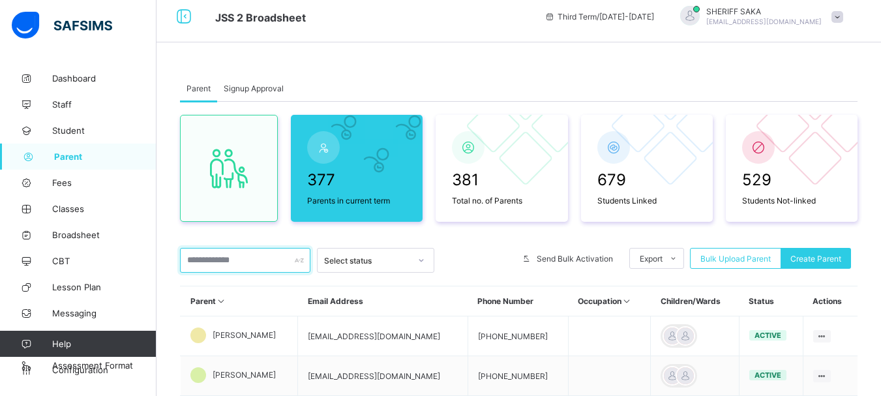
click at [246, 259] on input "text" at bounding box center [245, 260] width 130 height 25
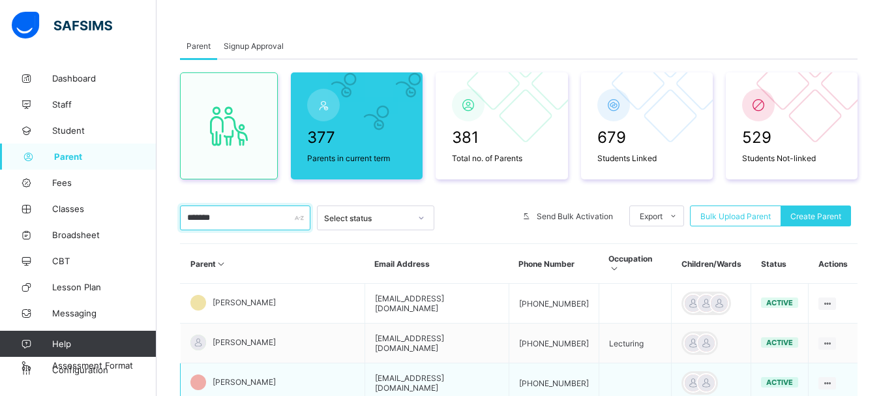
scroll to position [75, 0]
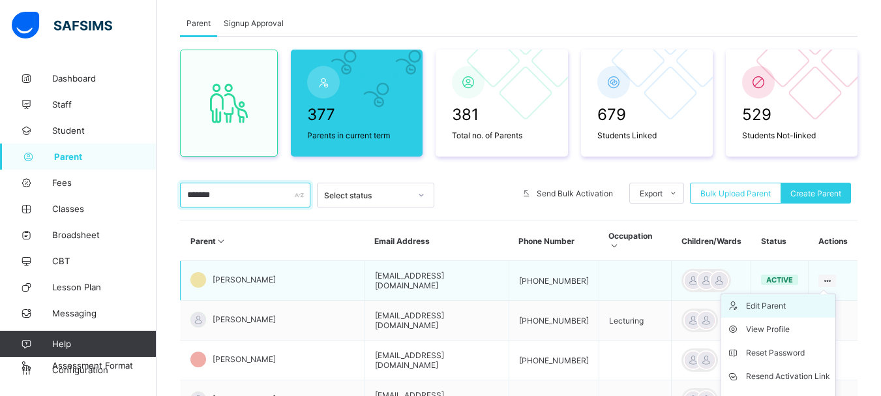
type input "*******"
click at [743, 299] on icon at bounding box center [736, 305] width 20 height 13
select select "**"
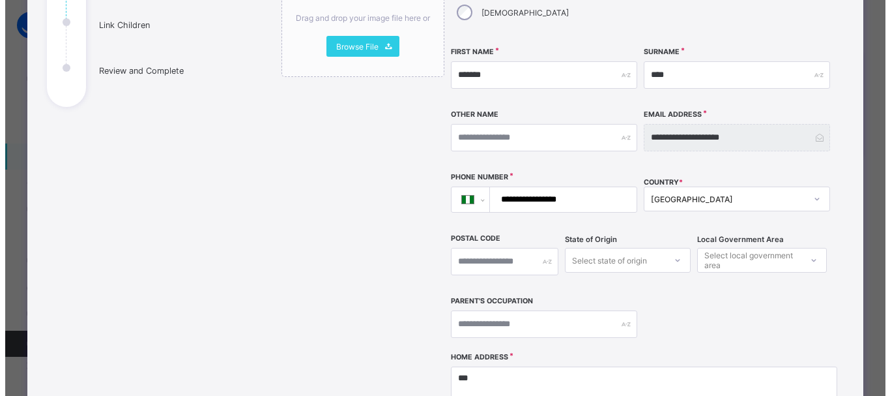
scroll to position [391, 0]
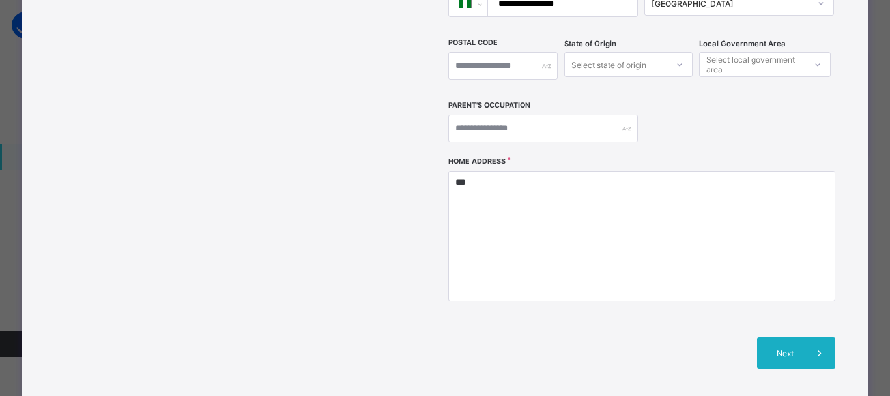
click at [791, 348] on span "Next" at bounding box center [785, 353] width 37 height 10
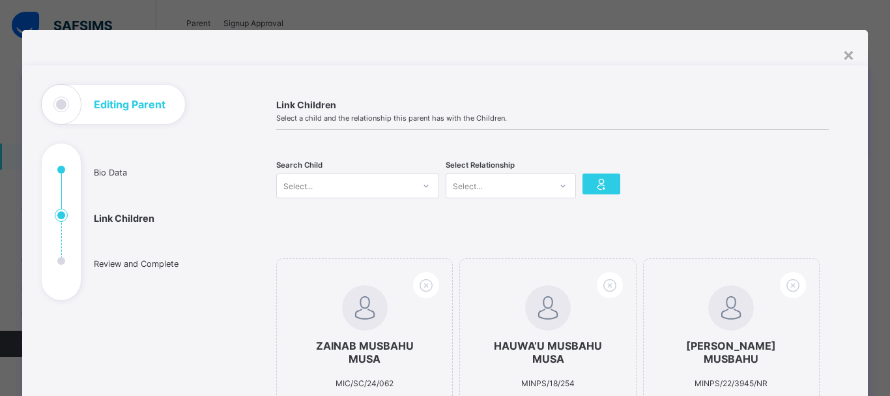
scroll to position [2, 0]
click at [353, 188] on div "Select..." at bounding box center [345, 186] width 137 height 18
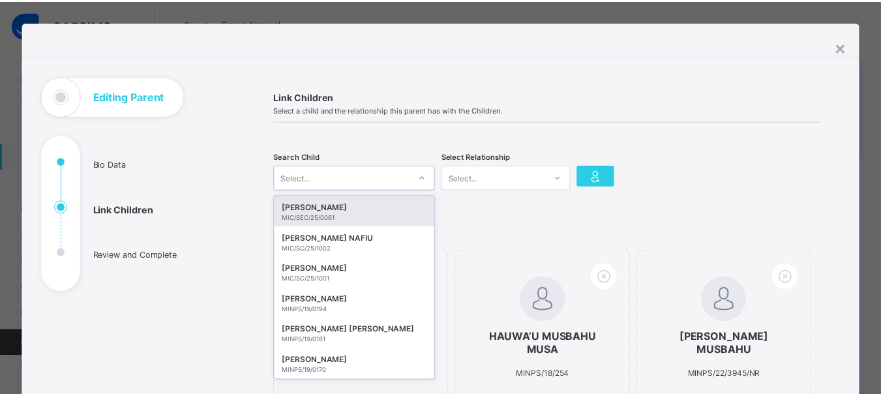
scroll to position [12, 0]
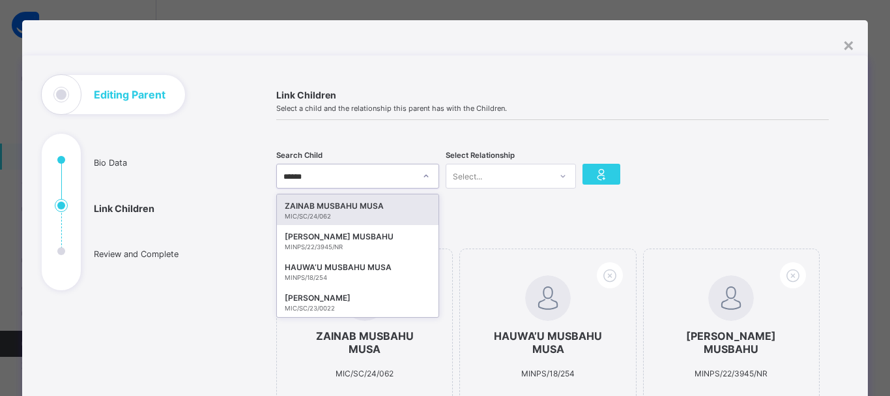
type input "*****"
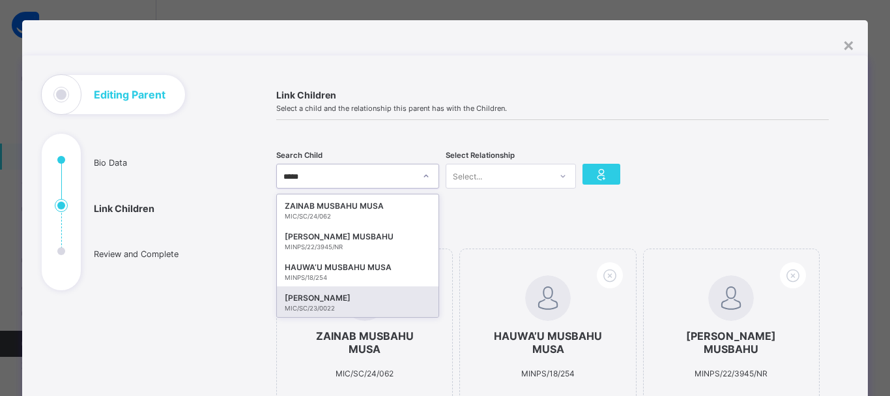
click at [343, 304] on div "[PERSON_NAME]" at bounding box center [358, 297] width 146 height 13
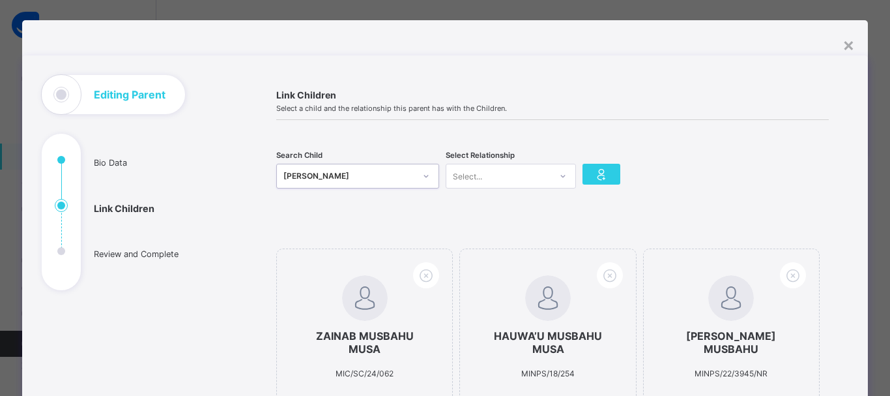
click at [533, 180] on div "Select..." at bounding box center [499, 176] width 104 height 18
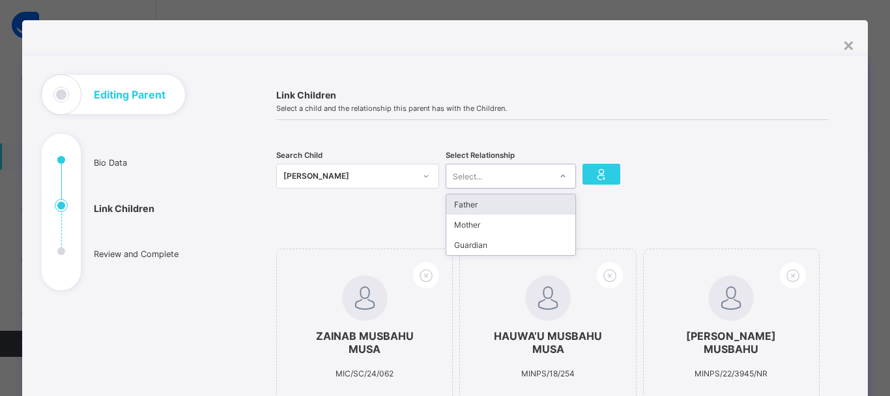
click at [529, 203] on div "Father" at bounding box center [511, 204] width 129 height 20
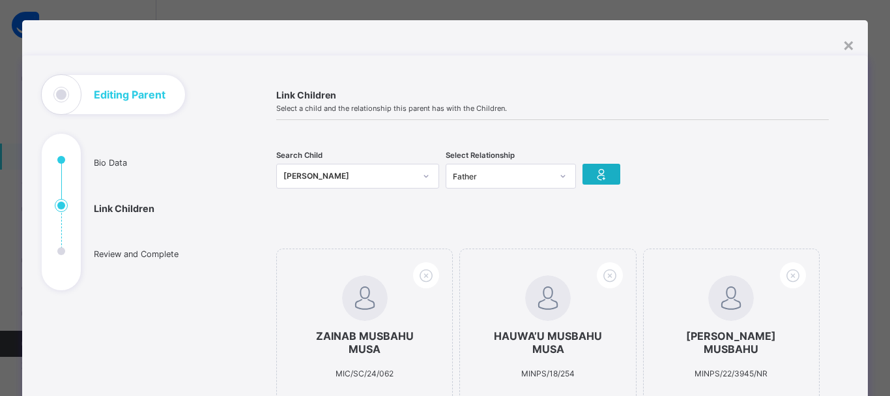
click at [608, 175] on icon at bounding box center [602, 174] width 18 height 16
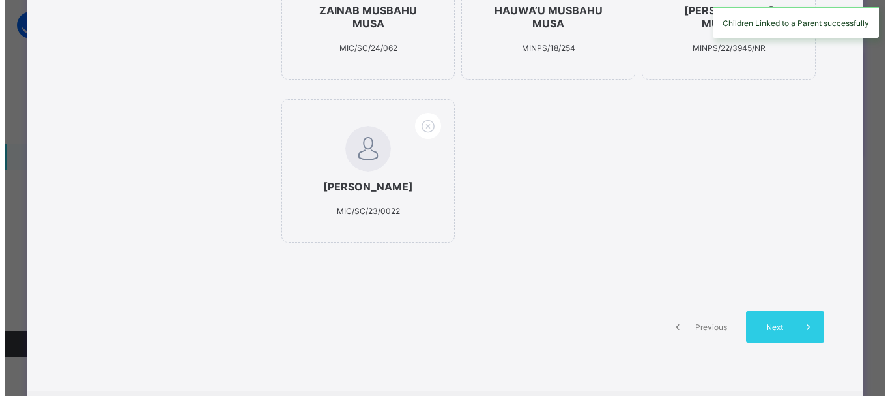
scroll to position [338, 0]
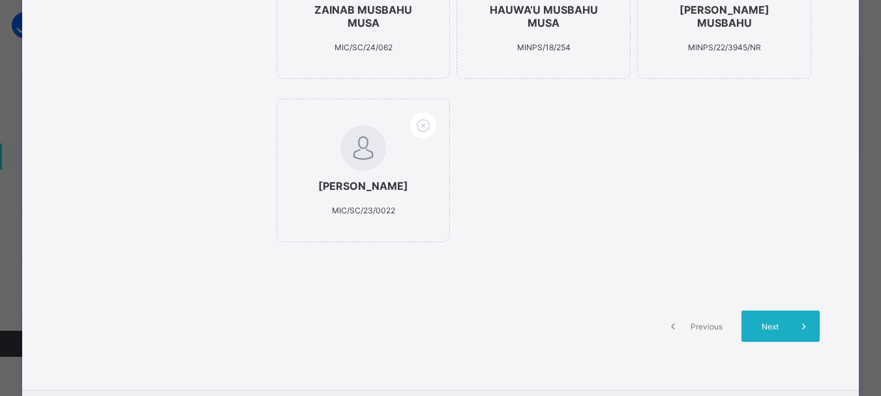
click at [776, 324] on span "Next" at bounding box center [769, 326] width 37 height 10
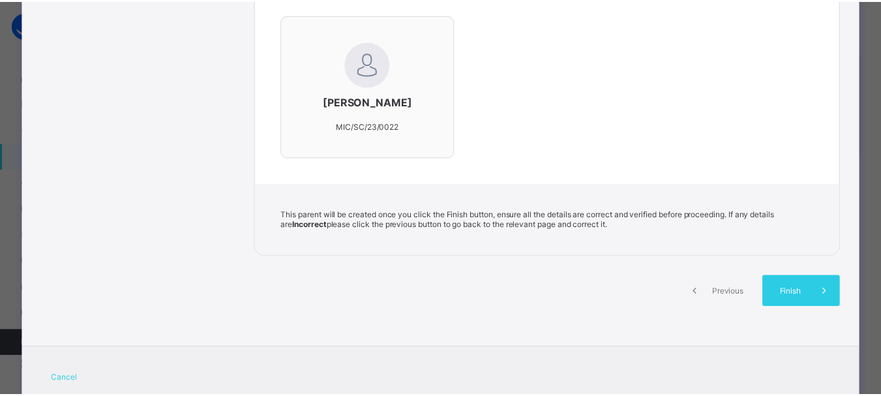
scroll to position [636, 0]
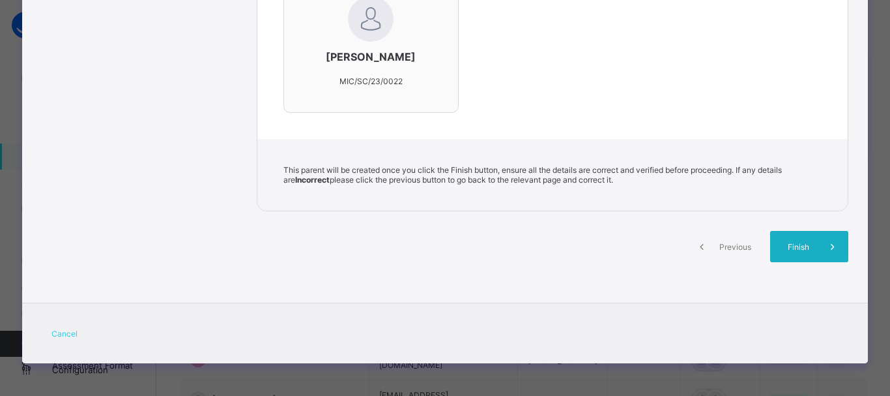
click at [801, 238] on div "Finish" at bounding box center [809, 246] width 78 height 31
